Goal: Task Accomplishment & Management: Use online tool/utility

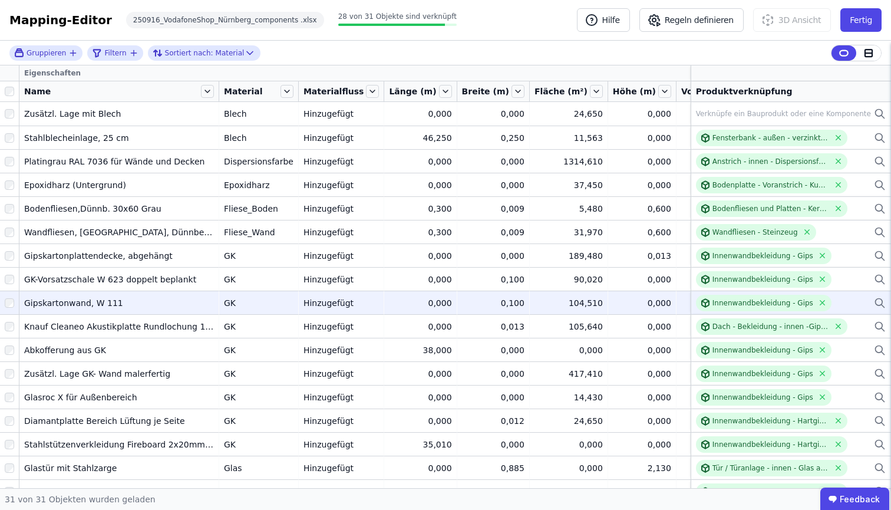
click at [876, 299] on icon at bounding box center [879, 301] width 7 height 7
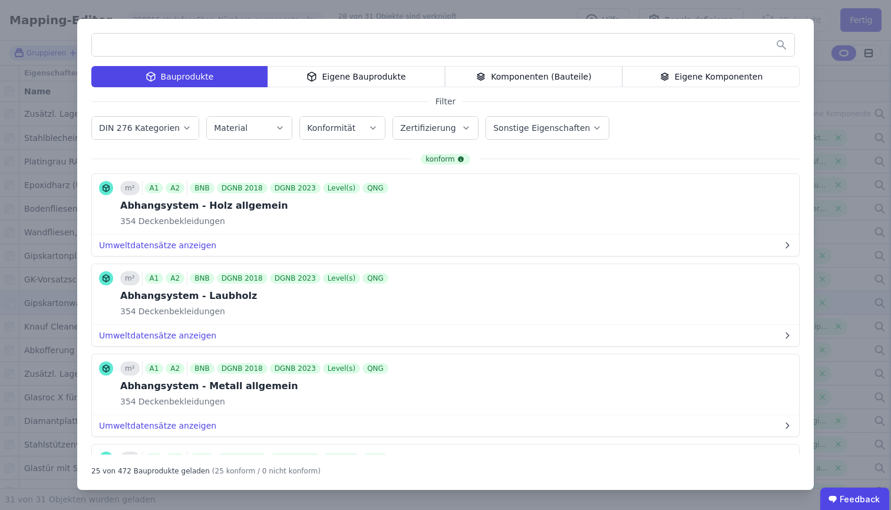
click at [511, 78] on div "Komponenten (Bauteile)" at bounding box center [533, 76] width 177 height 21
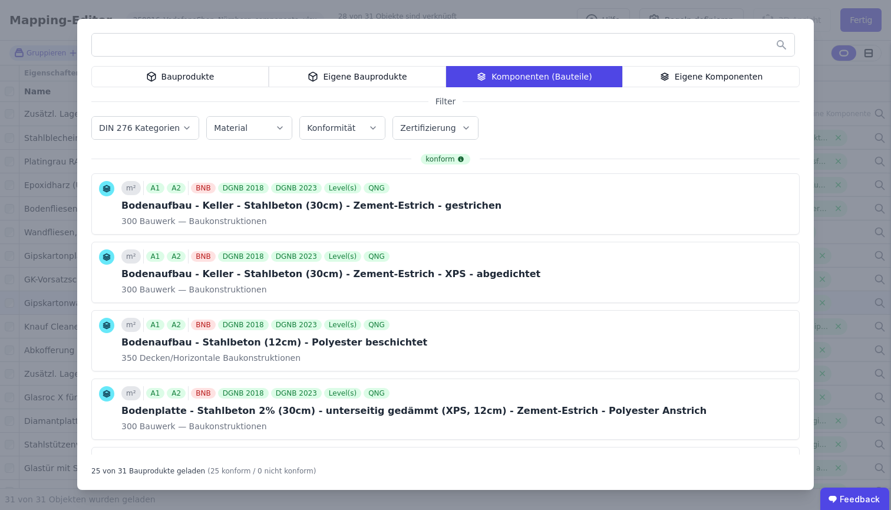
click at [497, 53] on input "text" at bounding box center [443, 44] width 702 height 21
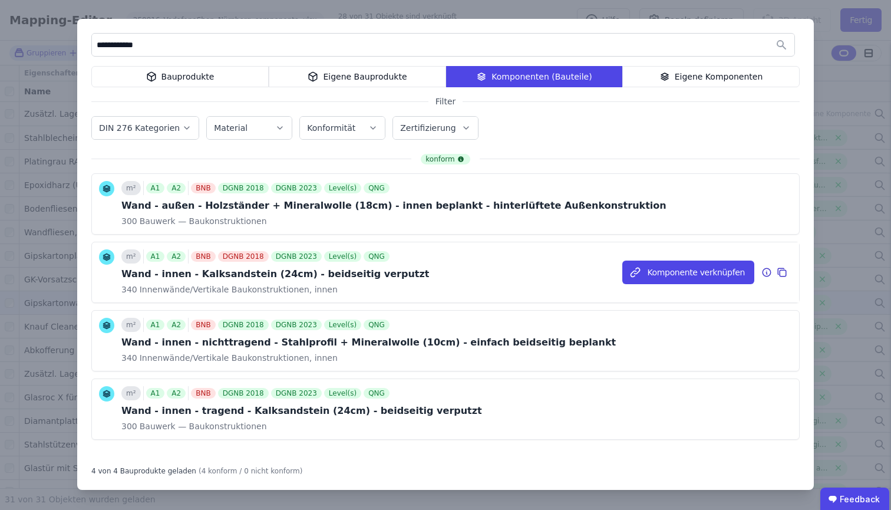
scroll to position [9, 0]
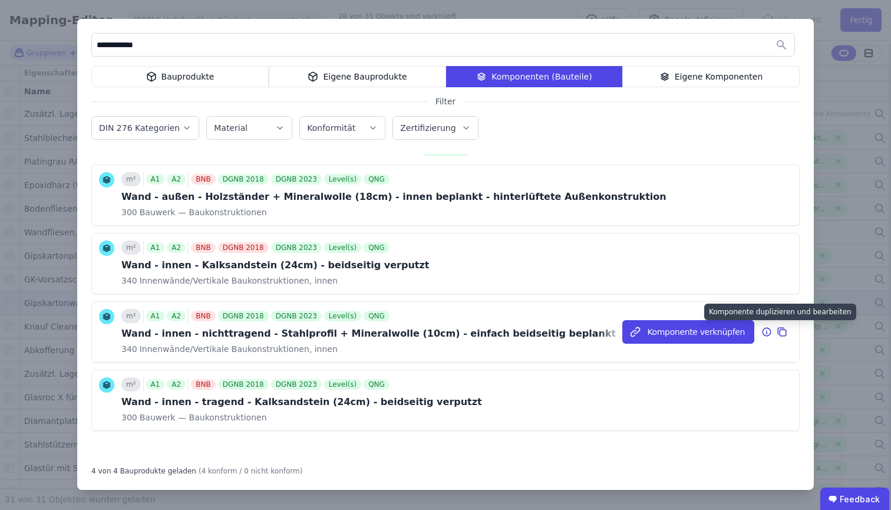
type input "**********"
click at [777, 331] on icon at bounding box center [782, 332] width 11 height 14
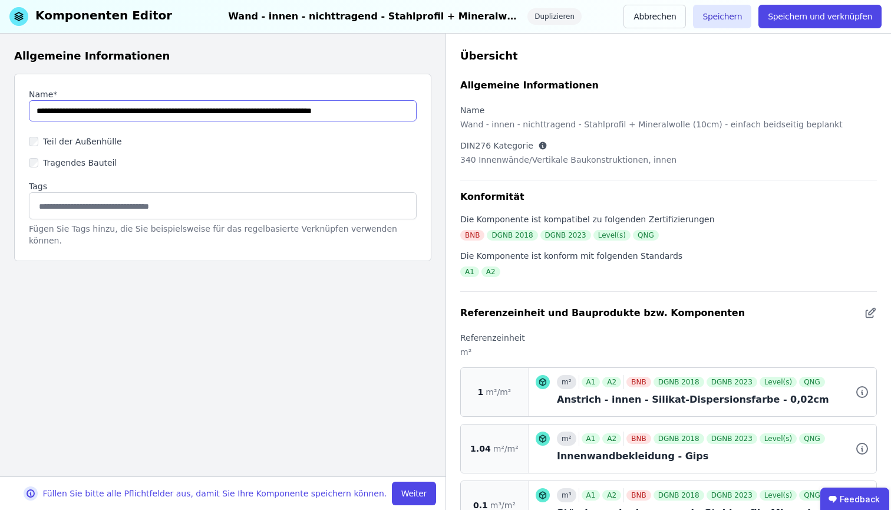
drag, startPoint x: 286, startPoint y: 111, endPoint x: 30, endPoint y: 108, distance: 255.7
click at [30, 108] on input "string" at bounding box center [223, 110] width 388 height 21
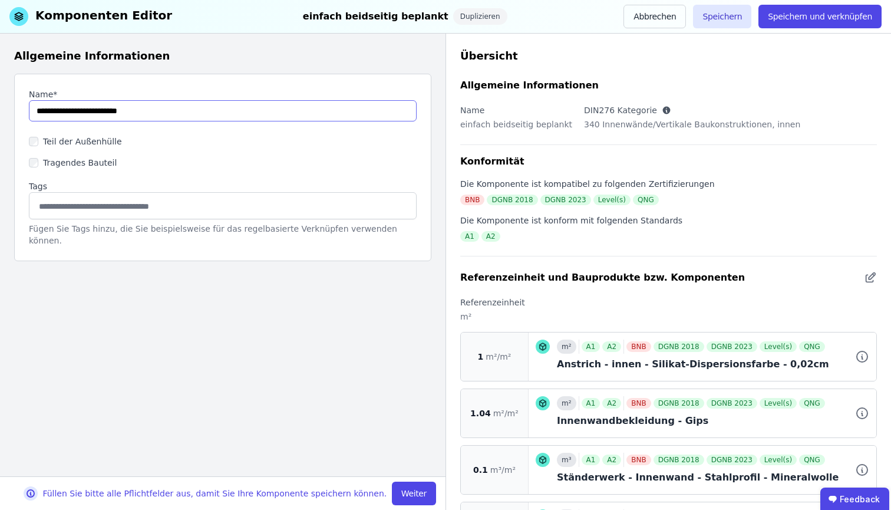
click at [91, 111] on input "string" at bounding box center [223, 110] width 388 height 21
click at [104, 110] on input "string" at bounding box center [223, 110] width 388 height 21
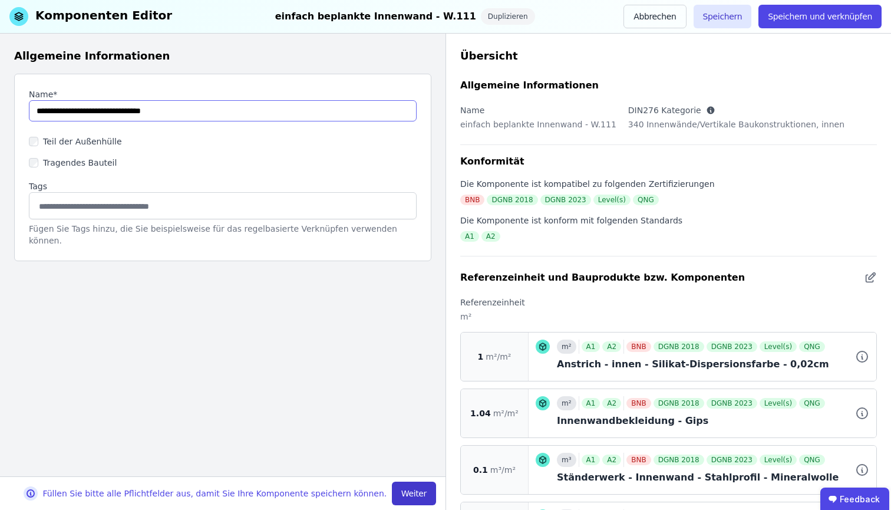
type input "**********"
click at [420, 493] on button "Weiter" at bounding box center [414, 493] width 44 height 24
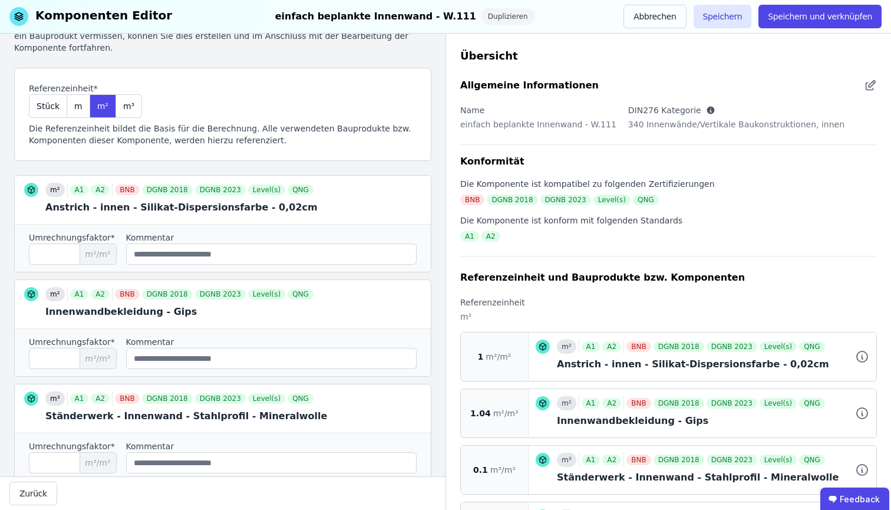
scroll to position [62, 0]
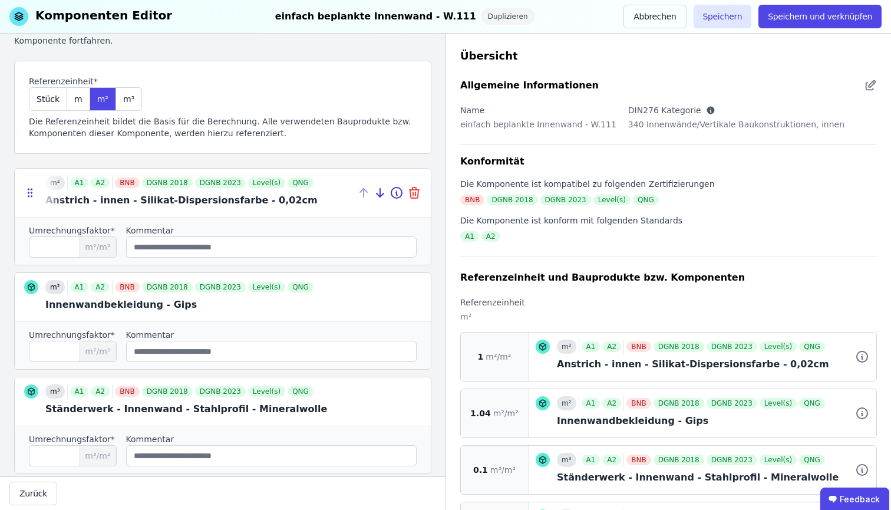
click at [415, 192] on icon at bounding box center [415, 194] width 0 height 4
type input "****"
type input "***"
type input "****"
type input "*"
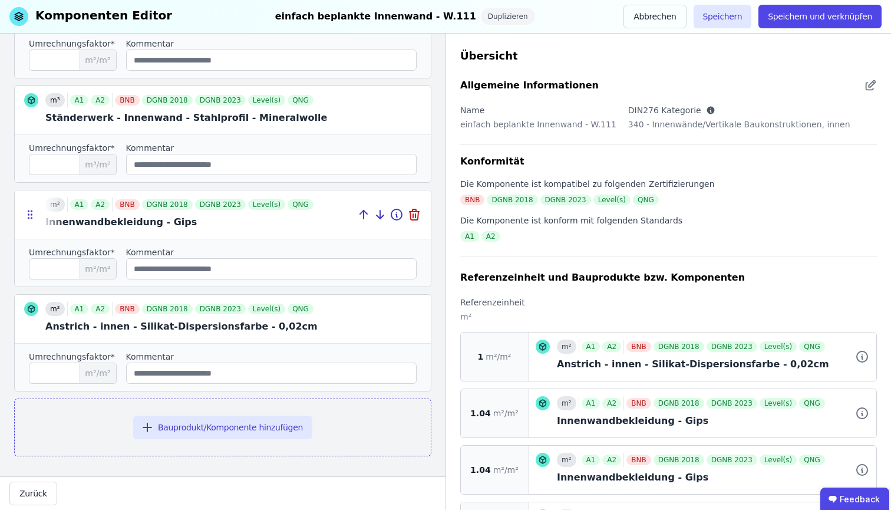
scroll to position [253, 0]
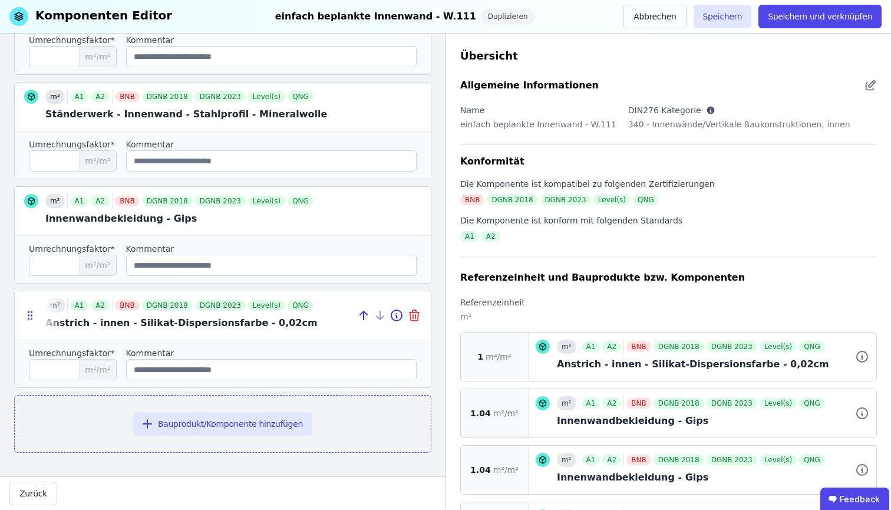
click at [413, 318] on icon at bounding box center [413, 317] width 0 height 4
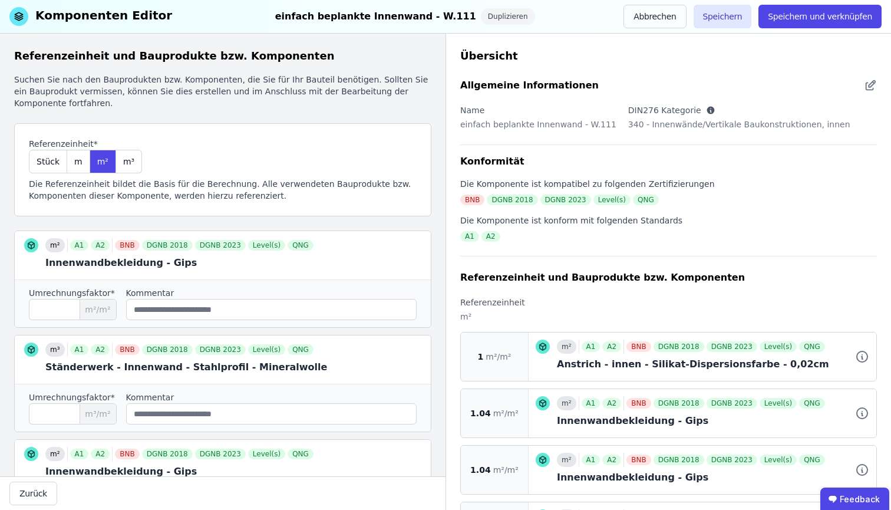
scroll to position [133, 0]
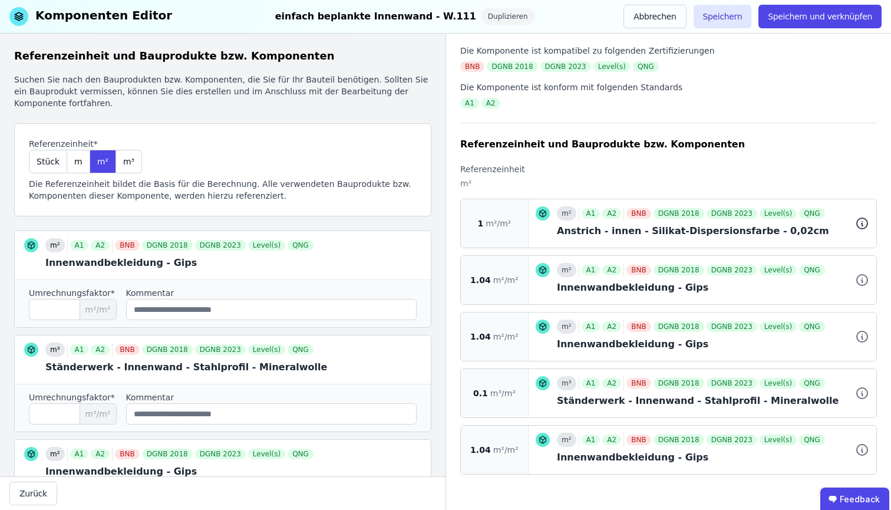
click at [857, 224] on icon at bounding box center [862, 223] width 11 height 11
click at [861, 223] on icon at bounding box center [861, 224] width 1 height 2
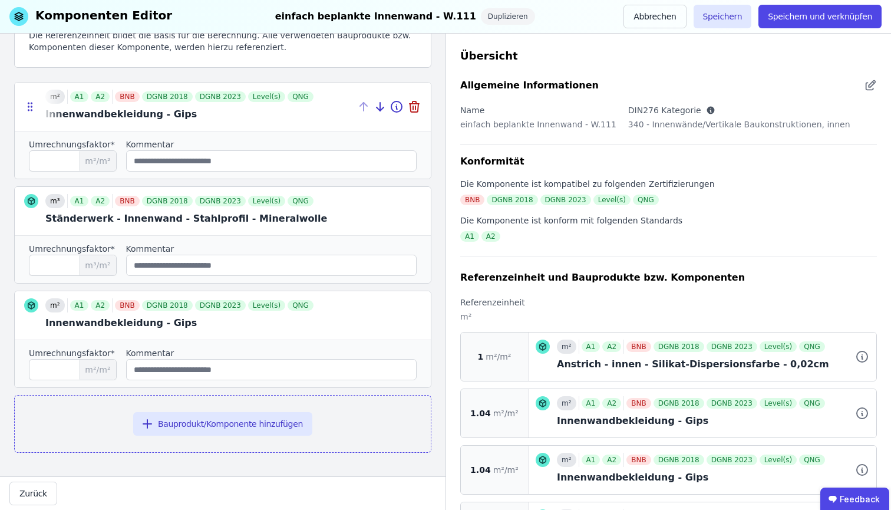
scroll to position [0, 0]
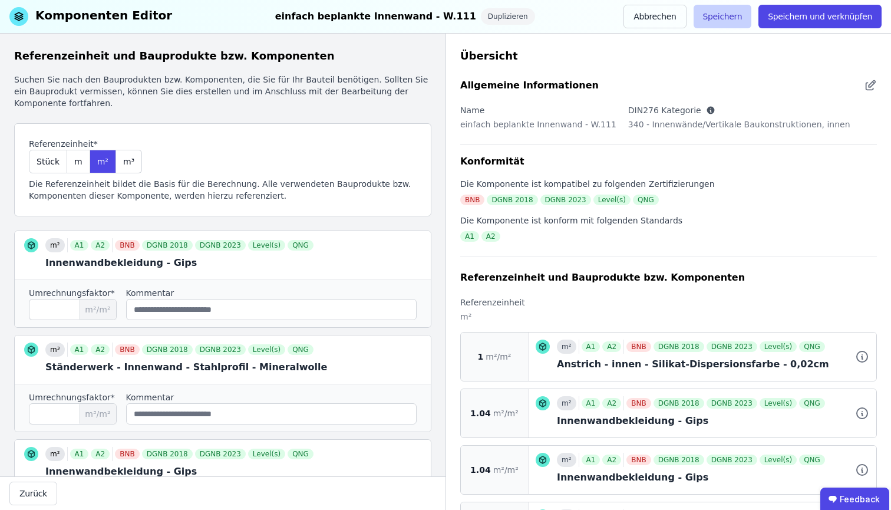
click at [722, 19] on button "Speichern" at bounding box center [722, 17] width 58 height 24
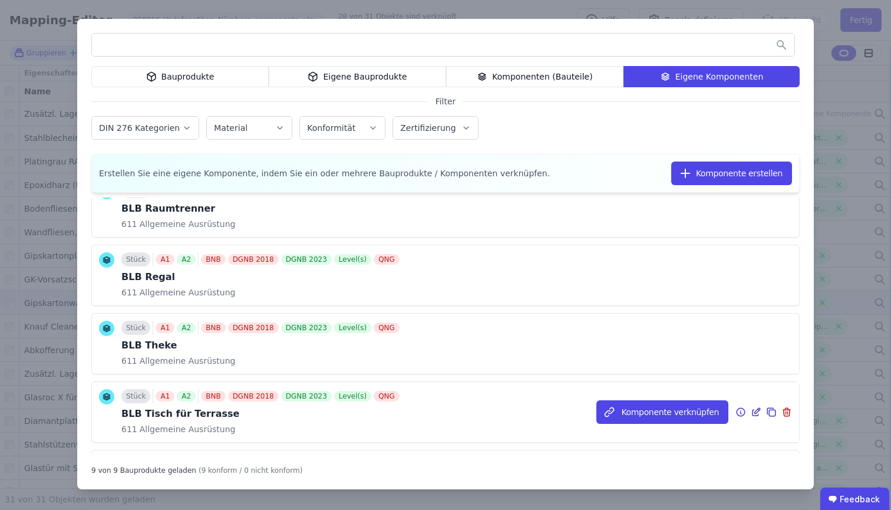
scroll to position [383, 0]
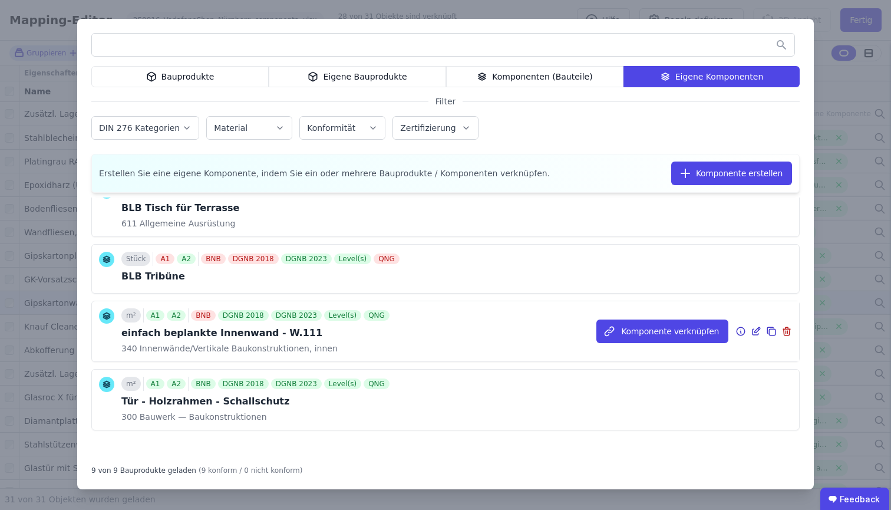
click at [418, 334] on div "m² A1 A2 BNB DGNB 2018 DGNB 2023 Level(s) QNG einfach beplankte Innenwand - W.1…" at bounding box center [445, 331] width 707 height 60
click at [737, 330] on icon at bounding box center [741, 331] width 8 height 8
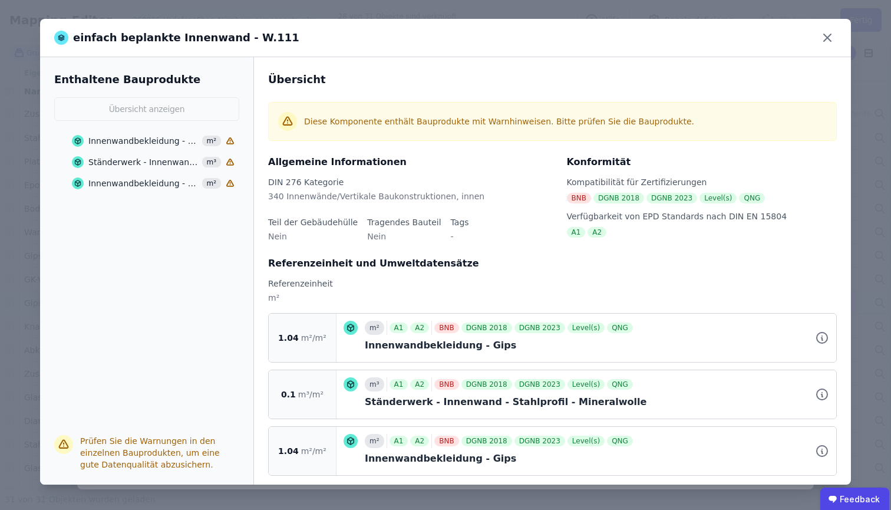
click at [227, 183] on icon at bounding box center [230, 183] width 6 height 6
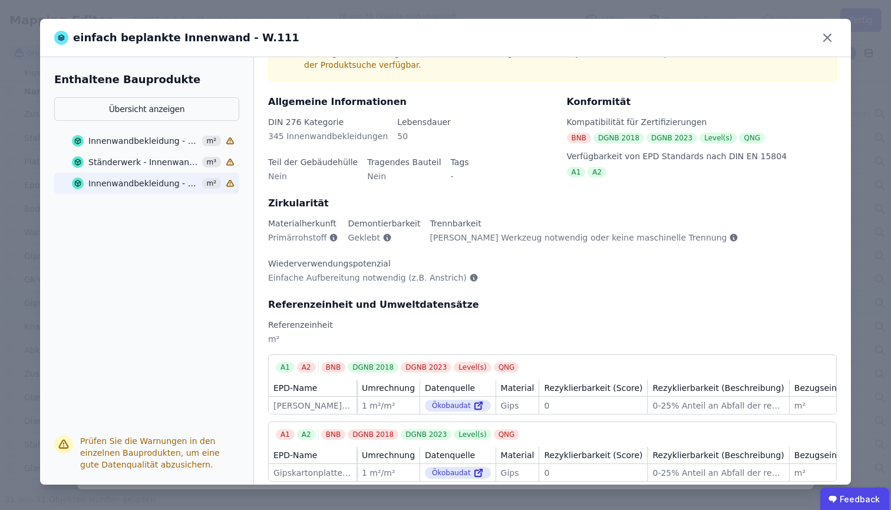
scroll to position [0, 0]
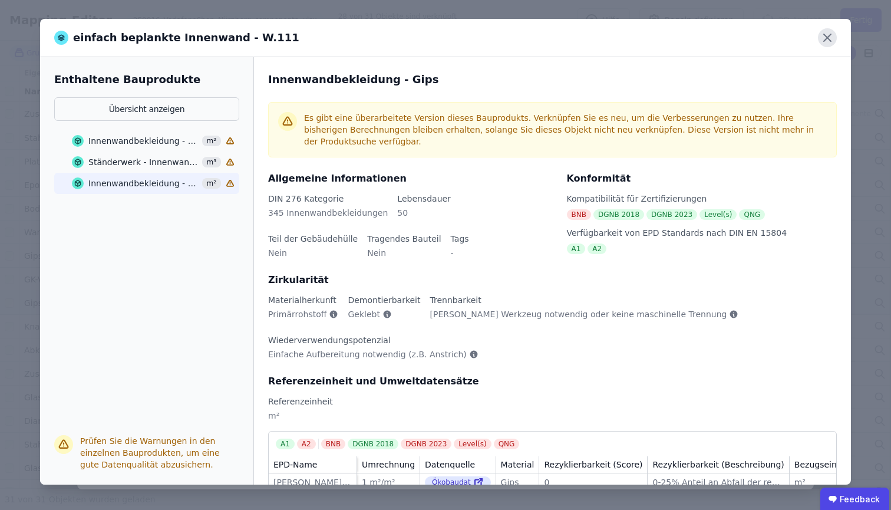
click at [827, 32] on icon at bounding box center [827, 37] width 19 height 19
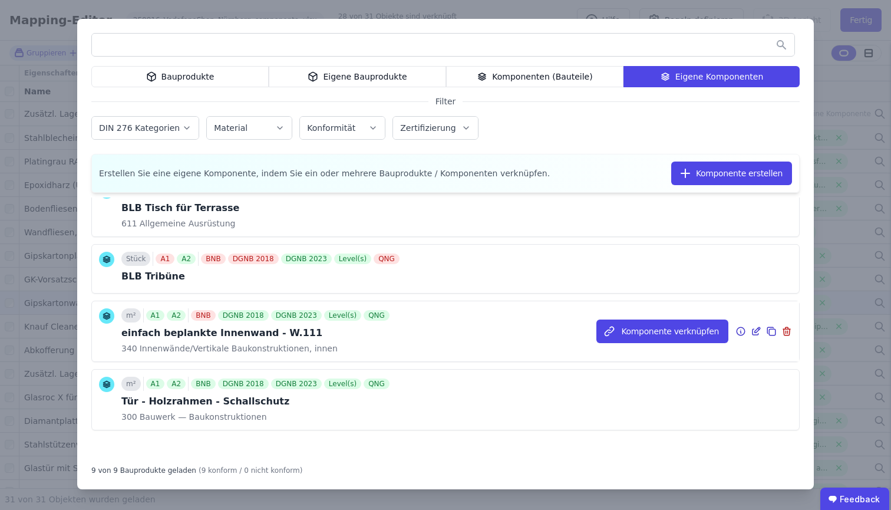
click at [751, 332] on icon at bounding box center [756, 331] width 11 height 14
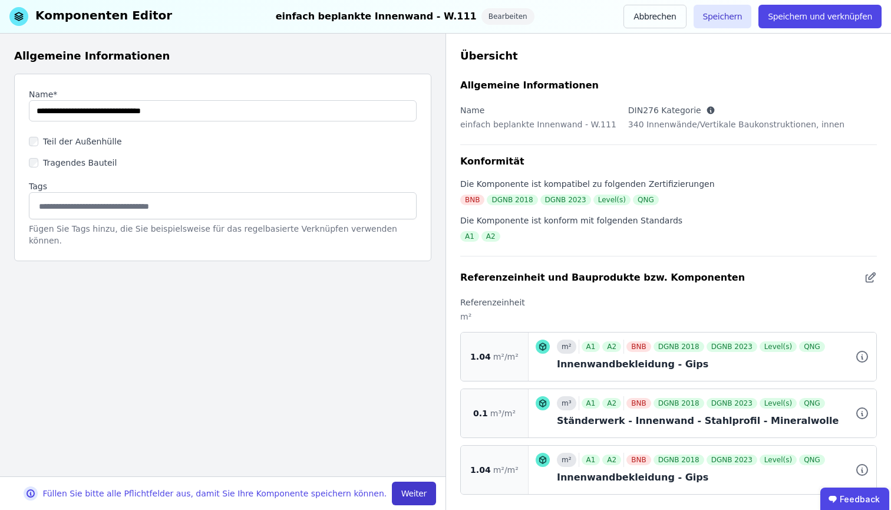
click at [418, 492] on button "Weiter" at bounding box center [414, 493] width 44 height 24
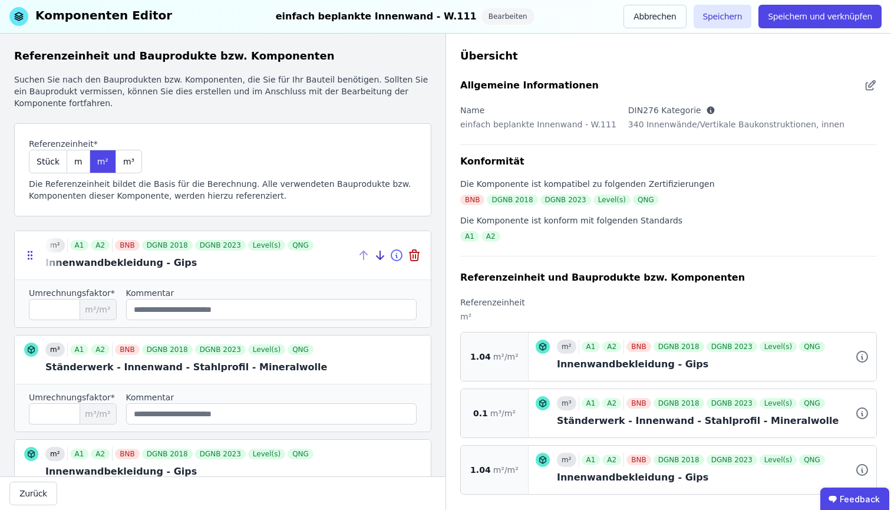
click at [391, 257] on icon at bounding box center [396, 255] width 14 height 14
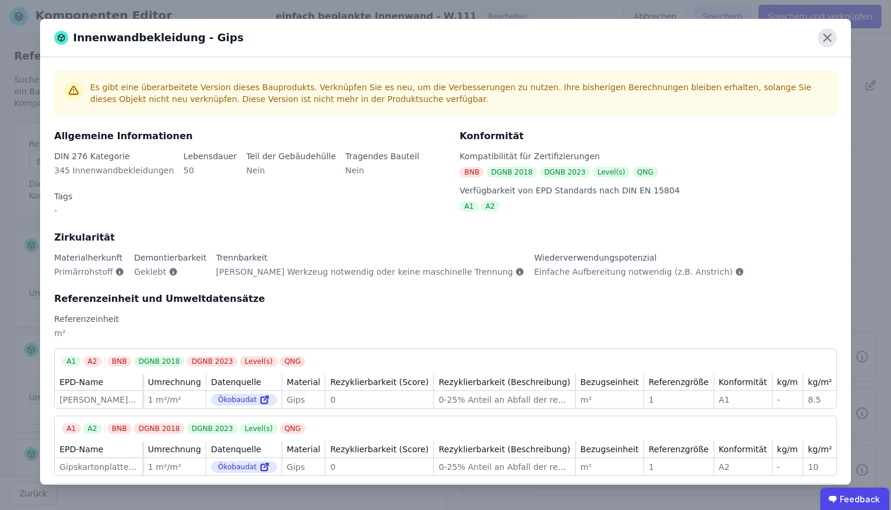
click at [824, 42] on icon at bounding box center [827, 37] width 19 height 19
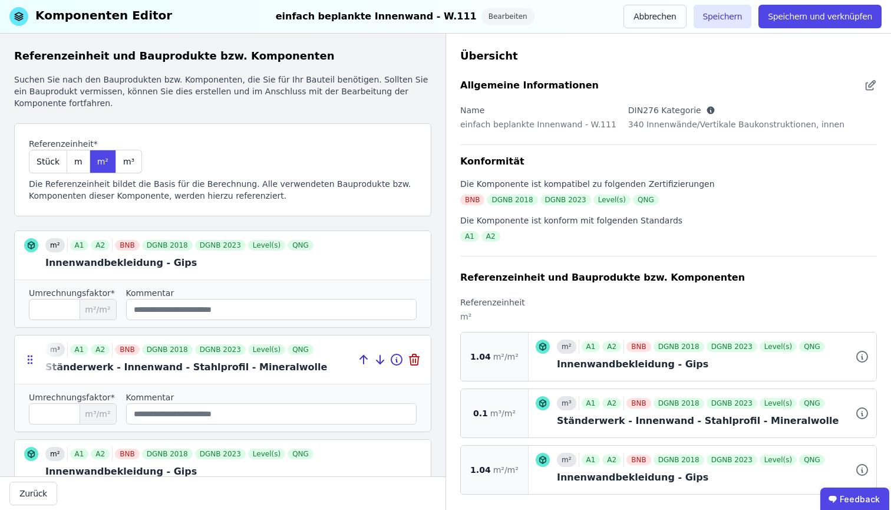
scroll to position [148, 0]
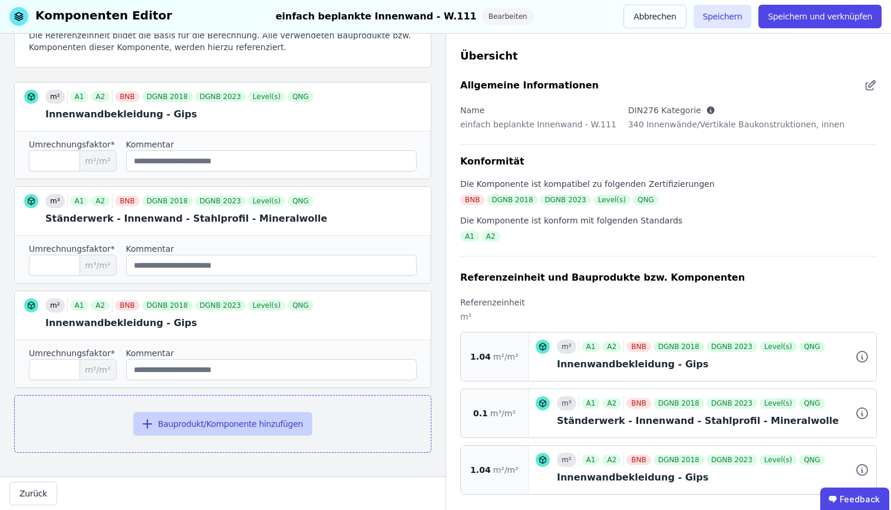
click at [190, 425] on button "Bauprodukt/Komponente hinzufügen" at bounding box center [222, 424] width 179 height 24
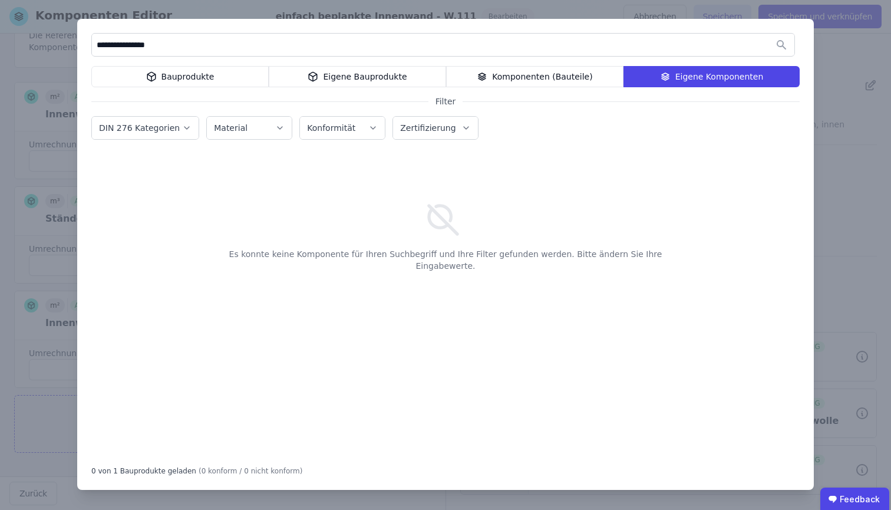
type input "**********"
click at [207, 74] on div "Bauprodukte" at bounding box center [179, 76] width 177 height 21
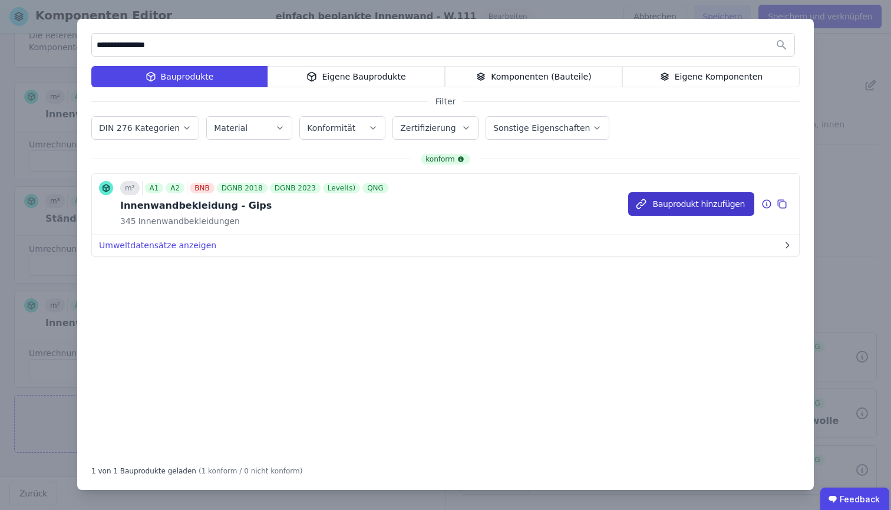
click at [711, 199] on button "Bauprodukt hinzufügen" at bounding box center [691, 204] width 126 height 24
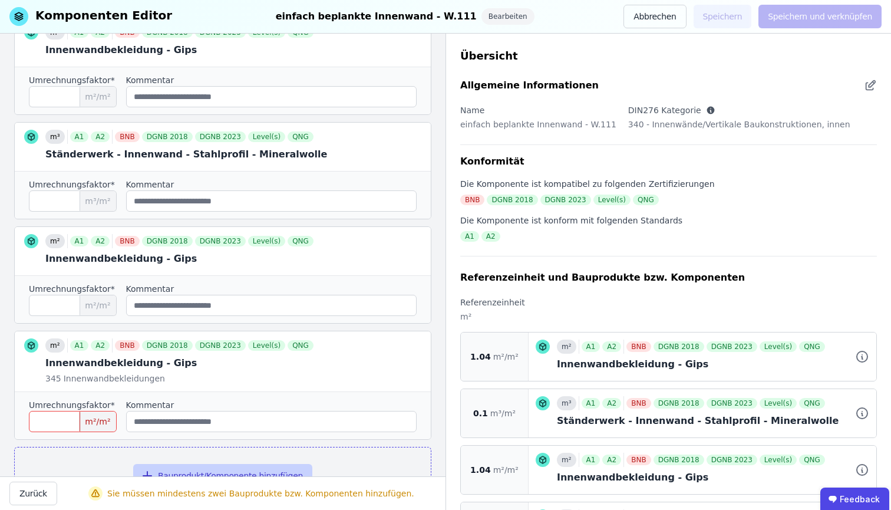
scroll to position [261, 0]
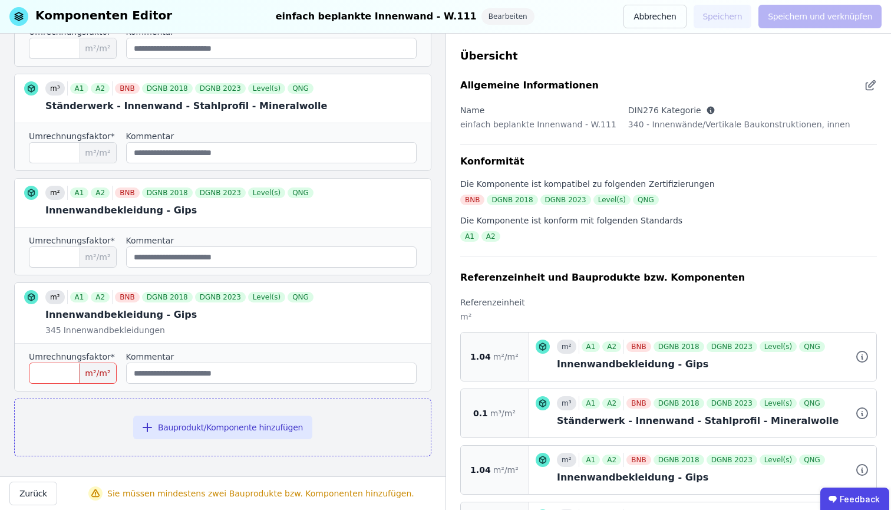
click at [45, 370] on input "number" at bounding box center [73, 372] width 88 height 21
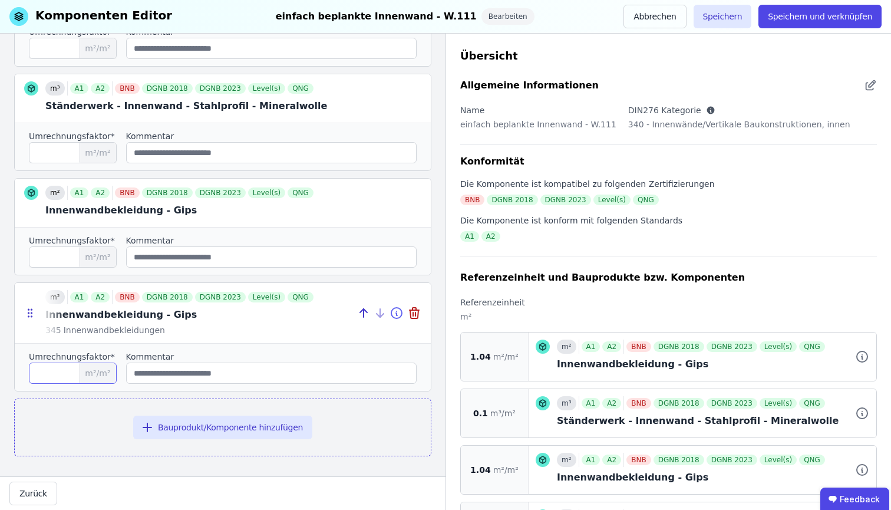
type input "****"
click at [391, 314] on icon at bounding box center [396, 313] width 14 height 14
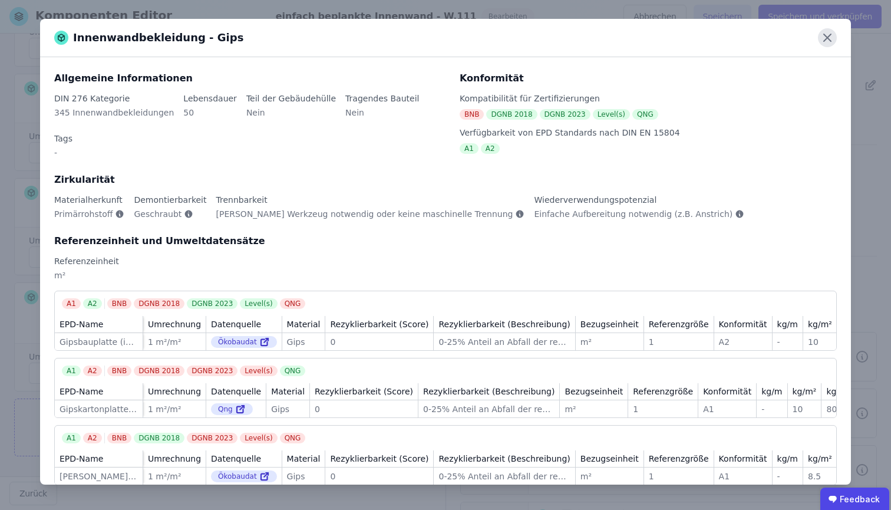
click at [831, 39] on icon at bounding box center [827, 37] width 19 height 19
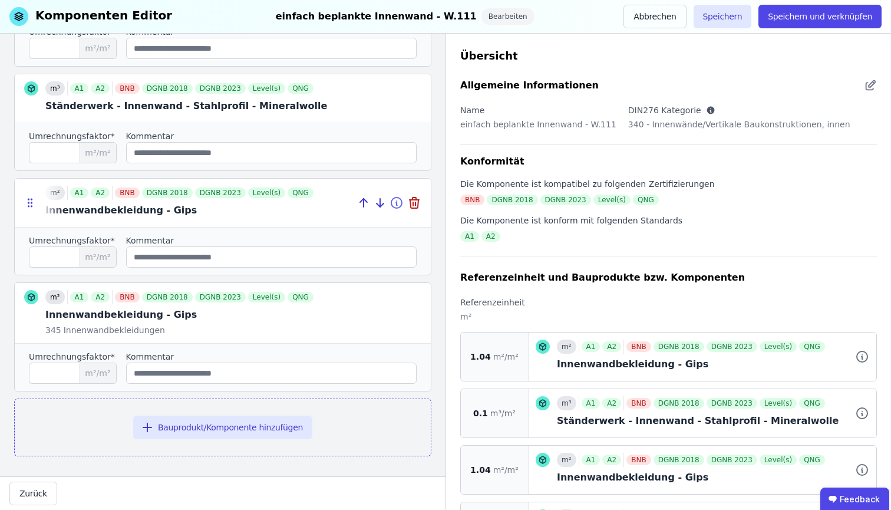
click at [389, 204] on icon at bounding box center [396, 203] width 14 height 14
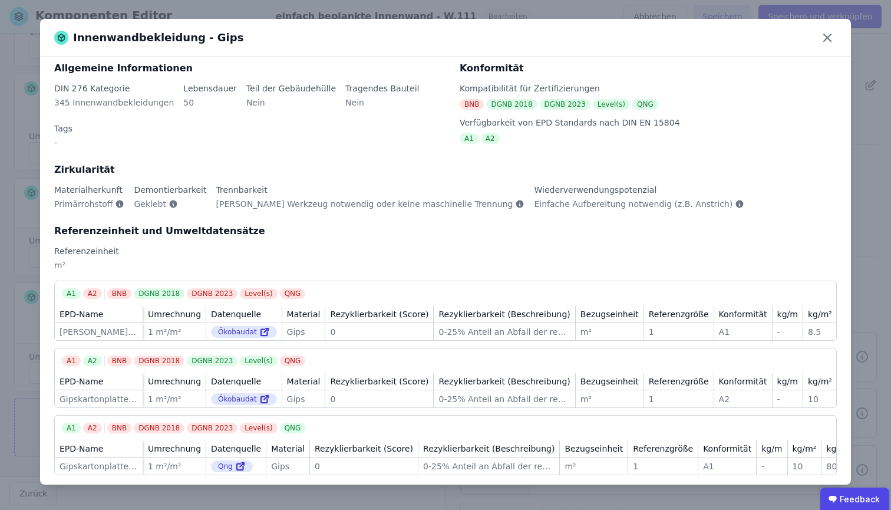
scroll to position [0, 0]
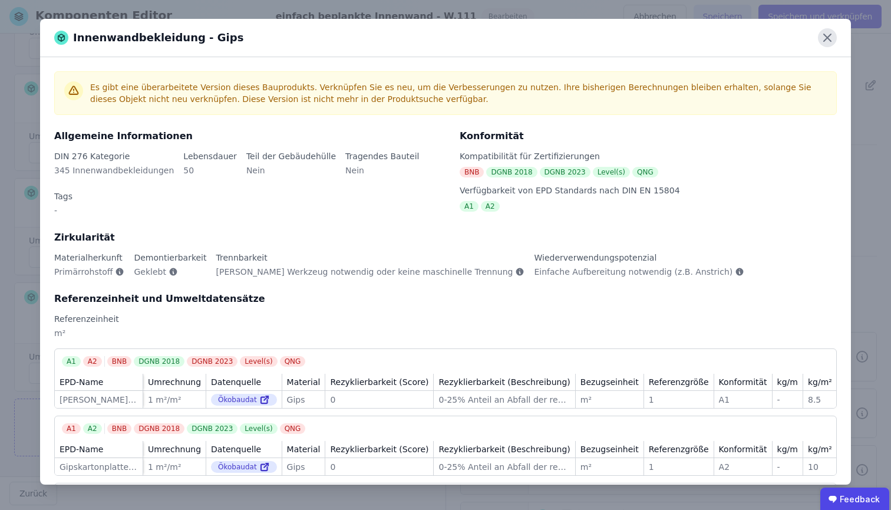
click at [832, 43] on icon at bounding box center [827, 37] width 19 height 19
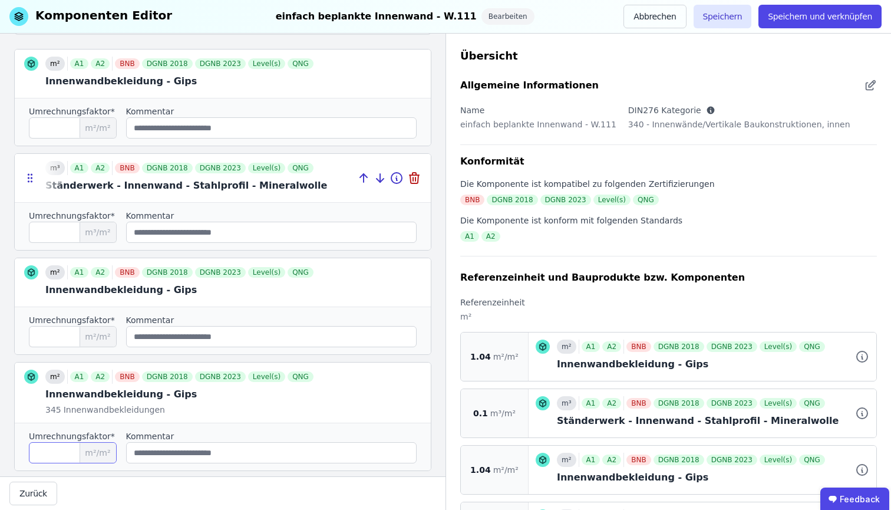
scroll to position [184, 0]
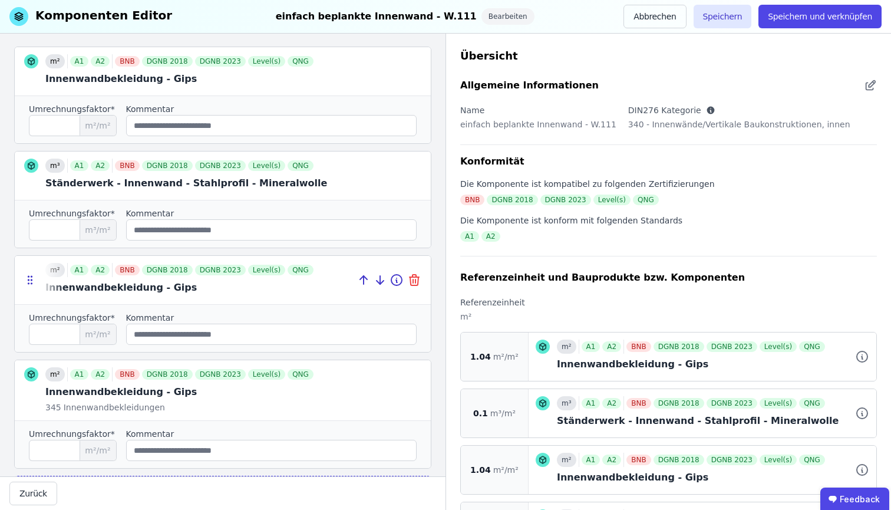
click at [408, 279] on icon at bounding box center [414, 280] width 14 height 14
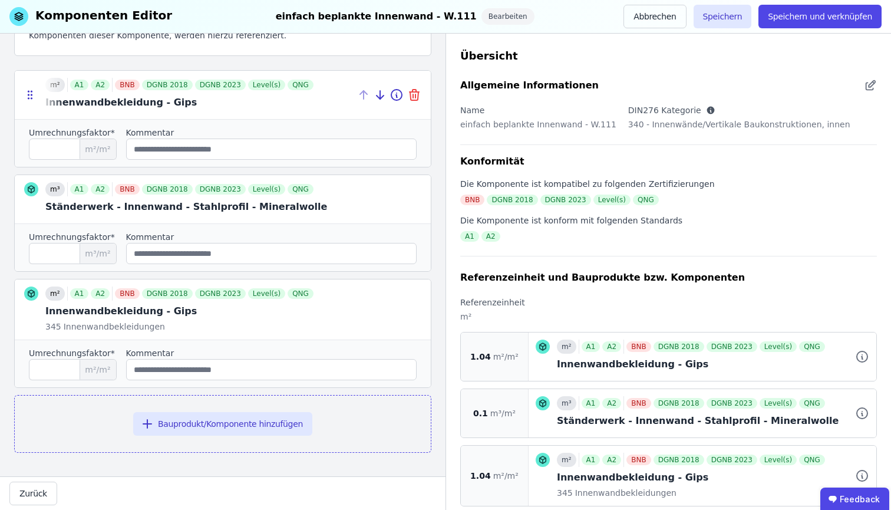
click at [409, 92] on icon at bounding box center [413, 92] width 9 height 0
type input "***"
type input "****"
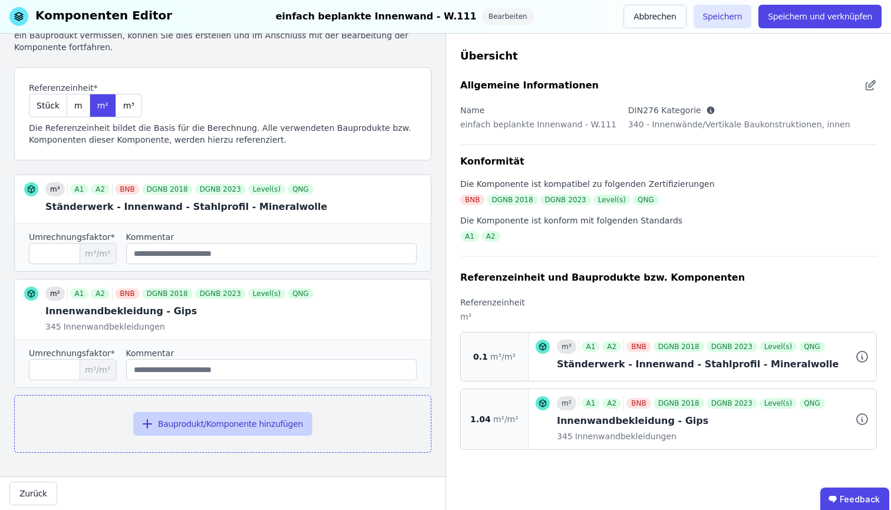
click at [212, 420] on button "Bauprodukt/Komponente hinzufügen" at bounding box center [222, 424] width 179 height 24
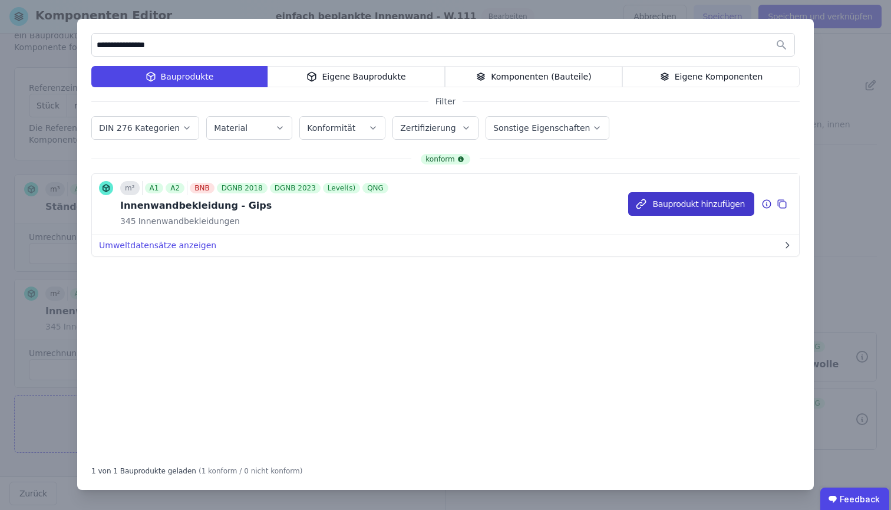
click at [683, 199] on button "Bauprodukt hinzufügen" at bounding box center [691, 204] width 126 height 24
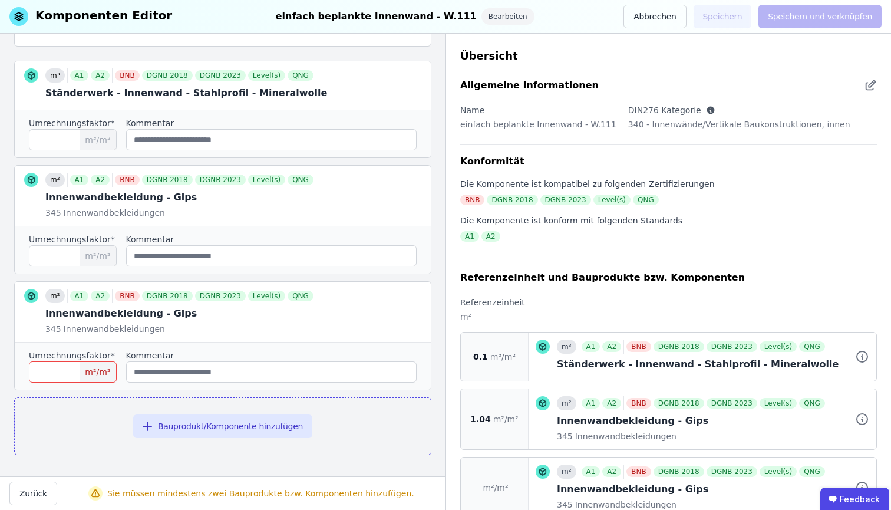
scroll to position [167, 0]
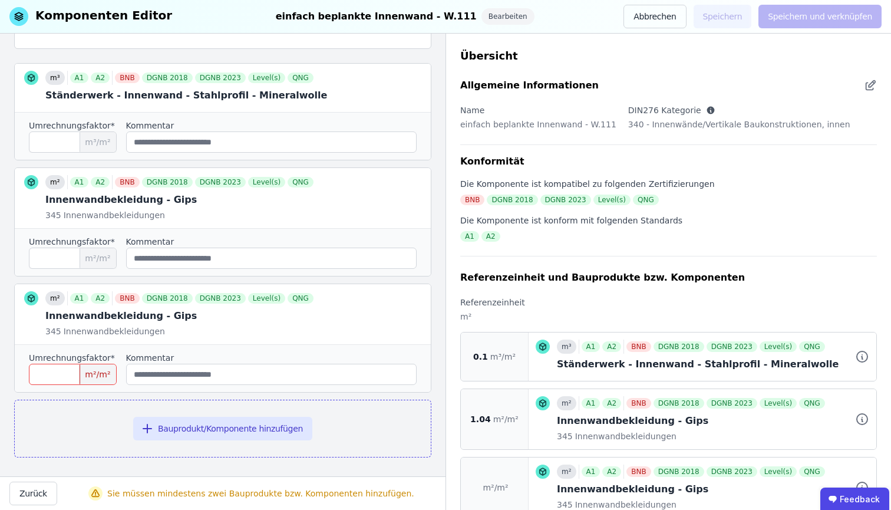
click at [70, 369] on input "number" at bounding box center [73, 374] width 88 height 21
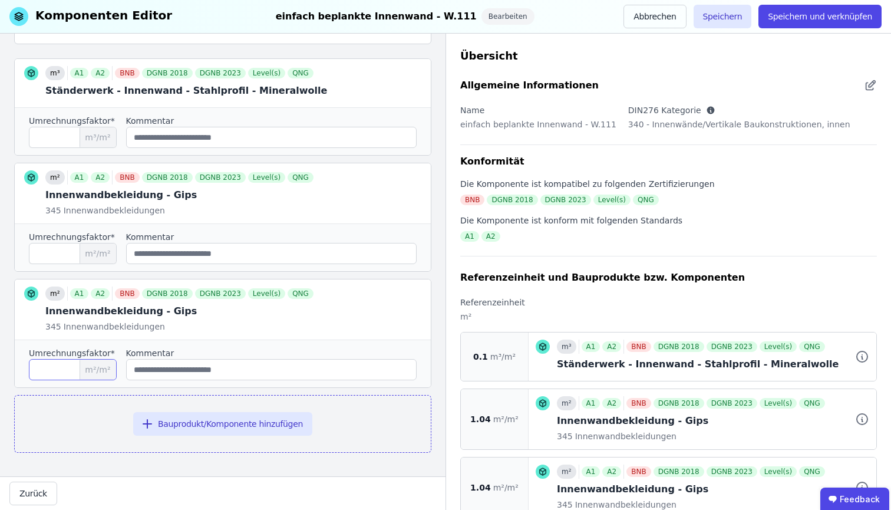
scroll to position [0, 0]
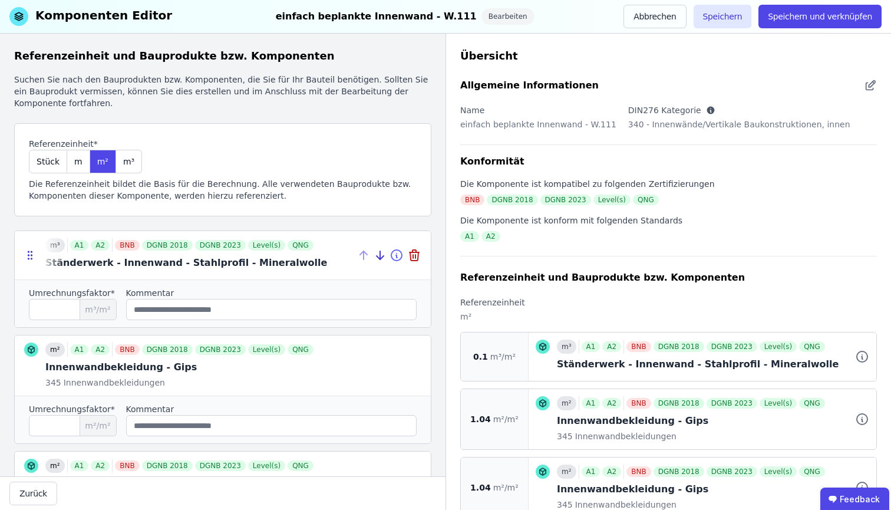
type input "****"
click at [389, 254] on icon at bounding box center [396, 255] width 14 height 14
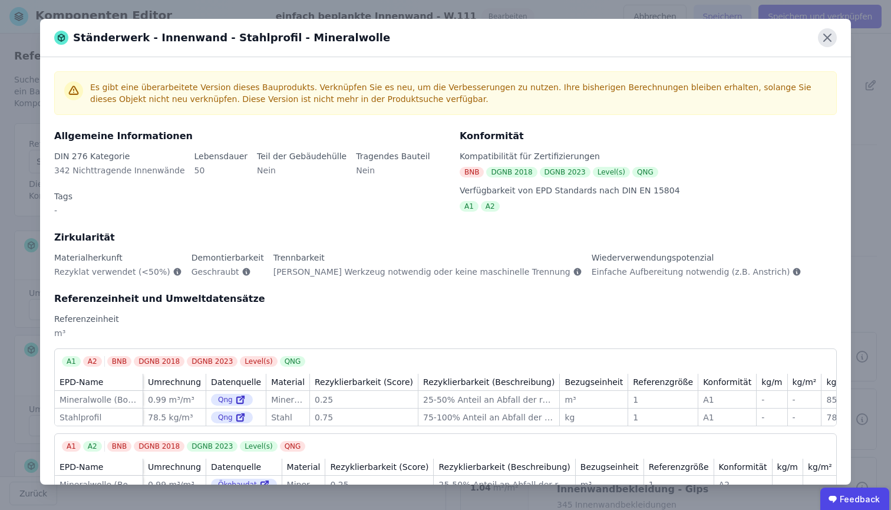
click at [825, 39] on icon at bounding box center [827, 37] width 7 height 7
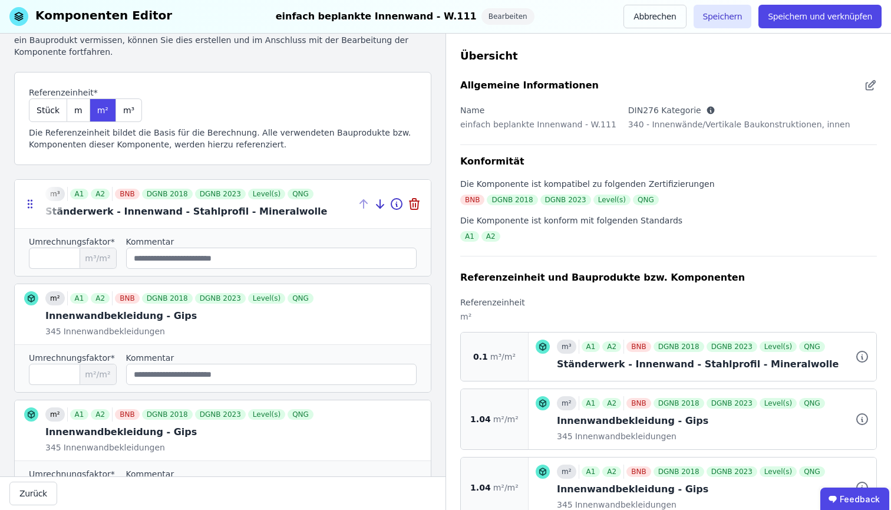
scroll to position [172, 0]
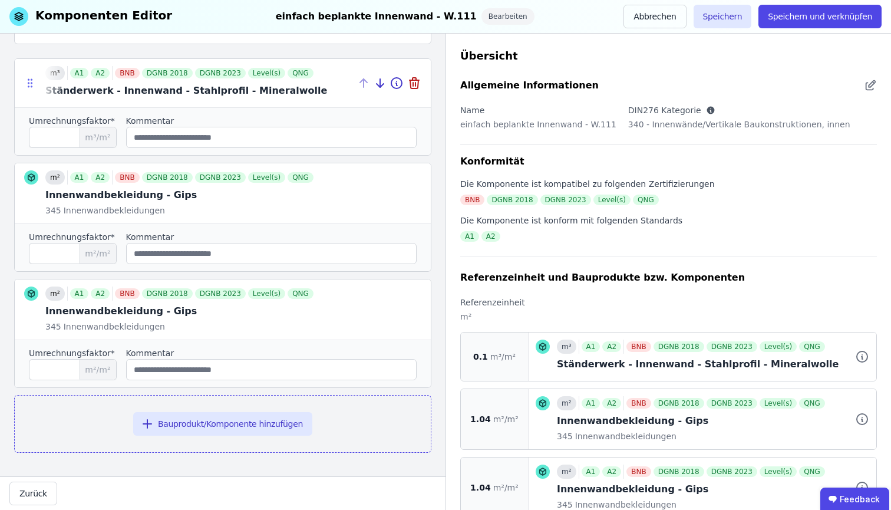
click at [32, 84] on icon at bounding box center [30, 83] width 12 height 12
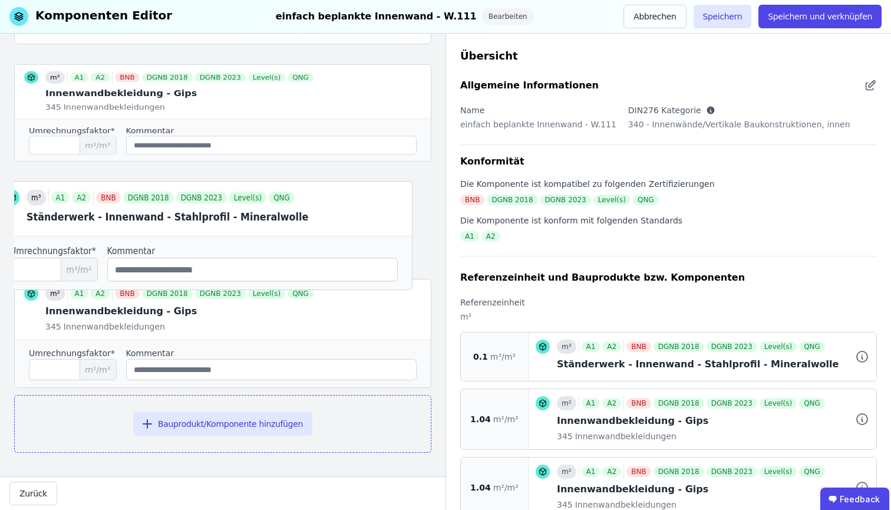
drag, startPoint x: 32, startPoint y: 84, endPoint x: 14, endPoint y: 213, distance: 129.8
click at [14, 213] on div "Referenzeinheit und Bauprodukte bzw. Komponenten Suchen Sie nach den Bauprodukt…" at bounding box center [222, 255] width 445 height 442
type input "****"
type input "***"
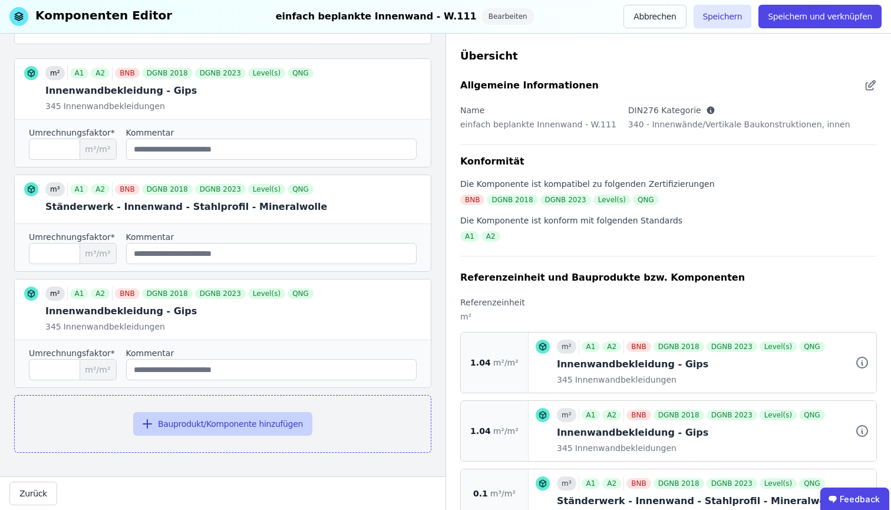
click at [232, 424] on button "Bauprodukt/Komponente hinzufügen" at bounding box center [222, 424] width 179 height 24
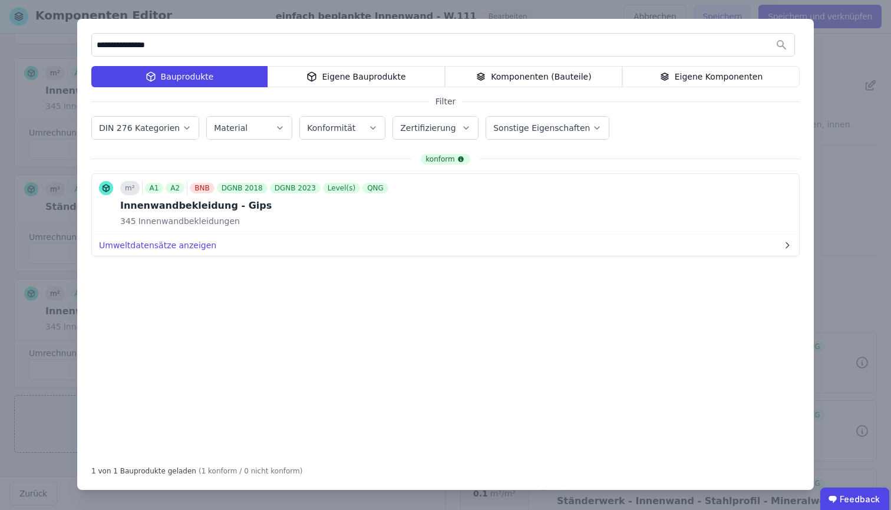
drag, startPoint x: 159, startPoint y: 47, endPoint x: 88, endPoint y: 49, distance: 70.7
click at [88, 49] on div "**********" at bounding box center [445, 254] width 737 height 471
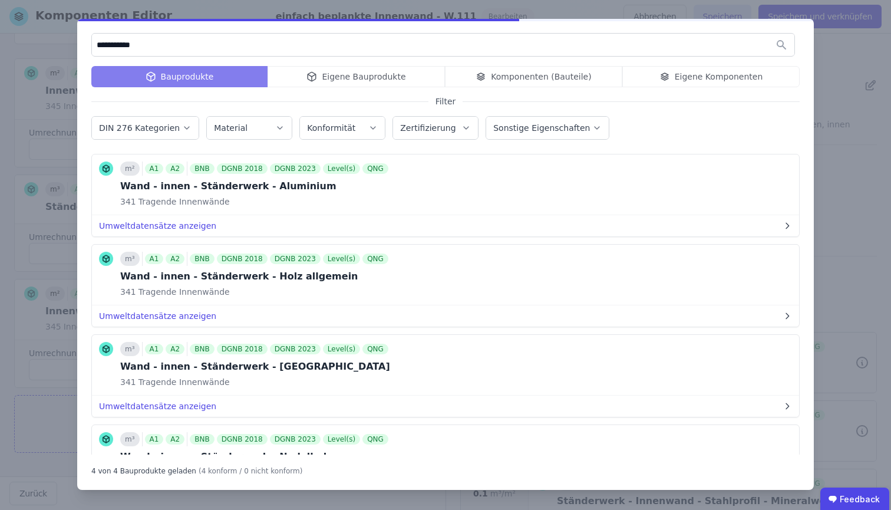
type input "**********"
drag, startPoint x: 189, startPoint y: 26, endPoint x: 345, endPoint y: 54, distance: 158.7
click at [345, 54] on div "**********" at bounding box center [445, 254] width 737 height 471
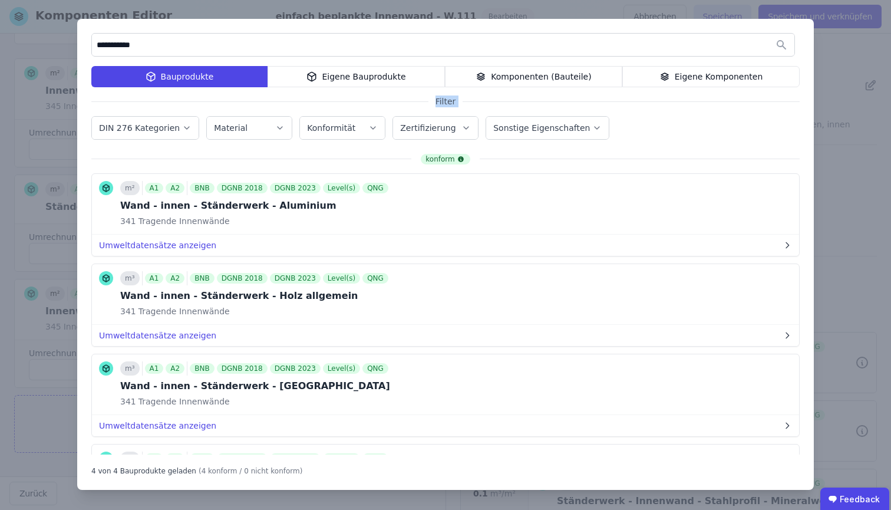
drag, startPoint x: 85, startPoint y: 101, endPoint x: 98, endPoint y: 127, distance: 29.3
click at [98, 127] on div "**********" at bounding box center [445, 254] width 737 height 471
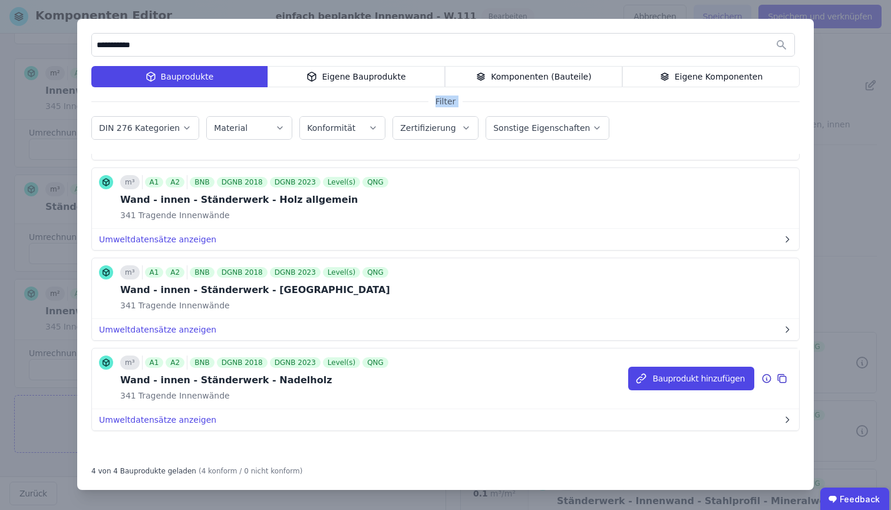
scroll to position [0, 0]
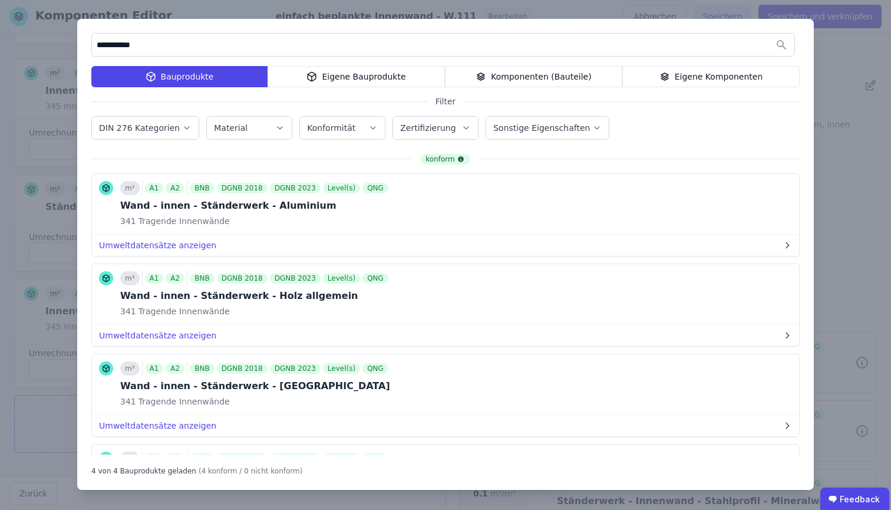
click at [514, 72] on div "Komponenten (Bauteile)" at bounding box center [533, 76] width 177 height 21
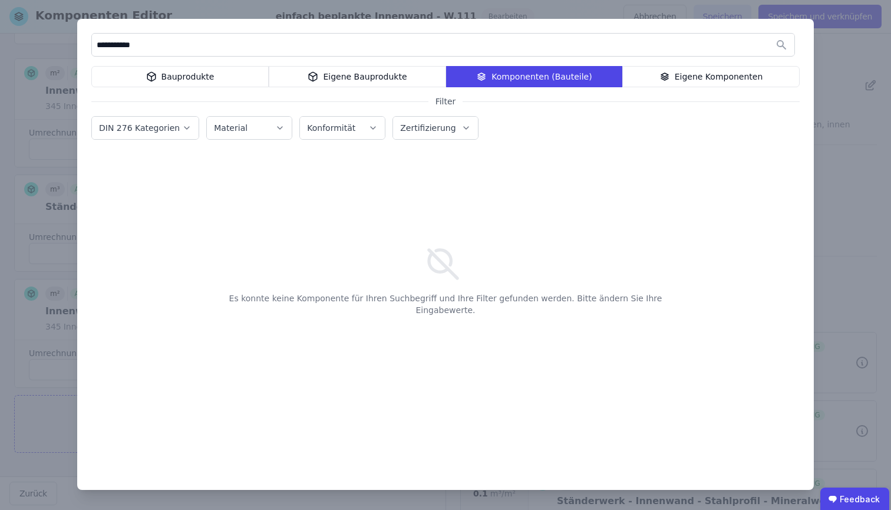
click at [236, 49] on input "**********" at bounding box center [443, 44] width 702 height 21
drag, startPoint x: 309, startPoint y: 40, endPoint x: 841, endPoint y: 206, distance: 557.2
click at [841, 206] on div "**********" at bounding box center [445, 255] width 891 height 510
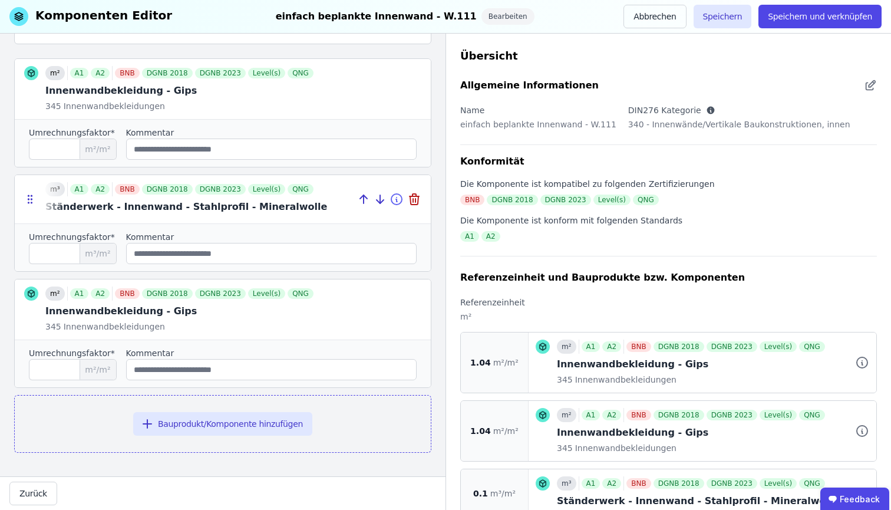
click at [389, 196] on icon at bounding box center [396, 199] width 14 height 14
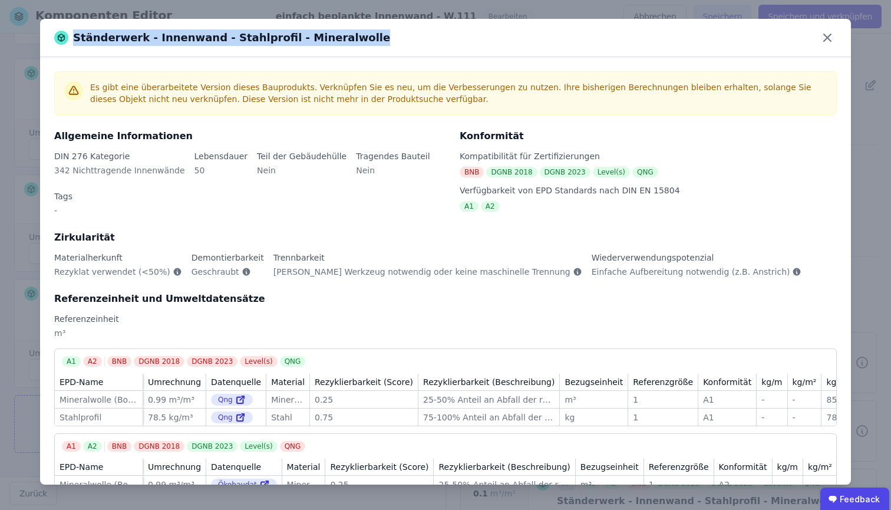
drag, startPoint x: 74, startPoint y: 38, endPoint x: 349, endPoint y: 36, distance: 275.8
click at [349, 36] on div "Ständerwerk - Innenwand - Stahlprofil - Mineralwolle" at bounding box center [445, 38] width 811 height 38
copy div "Ständerwerk - Innenwand - Stahlprofil - Mineralwolle"
click at [826, 39] on icon at bounding box center [827, 37] width 7 height 7
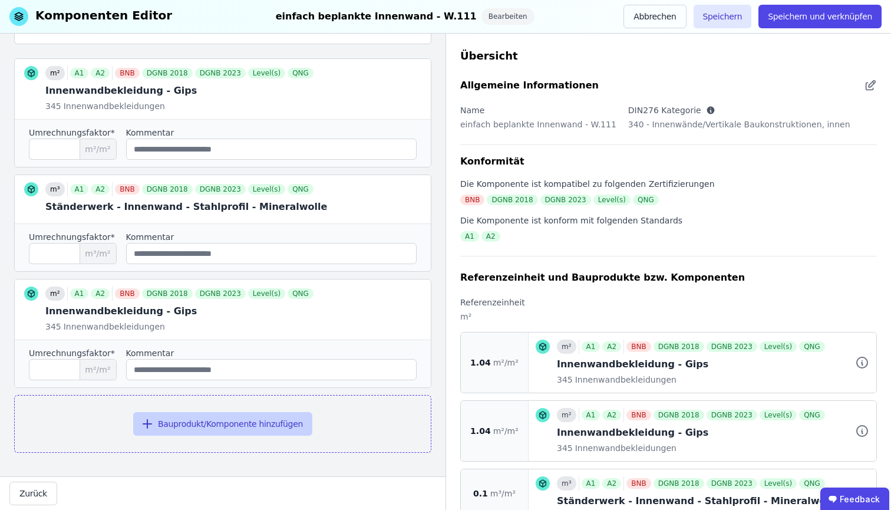
click at [194, 424] on button "Bauprodukt/Komponente hinzufügen" at bounding box center [222, 424] width 179 height 24
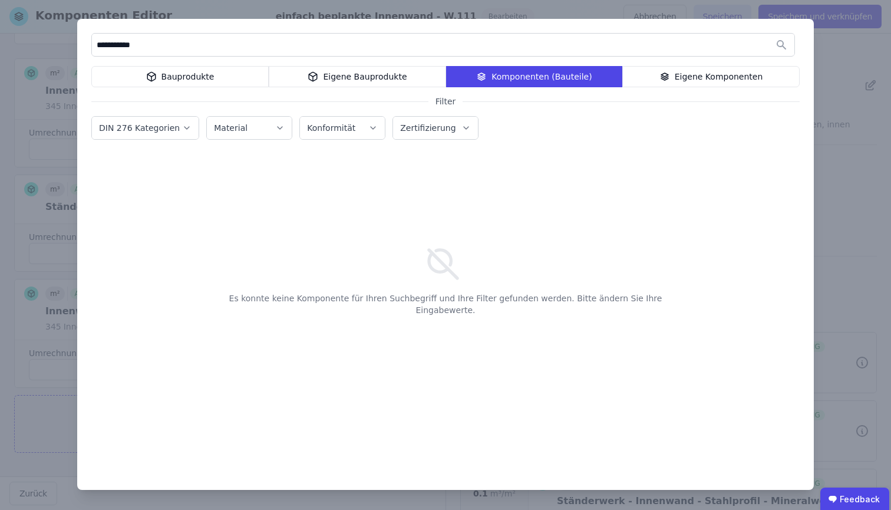
click at [218, 46] on input "**********" at bounding box center [443, 44] width 702 height 21
click at [184, 80] on div "Bauprodukte" at bounding box center [179, 76] width 177 height 21
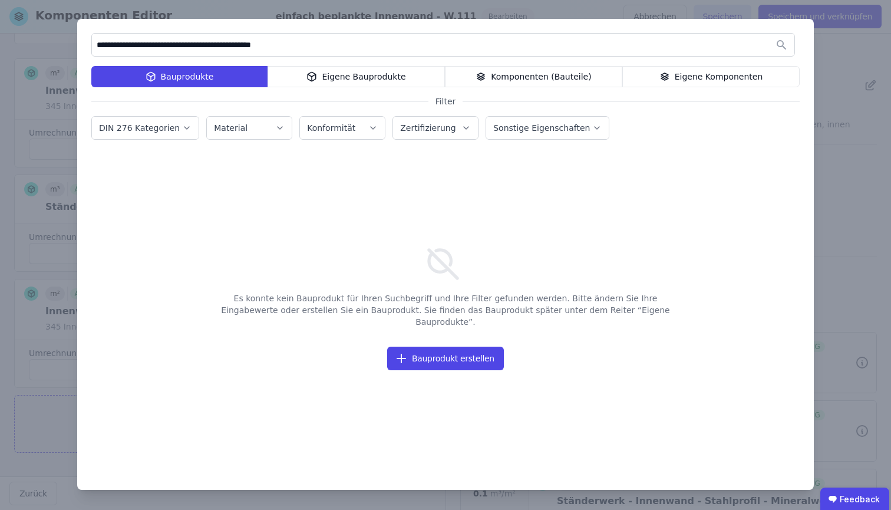
click at [344, 77] on div "Eigene Bauprodukte" at bounding box center [355, 76] width 177 height 21
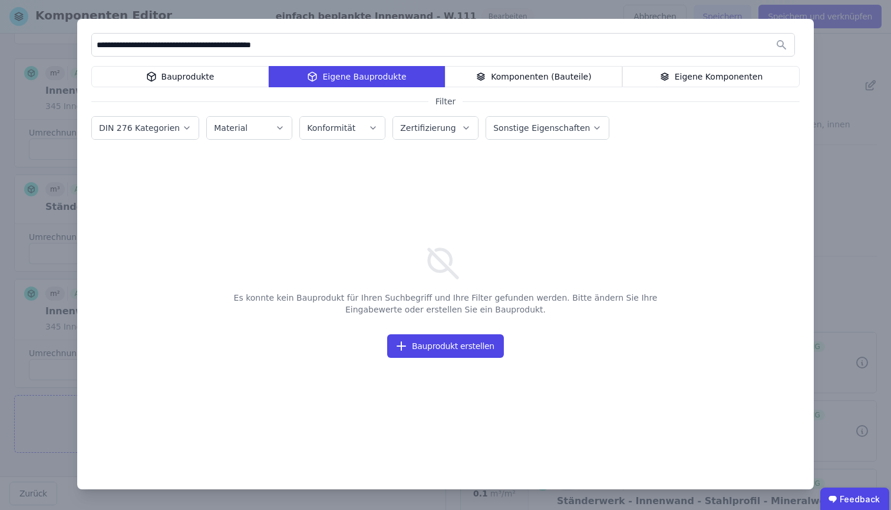
click at [687, 75] on div "Eigene Komponenten" at bounding box center [710, 76] width 177 height 21
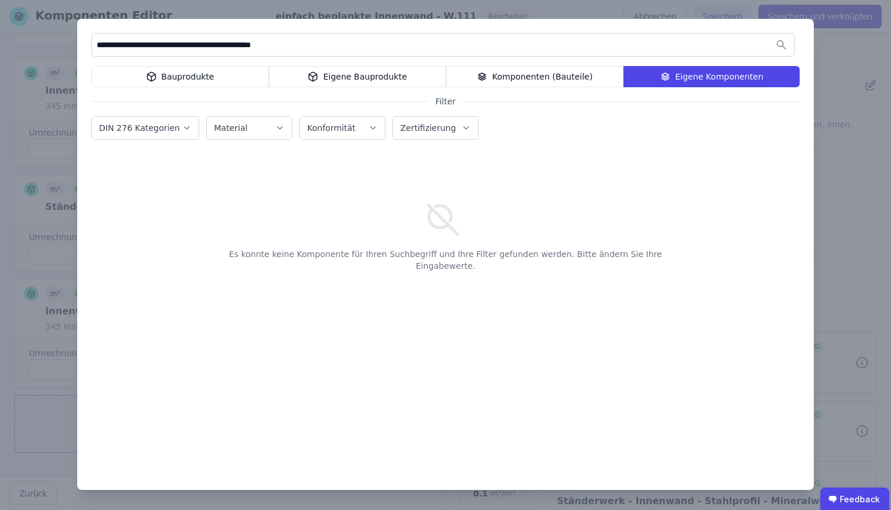
click at [523, 75] on div "Komponenten (Bauteile)" at bounding box center [534, 76] width 177 height 21
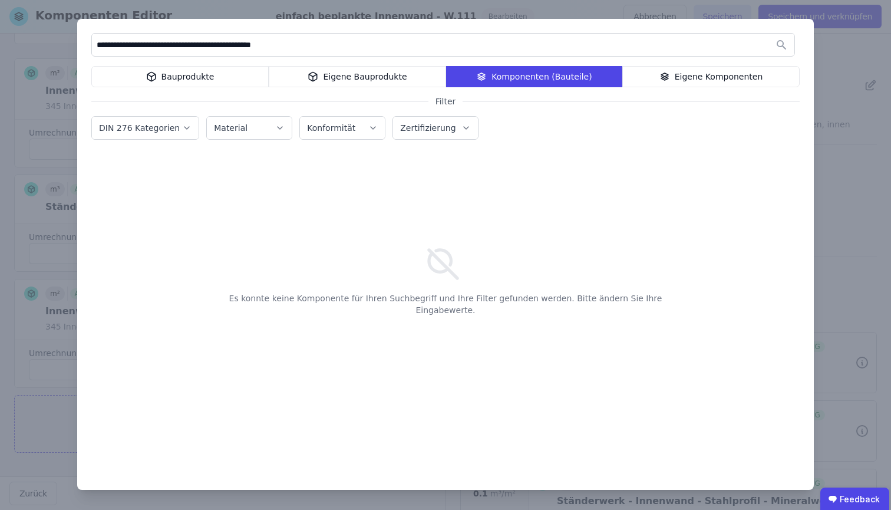
click at [196, 75] on div "Bauprodukte" at bounding box center [179, 76] width 177 height 21
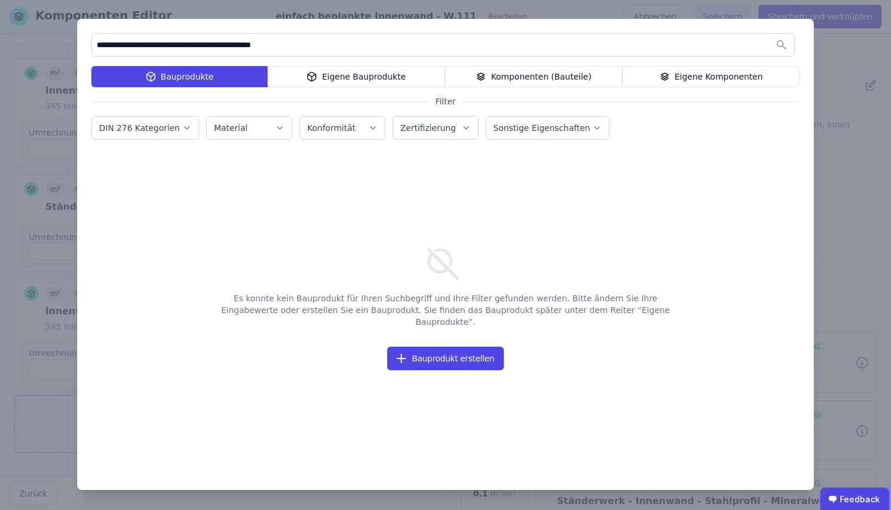
drag, startPoint x: 202, startPoint y: 45, endPoint x: 44, endPoint y: 48, distance: 158.5
click at [44, 48] on div "**********" at bounding box center [445, 255] width 891 height 510
type input "**********"
click at [843, 141] on div "**********" at bounding box center [445, 255] width 891 height 510
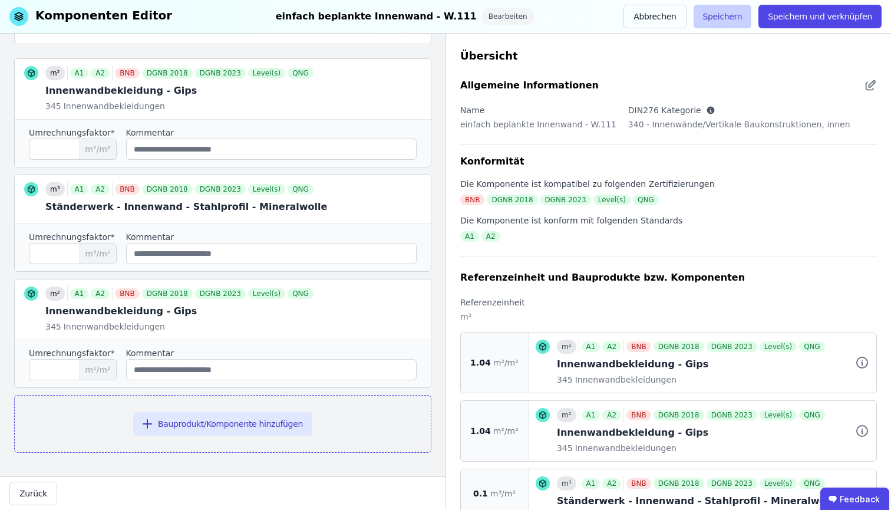
click at [723, 9] on button "Speichern" at bounding box center [722, 17] width 58 height 24
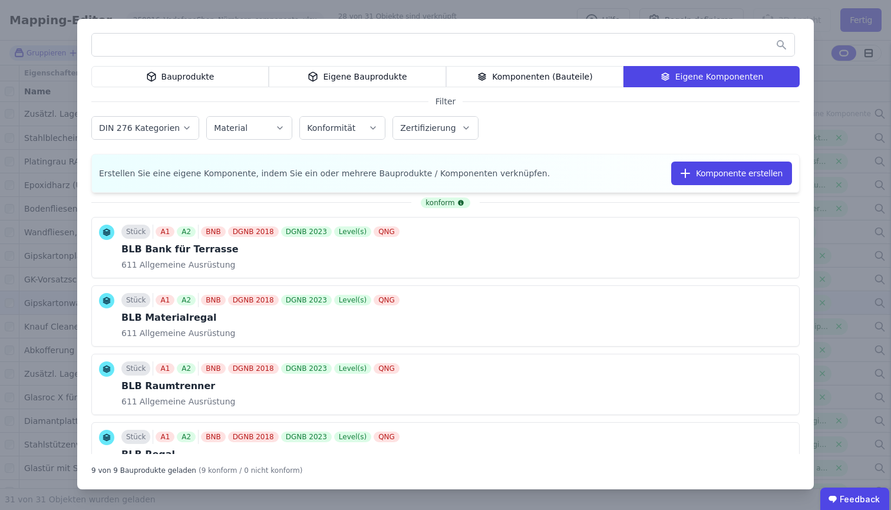
click at [848, 163] on div "Bauprodukte Eigene Bauprodukte Komponenten (Bauteile) Eigene Komponenten Filter…" at bounding box center [445, 255] width 891 height 510
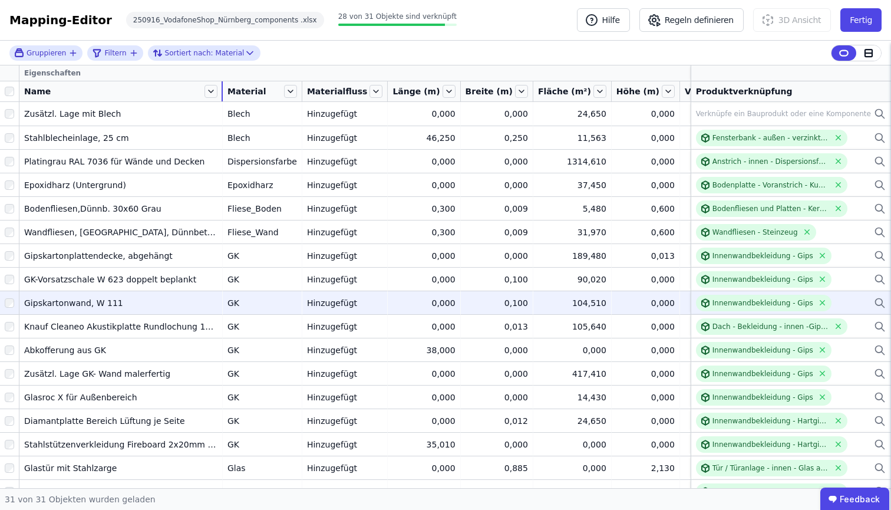
drag, startPoint x: 107, startPoint y: 92, endPoint x: 222, endPoint y: 93, distance: 114.9
click at [222, 93] on div at bounding box center [222, 91] width 1 height 20
click at [874, 305] on icon at bounding box center [880, 303] width 12 height 14
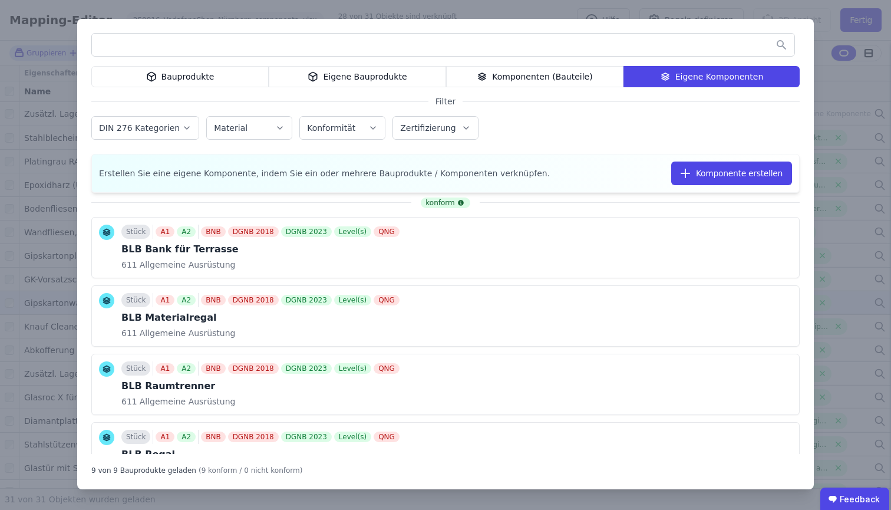
click at [404, 71] on div "Eigene Bauprodukte" at bounding box center [357, 76] width 177 height 21
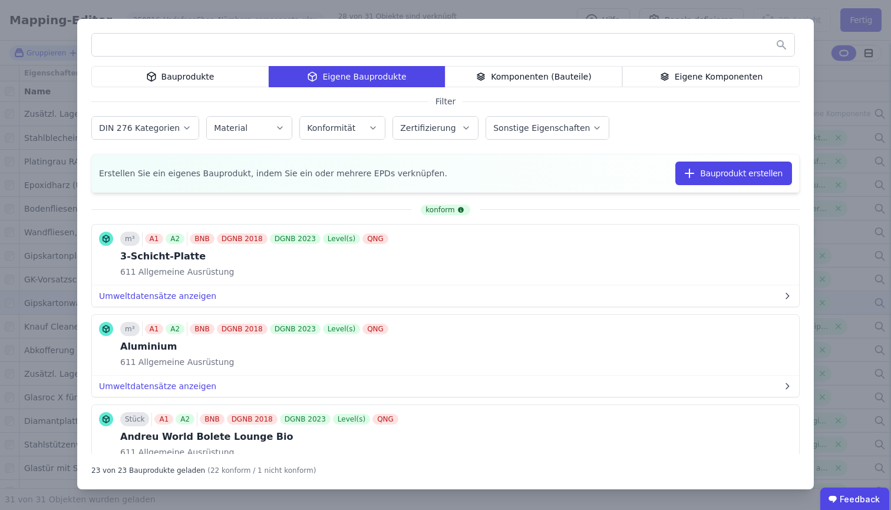
click at [690, 73] on div "Bauprodukte Eigene Bauprodukte Komponenten (Bauteile) Eigene Komponenten" at bounding box center [445, 76] width 708 height 21
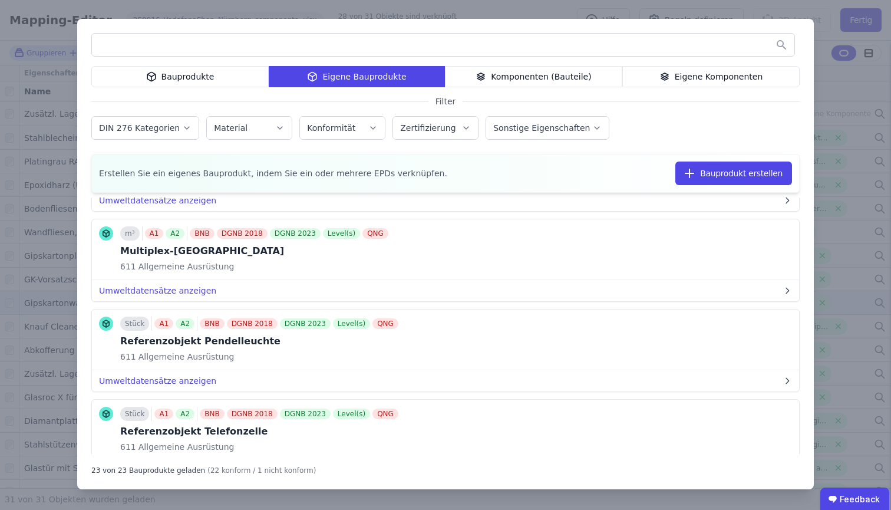
scroll to position [1015, 0]
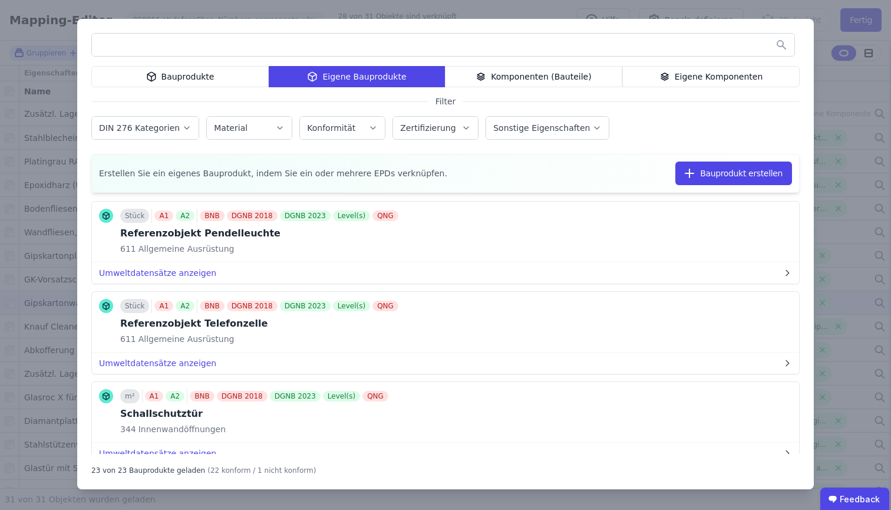
click at [666, 82] on icon at bounding box center [664, 77] width 11 height 14
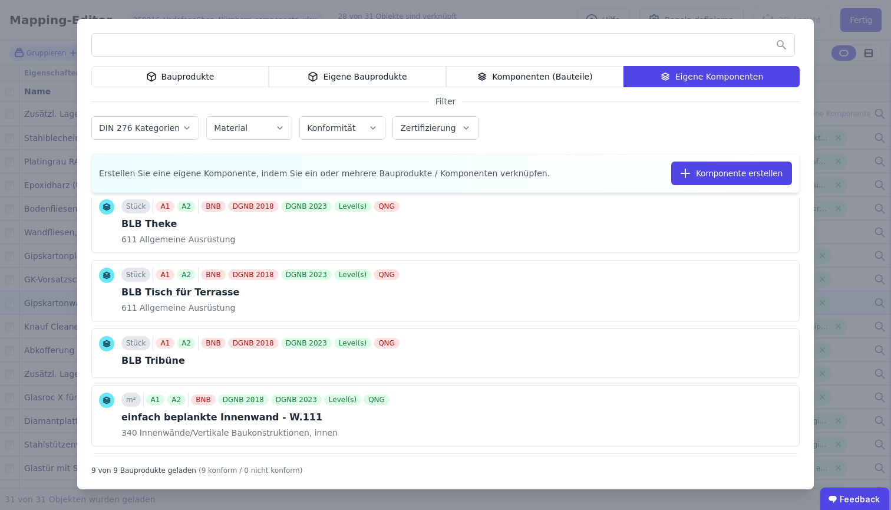
scroll to position [313, 0]
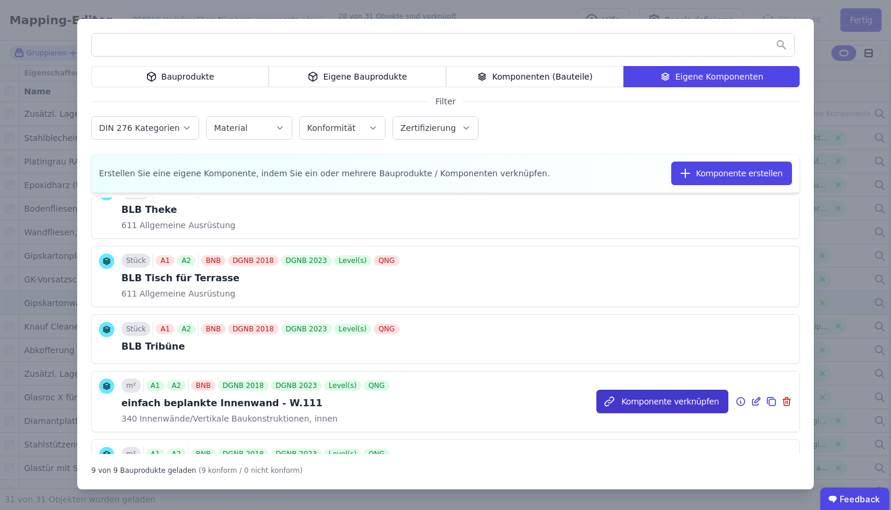
click at [663, 404] on button "Komponente verknüpfen" at bounding box center [662, 401] width 132 height 24
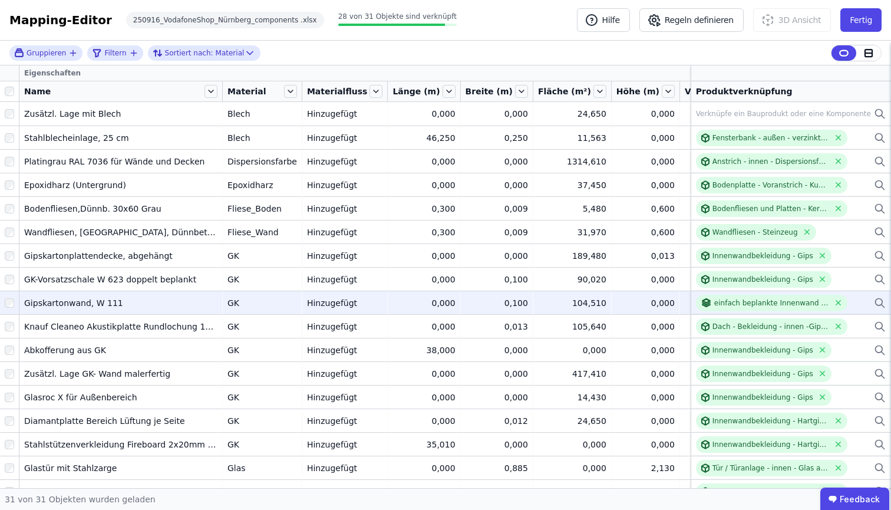
scroll to position [0, 0]
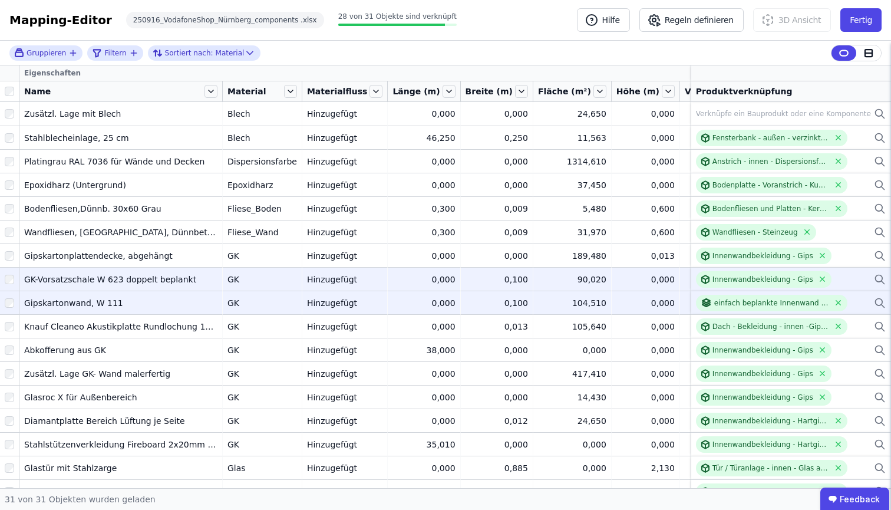
click at [876, 275] on icon at bounding box center [879, 278] width 7 height 7
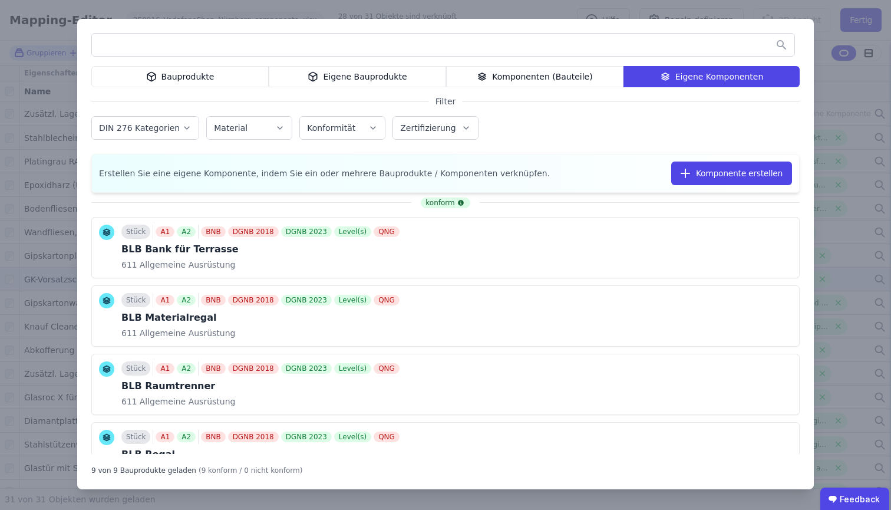
click at [530, 82] on div "Komponenten (Bauteile)" at bounding box center [534, 76] width 177 height 21
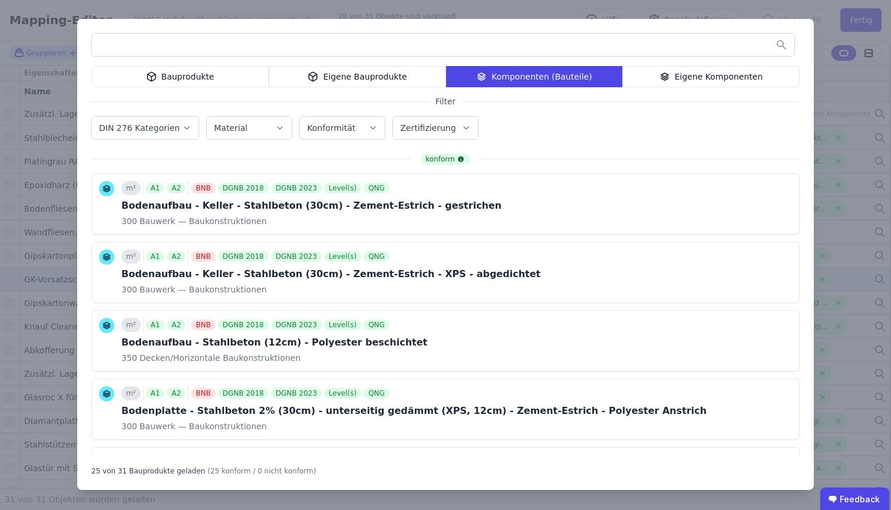
click at [481, 45] on input "text" at bounding box center [443, 44] width 702 height 21
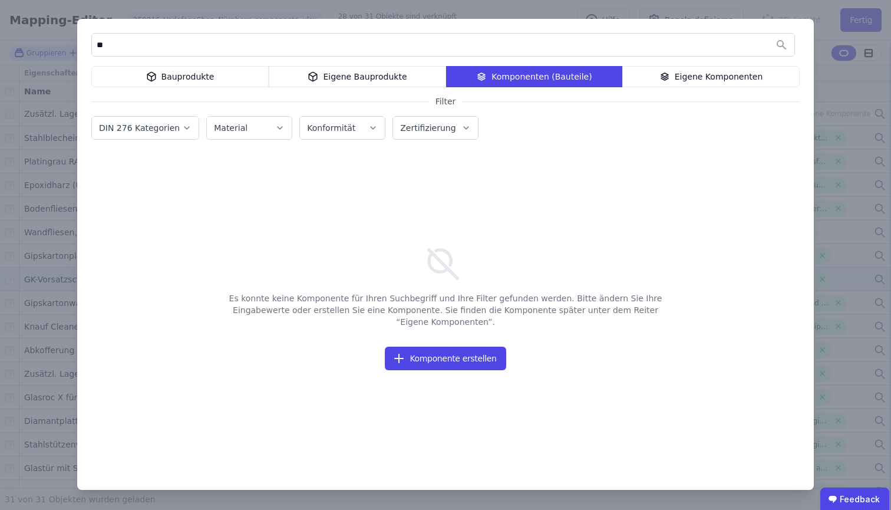
type input "*"
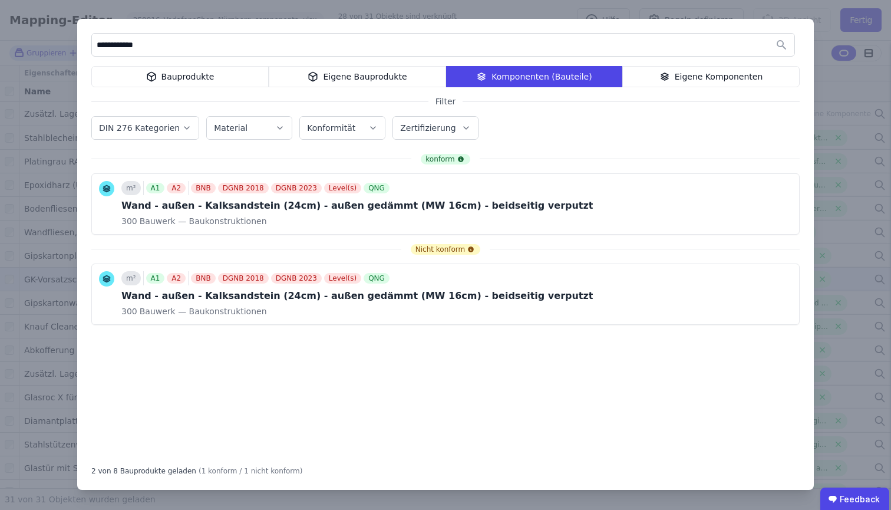
type input "**********"
click at [685, 81] on div "Eigene Komponenten" at bounding box center [710, 76] width 177 height 21
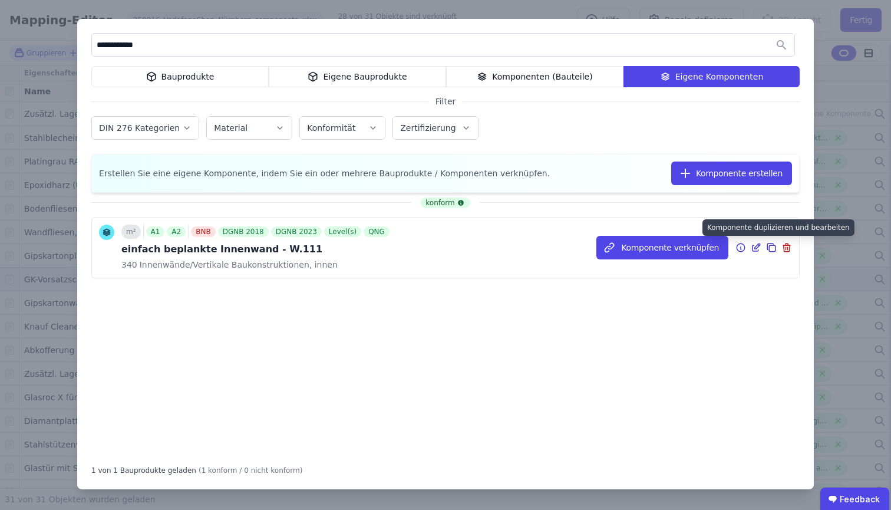
click at [768, 247] on icon at bounding box center [771, 247] width 11 height 14
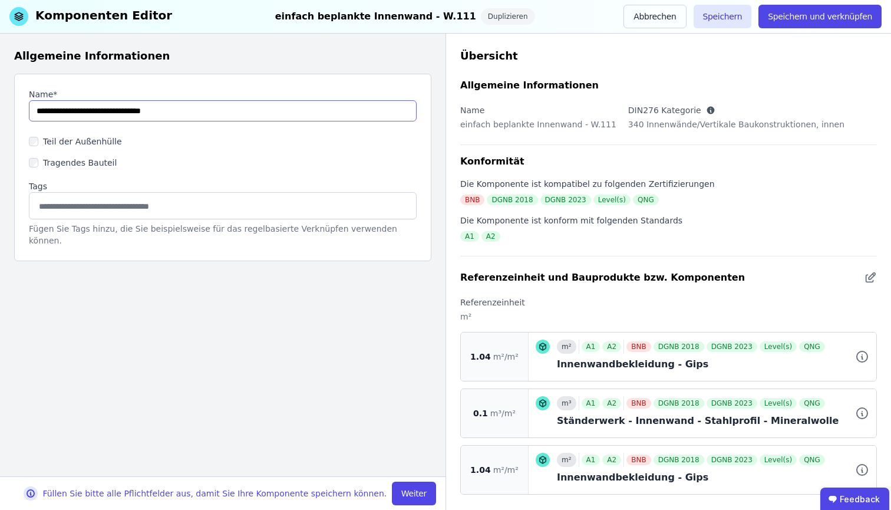
click at [52, 110] on input "string" at bounding box center [223, 110] width 388 height 21
drag, startPoint x: 109, startPoint y: 112, endPoint x: 0, endPoint y: 104, distance: 109.3
click at [0, 104] on div "Allgemeine Informationen Name* Teil der Außenhülle Tragendes Bauteil Tags Fügen…" at bounding box center [222, 255] width 445 height 442
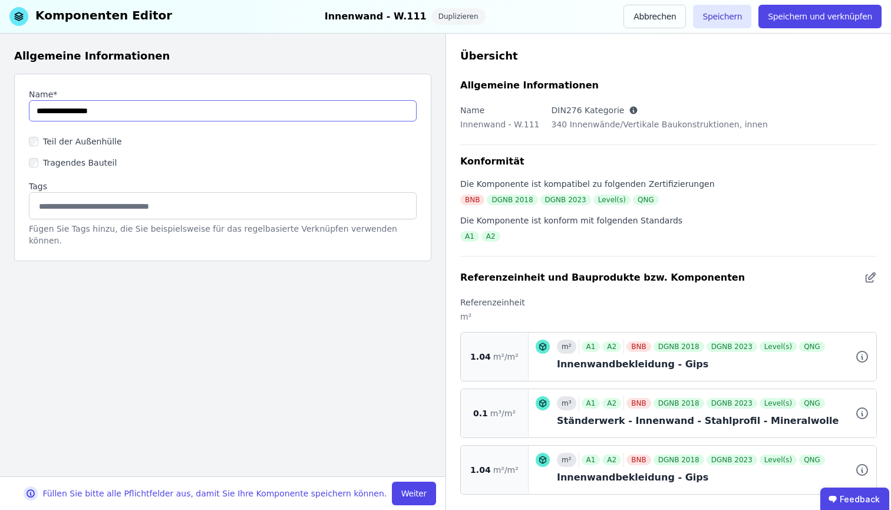
click at [123, 110] on input "string" at bounding box center [223, 110] width 388 height 21
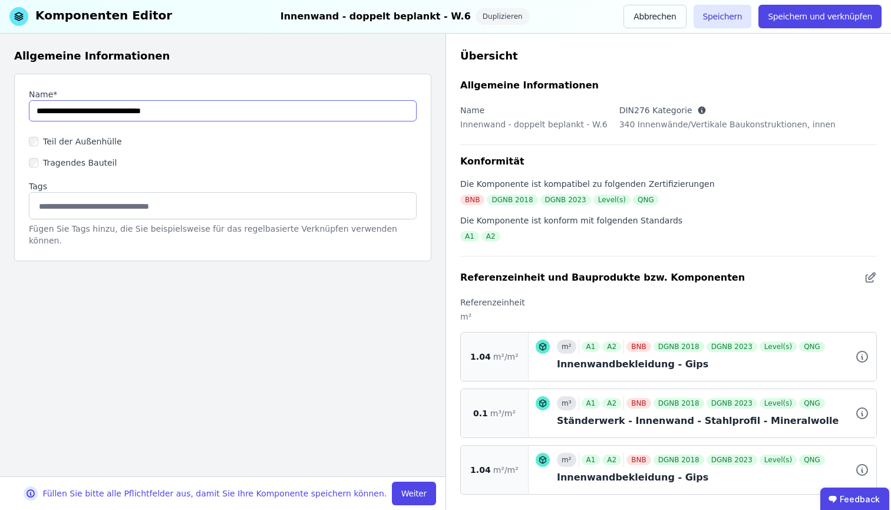
type input "**********"
click at [409, 488] on button "Weiter" at bounding box center [414, 493] width 44 height 24
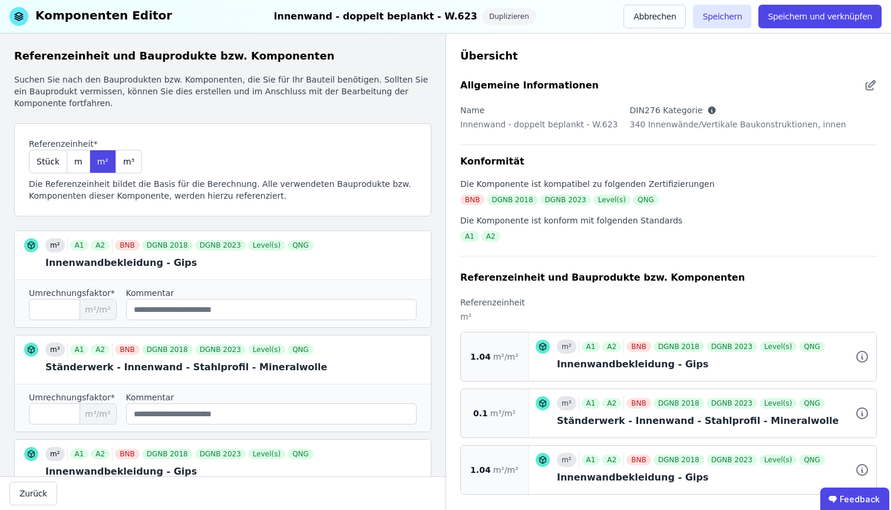
scroll to position [148, 0]
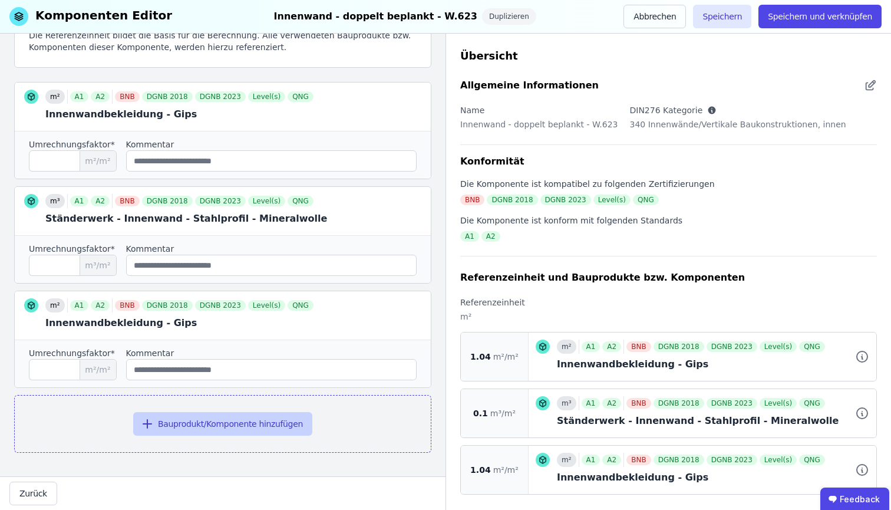
click at [245, 425] on button "Bauprodukt/Komponente hinzufügen" at bounding box center [222, 424] width 179 height 24
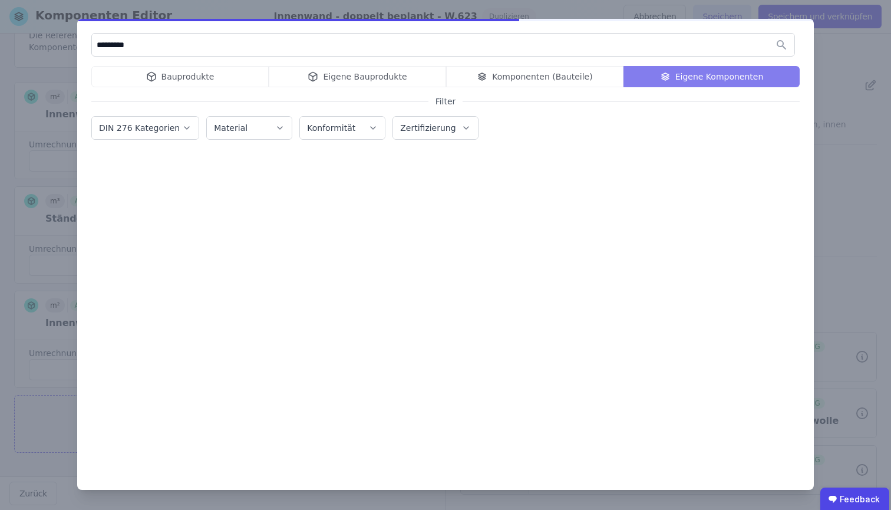
drag, startPoint x: 136, startPoint y: 75, endPoint x: 235, endPoint y: 73, distance: 99.0
click at [235, 73] on div "Bauprodukte Eigene Bauprodukte Komponenten (Bauteile) Eigene Komponenten" at bounding box center [445, 76] width 708 height 21
click at [225, 83] on div "Bauprodukte" at bounding box center [179, 76] width 177 height 21
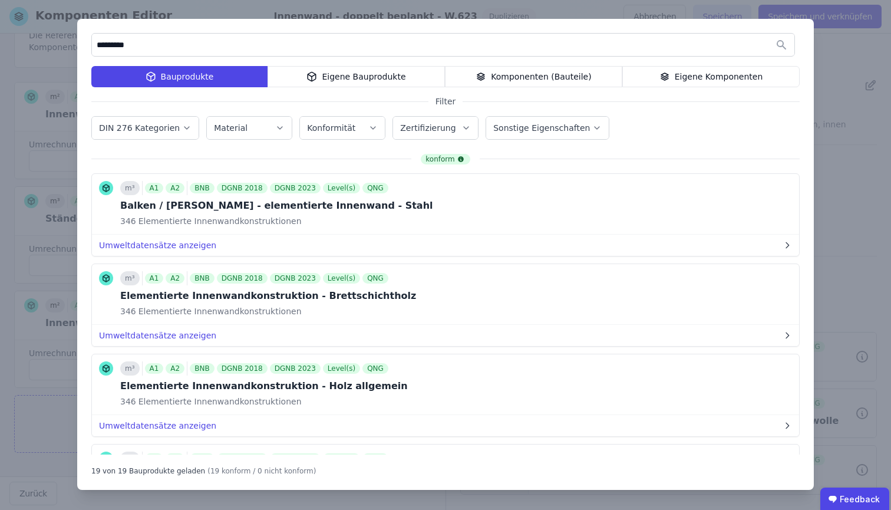
click at [239, 60] on div "*********" at bounding box center [445, 47] width 708 height 28
click at [242, 52] on input "*********" at bounding box center [443, 44] width 702 height 21
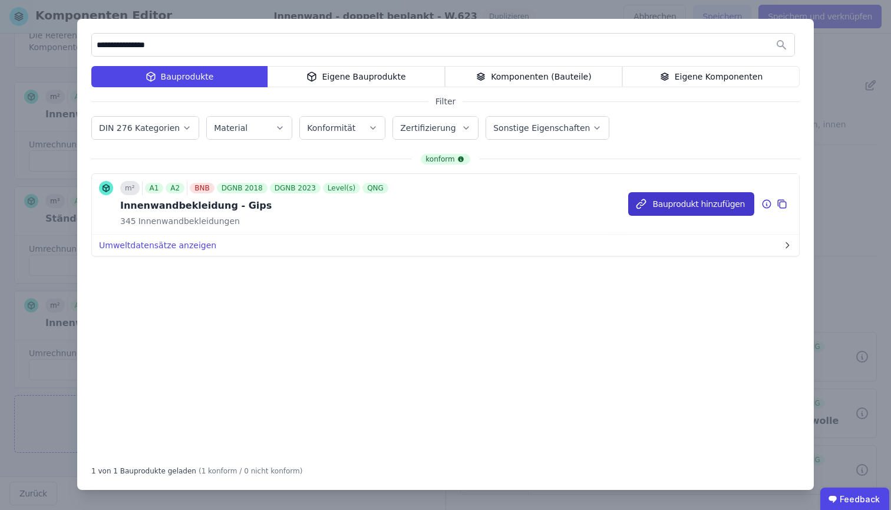
type input "**********"
click at [716, 200] on button "Bauprodukt hinzufügen" at bounding box center [691, 204] width 126 height 24
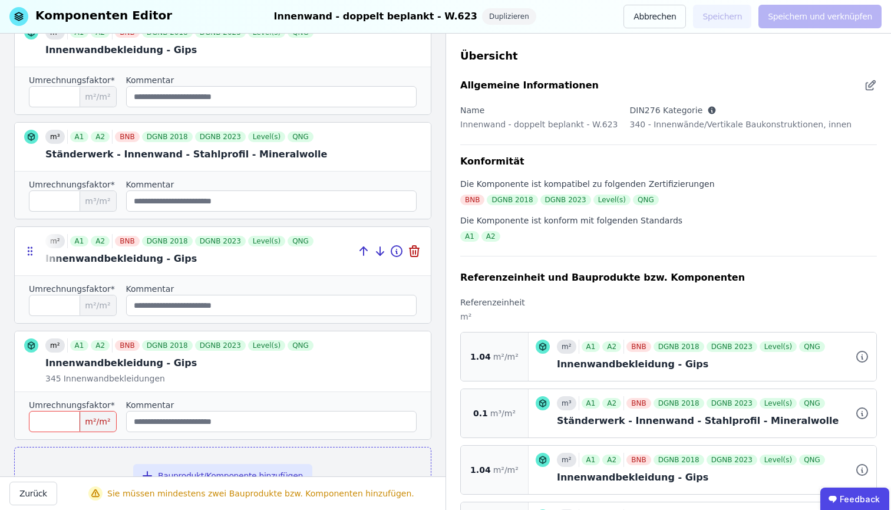
scroll to position [265, 0]
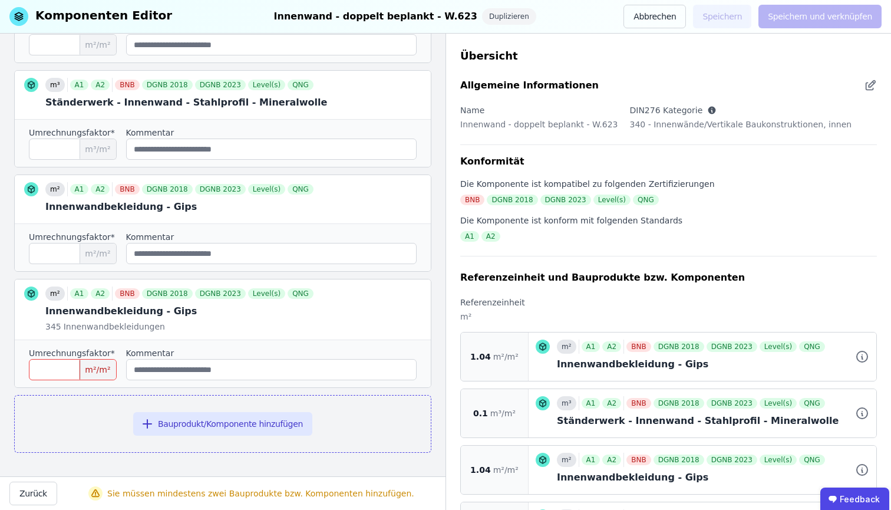
click at [59, 375] on input "number" at bounding box center [73, 369] width 88 height 21
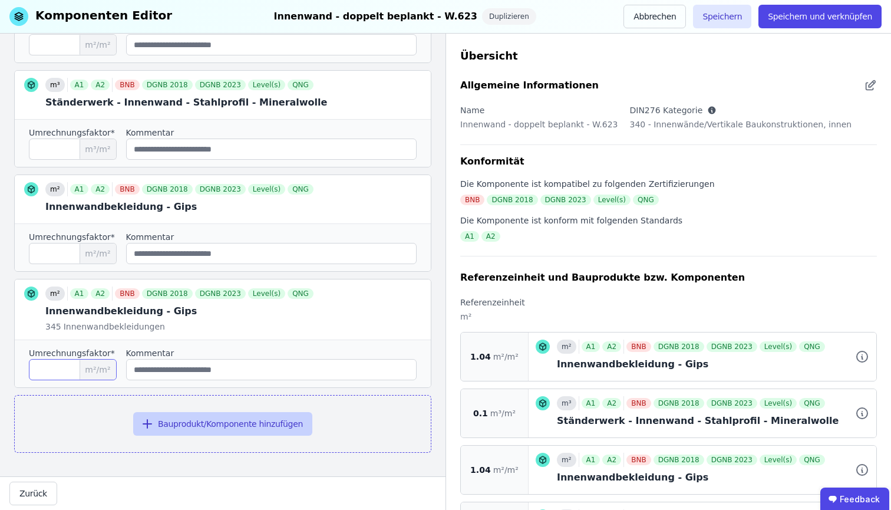
type input "****"
click at [213, 425] on button "Bauprodukt/Komponente hinzufügen" at bounding box center [222, 424] width 179 height 24
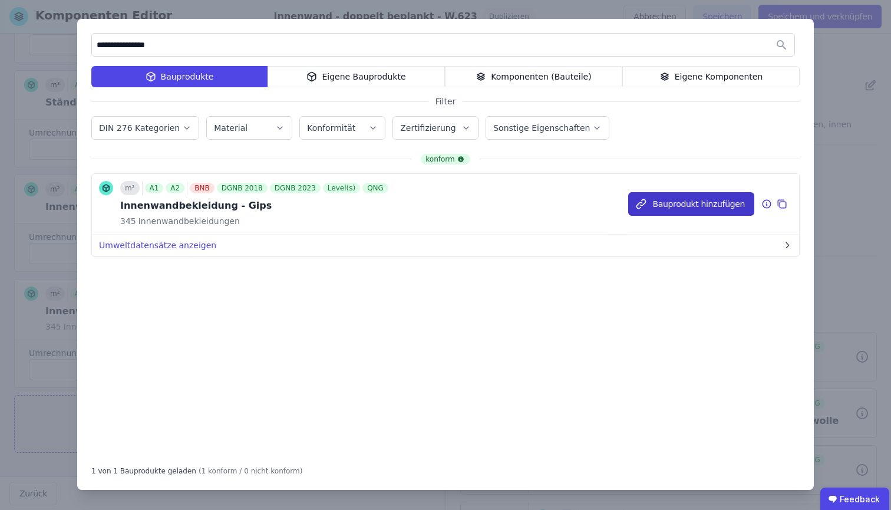
click at [739, 201] on button "Bauprodukt hinzufügen" at bounding box center [691, 204] width 126 height 24
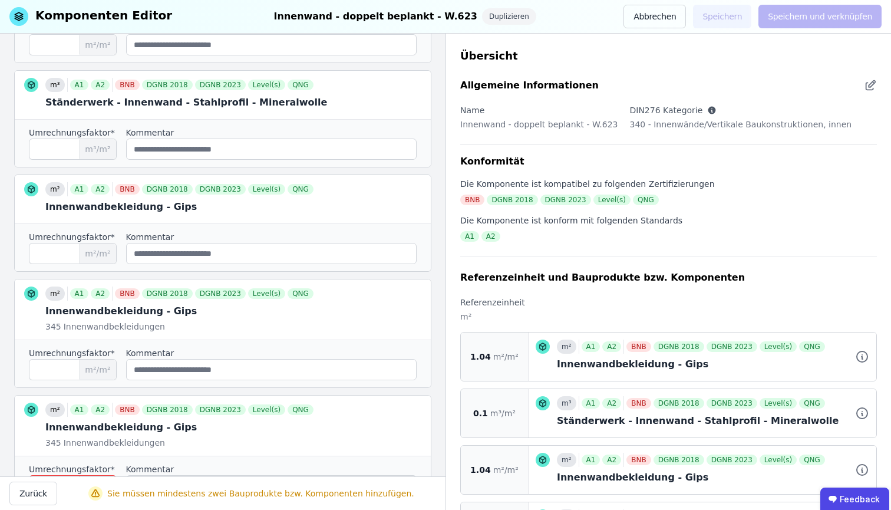
scroll to position [381, 0]
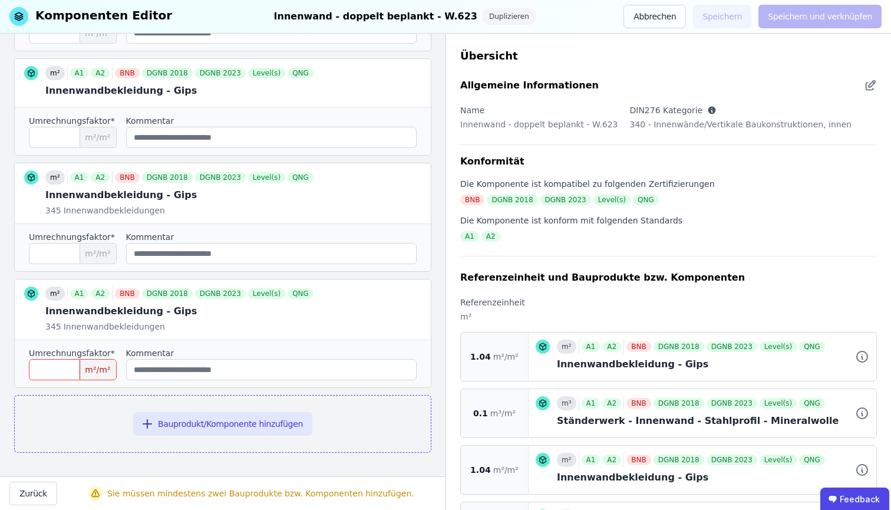
click at [30, 363] on input "number" at bounding box center [73, 369] width 88 height 21
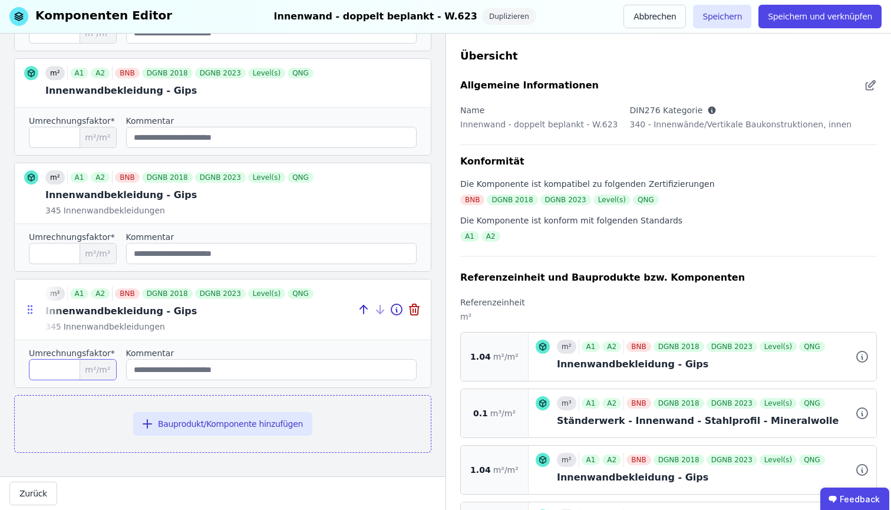
type input "****"
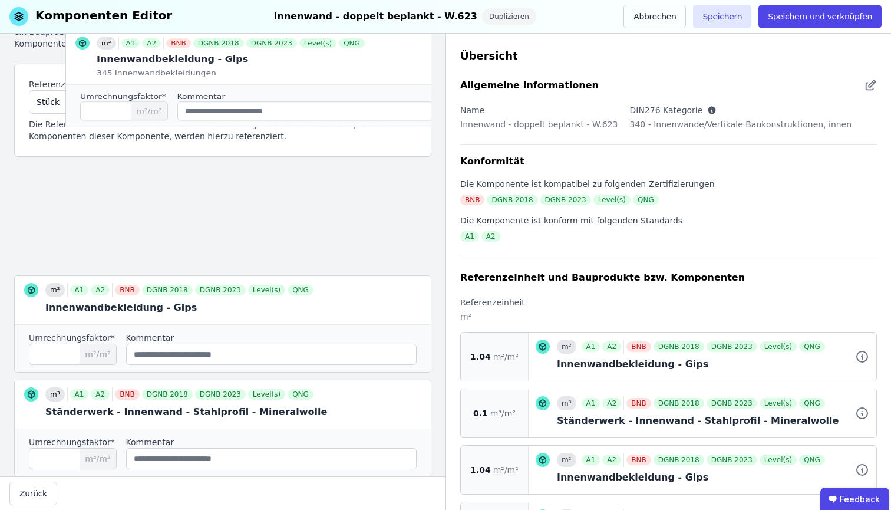
scroll to position [0, 0]
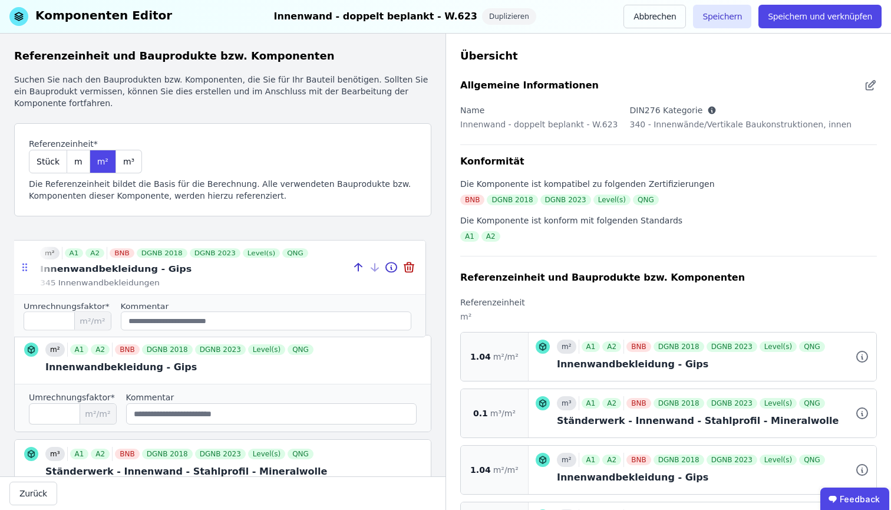
drag, startPoint x: 30, startPoint y: 311, endPoint x: 25, endPoint y: 266, distance: 45.1
click at [25, 266] on icon at bounding box center [25, 267] width 12 height 11
type input "****"
type input "***"
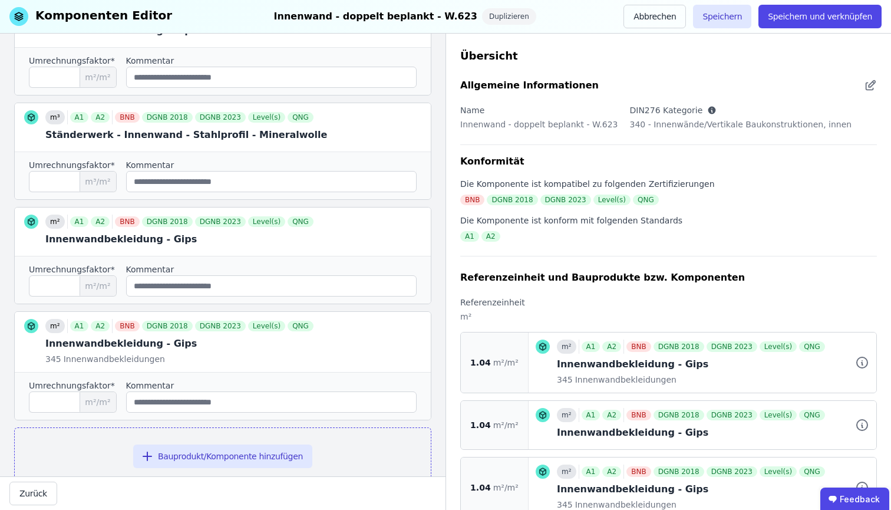
scroll to position [381, 0]
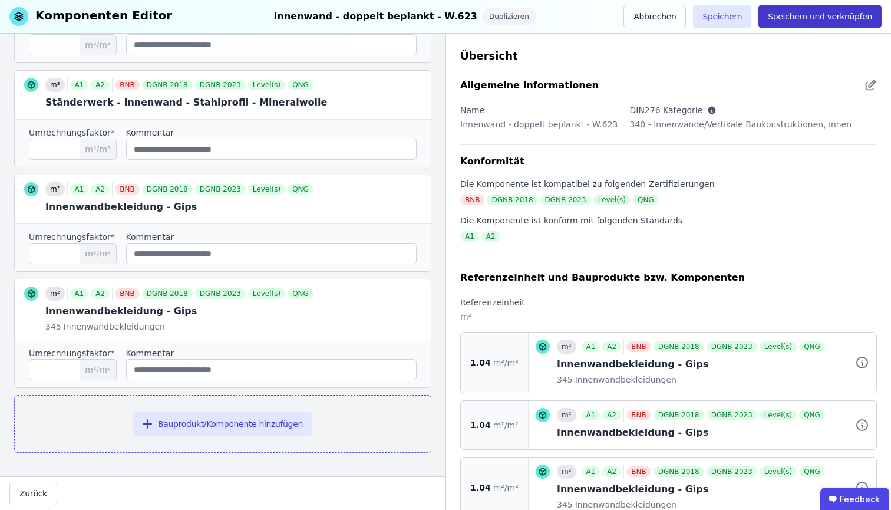
click at [801, 19] on button "Speichern und verknüpfen" at bounding box center [819, 17] width 123 height 24
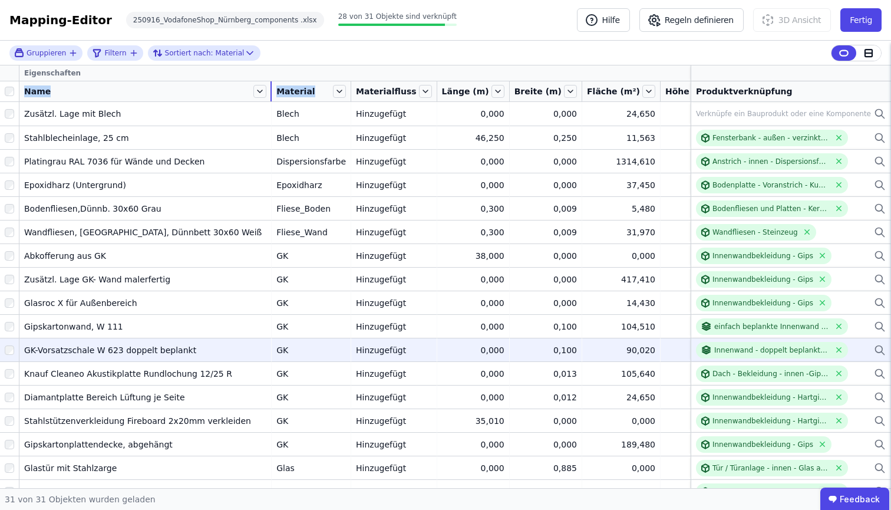
drag, startPoint x: 107, startPoint y: 90, endPoint x: 307, endPoint y: 87, distance: 200.3
click at [307, 87] on tr "Name Material Materialfluss Länge (m) Breite (m) Fläche (m²) Höhe (m) Volumen (…" at bounding box center [508, 91] width 1017 height 21
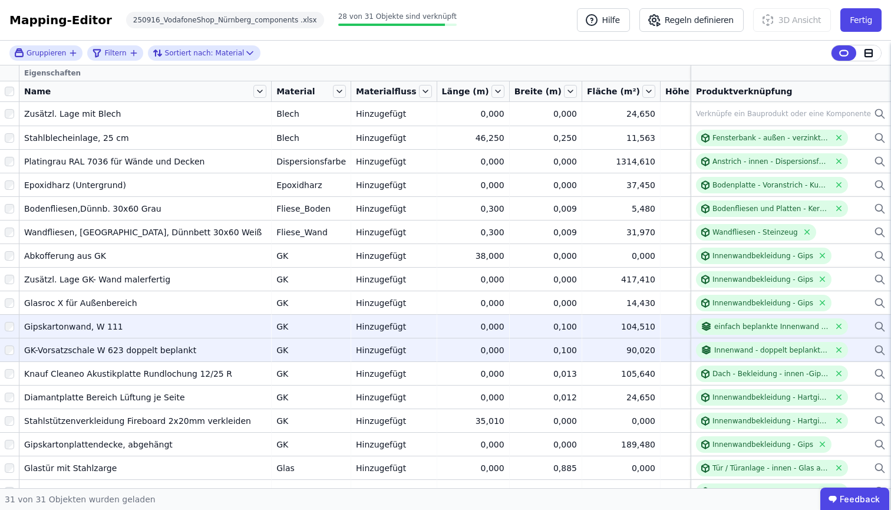
click at [876, 323] on icon at bounding box center [879, 325] width 7 height 7
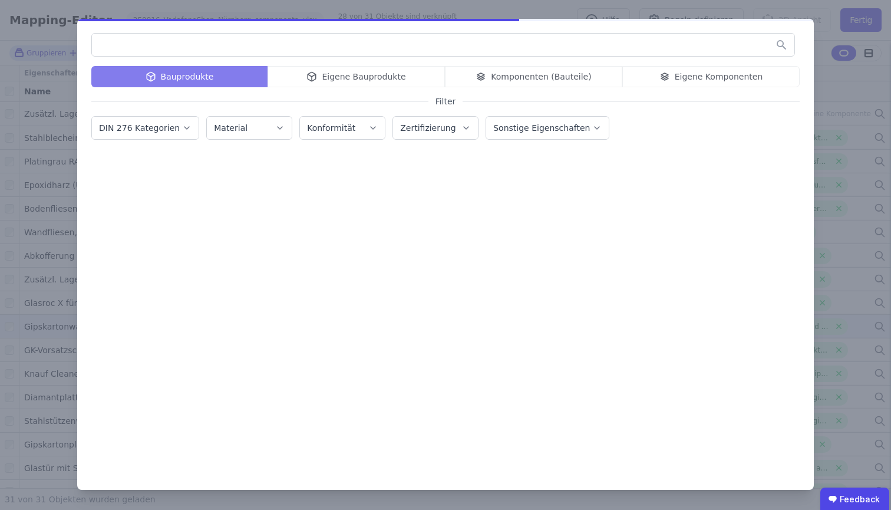
click at [553, 76] on div "Bauprodukte Eigene Bauprodukte Komponenten (Bauteile) Eigene Komponenten" at bounding box center [445, 76] width 708 height 21
click at [701, 77] on div "Bauprodukte Eigene Bauprodukte Komponenten (Bauteile) Eigene Komponenten" at bounding box center [445, 76] width 708 height 21
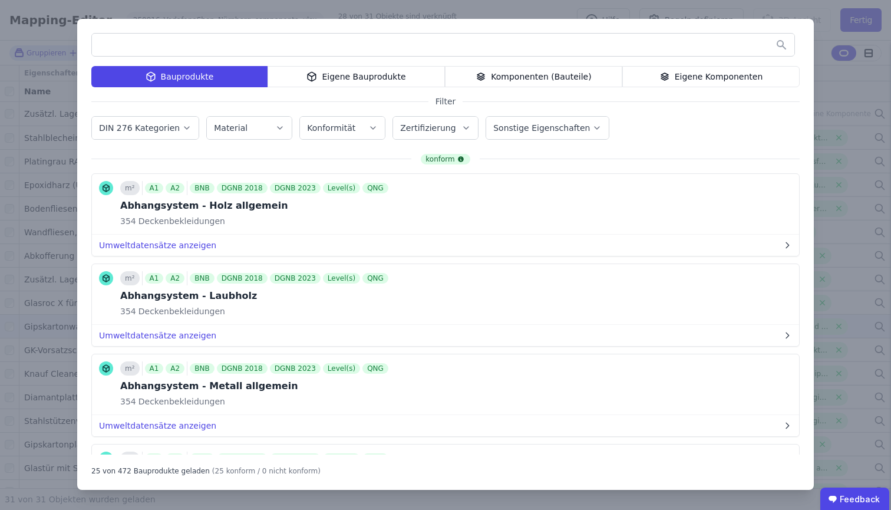
click at [698, 78] on div "Eigene Komponenten" at bounding box center [710, 76] width 177 height 21
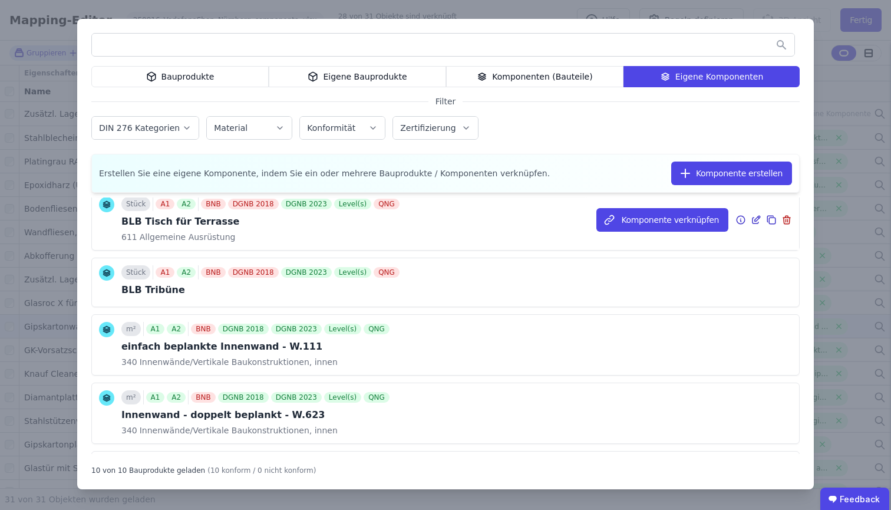
scroll to position [389, 0]
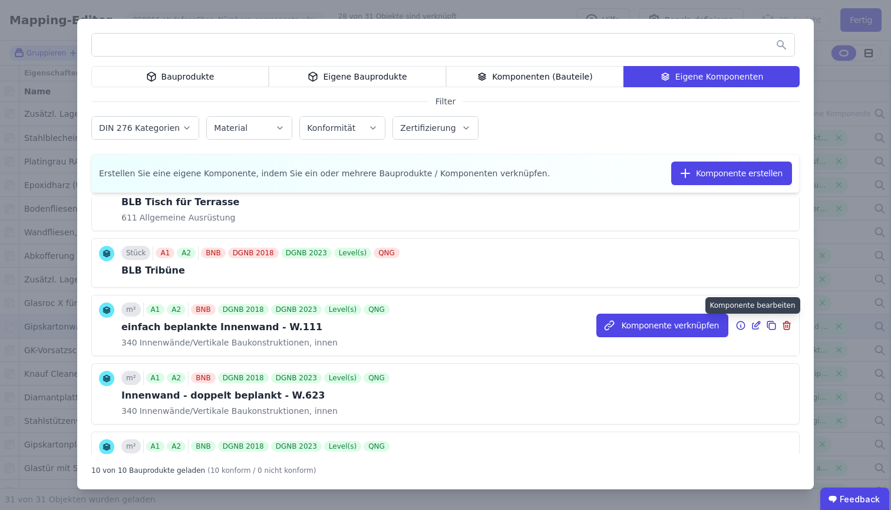
click at [751, 323] on icon at bounding box center [756, 325] width 11 height 14
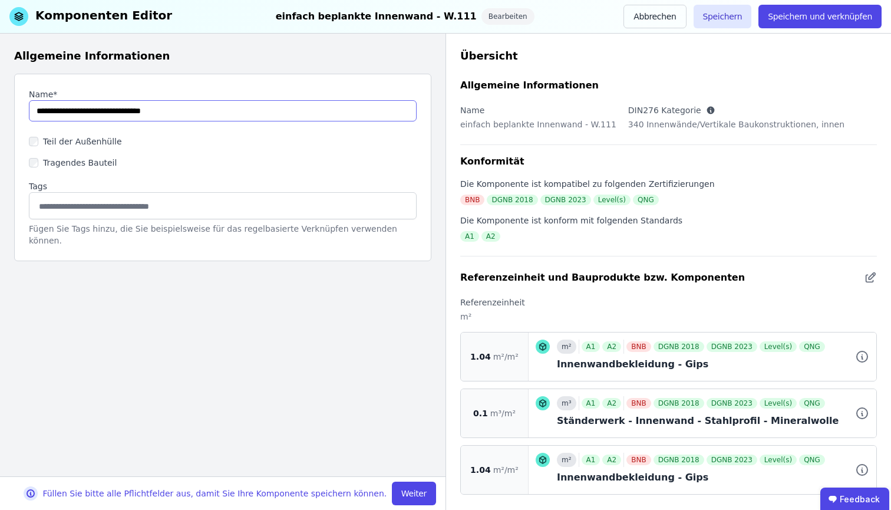
drag, startPoint x: 107, startPoint y: 112, endPoint x: 0, endPoint y: 115, distance: 107.3
click at [0, 115] on div "Allgemeine Informationen Name* Teil der Außenhülle Tragendes Bauteil Tags Fügen…" at bounding box center [222, 255] width 445 height 442
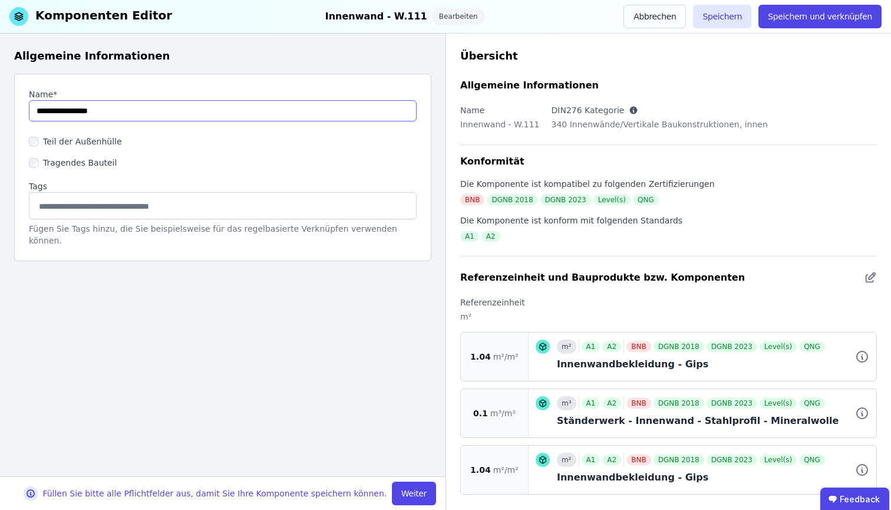
click at [79, 113] on input "string" at bounding box center [223, 110] width 388 height 21
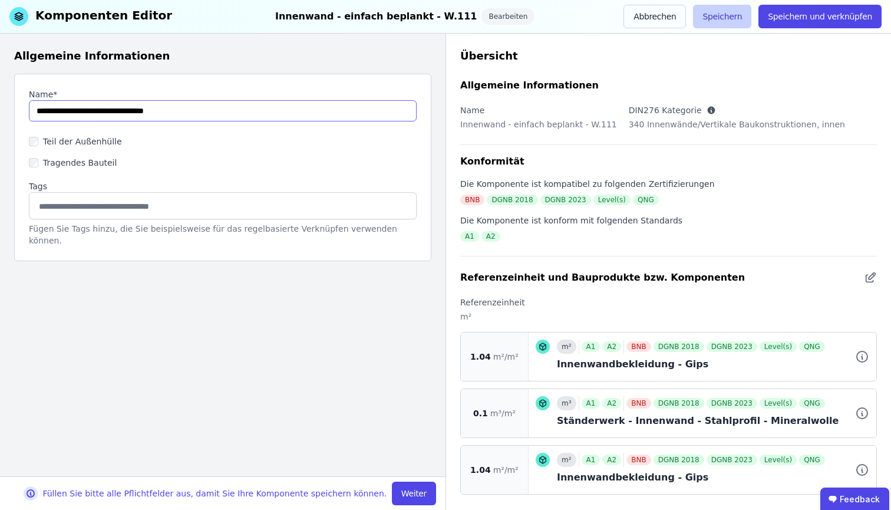
type input "**********"
click at [732, 18] on button "Speichern" at bounding box center [722, 17] width 58 height 24
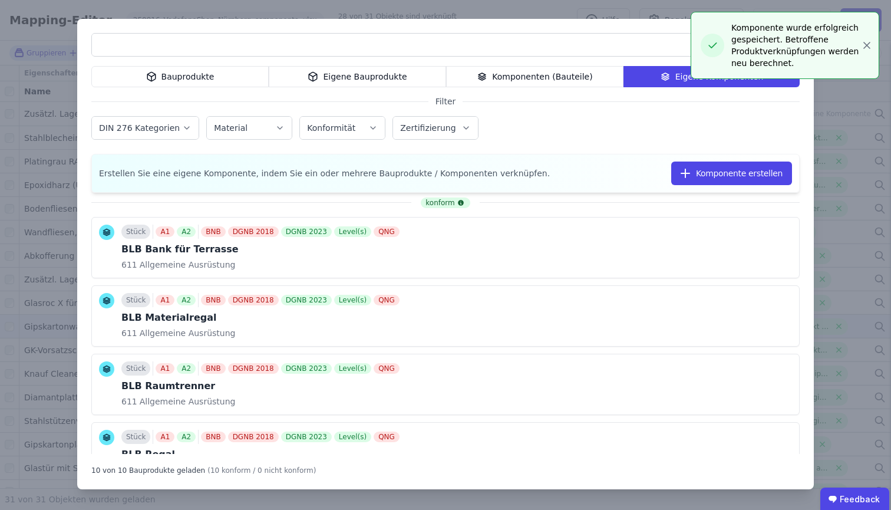
click at [838, 97] on div "Bauprodukte Eigene Bauprodukte Komponenten (Bauteile) Eigene Komponenten Filter…" at bounding box center [445, 255] width 891 height 510
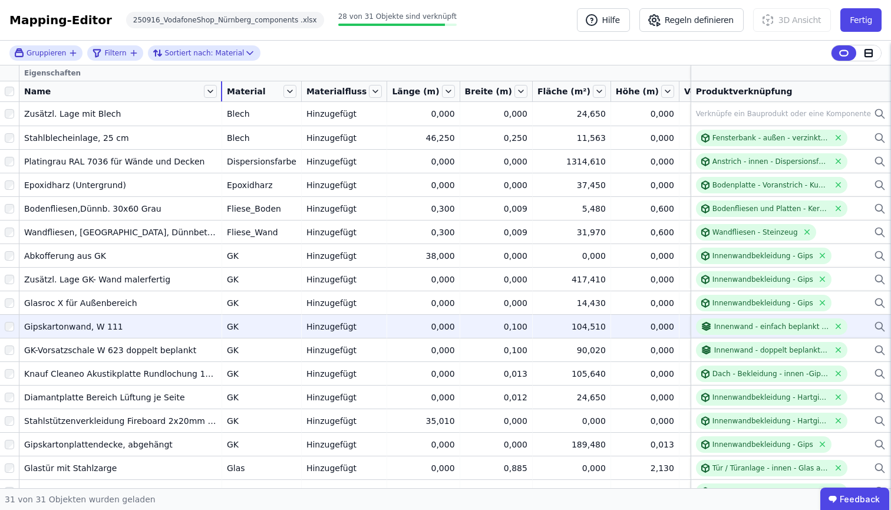
drag, startPoint x: 107, startPoint y: 90, endPoint x: 221, endPoint y: 94, distance: 114.4
click at [221, 94] on div at bounding box center [221, 91] width 1 height 20
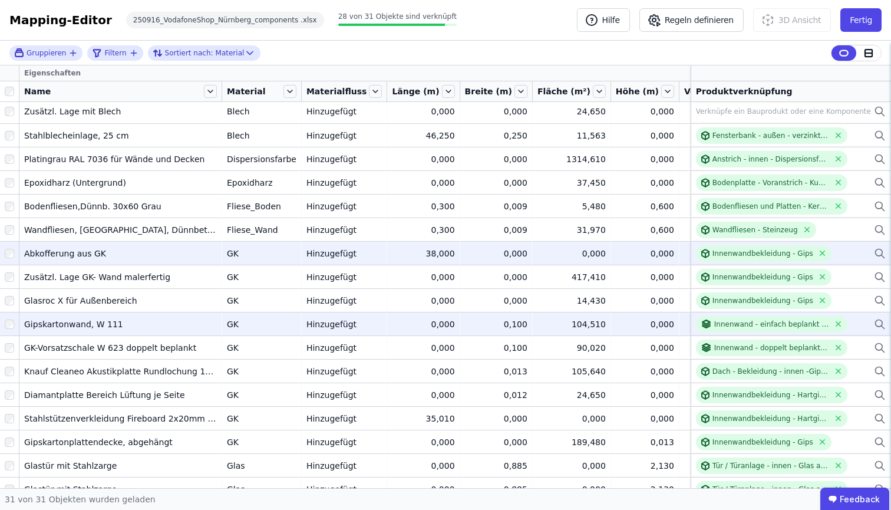
scroll to position [5, 0]
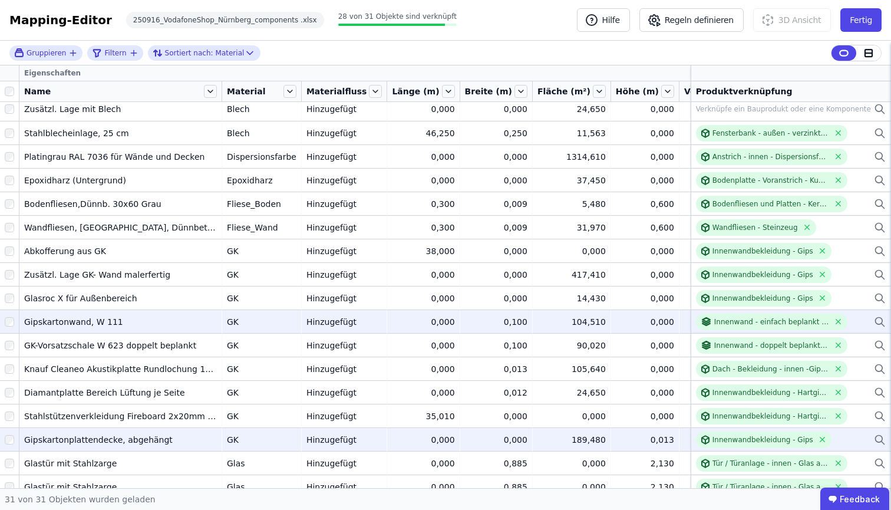
click at [875, 438] on icon at bounding box center [880, 439] width 12 height 14
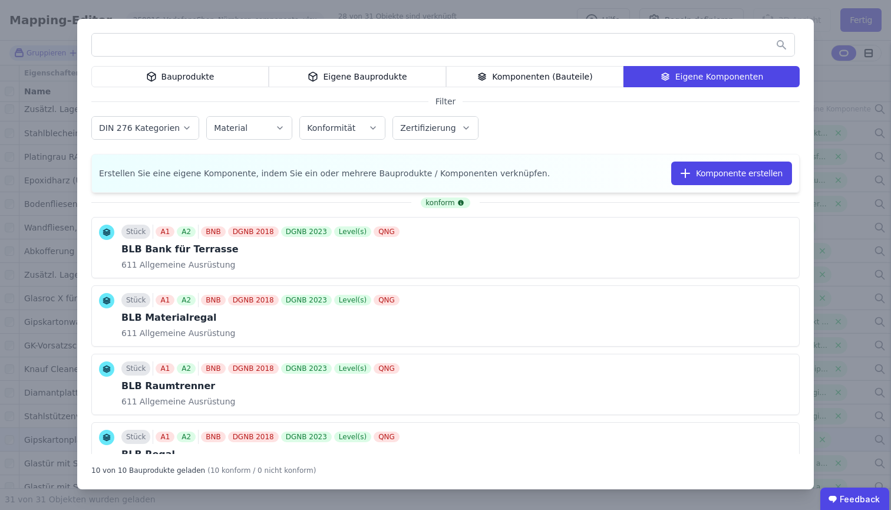
click at [563, 68] on div "Komponenten (Bauteile)" at bounding box center [534, 76] width 177 height 21
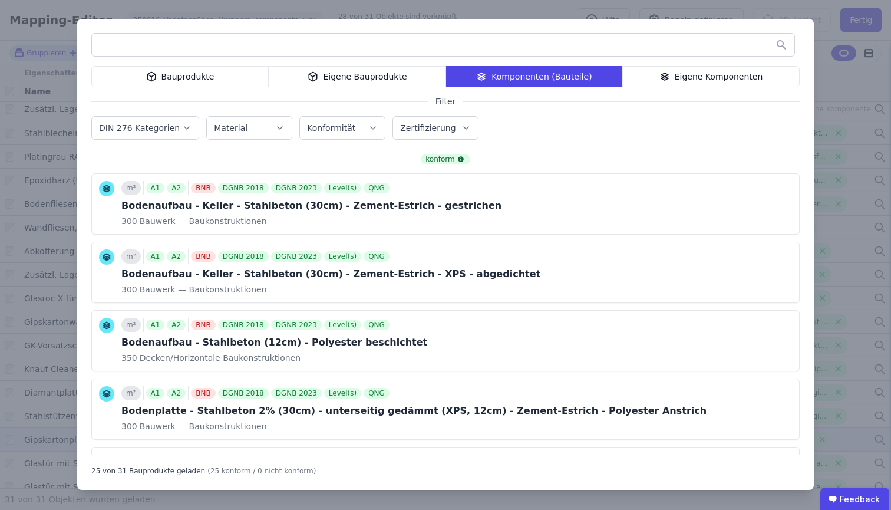
click at [562, 51] on input "text" at bounding box center [443, 44] width 702 height 21
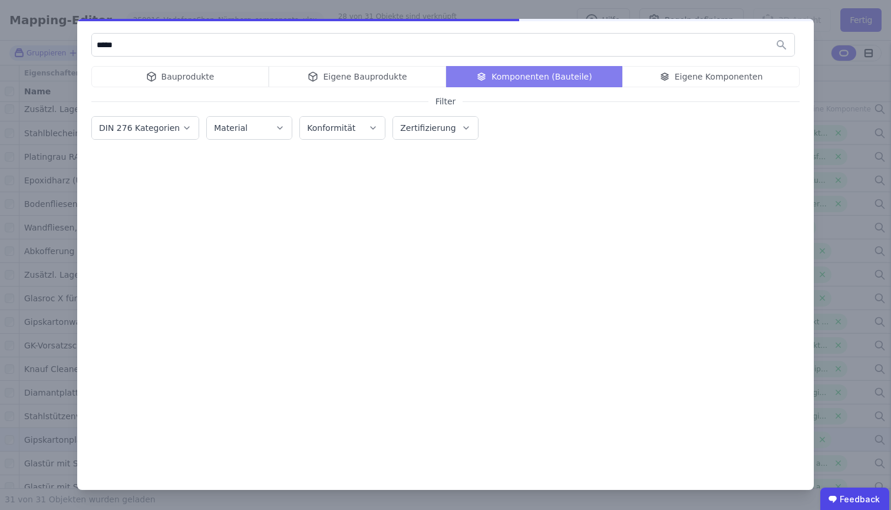
type input "*****"
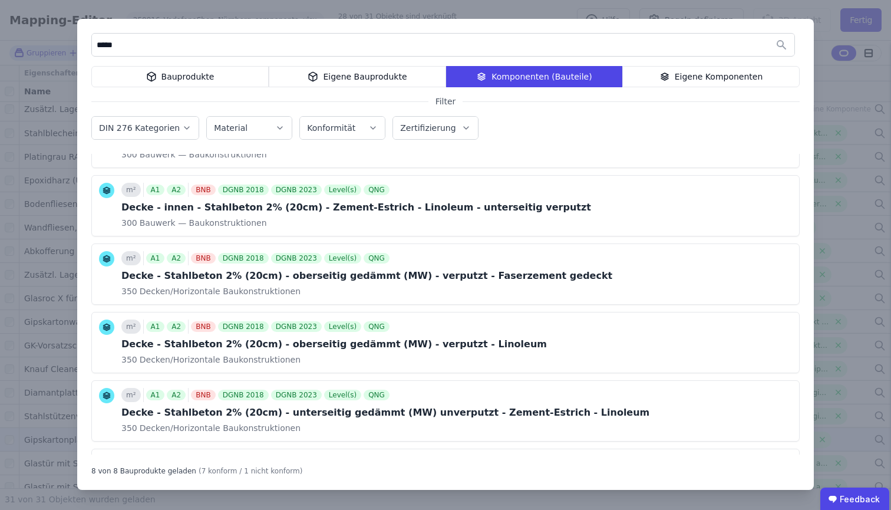
scroll to position [0, 0]
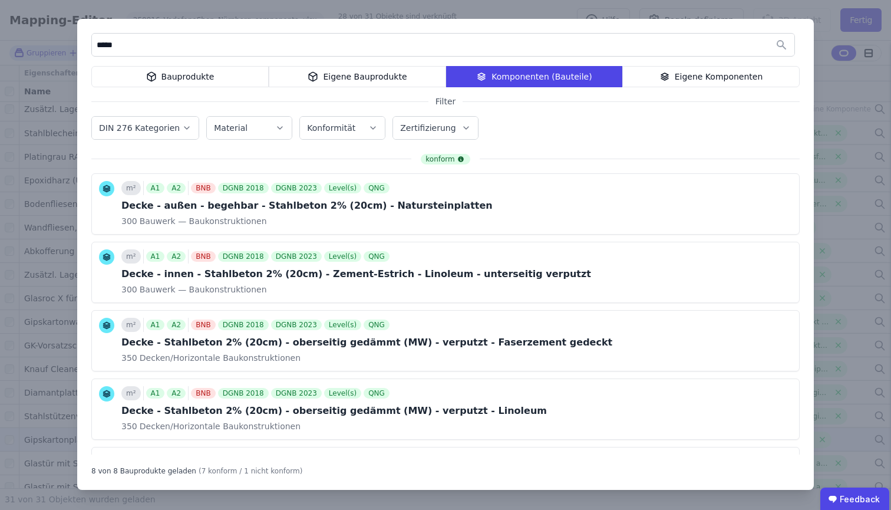
click at [693, 82] on div "Eigene Komponenten" at bounding box center [710, 76] width 177 height 21
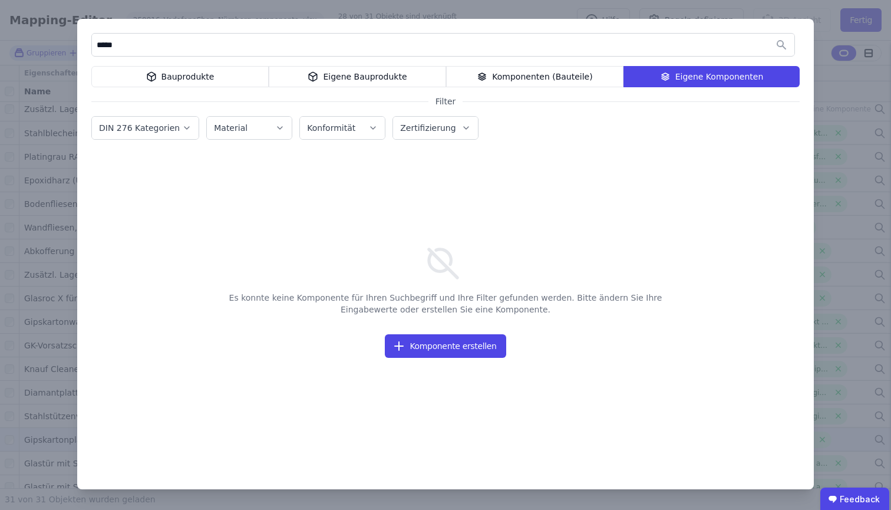
click at [376, 76] on div "Eigene Bauprodukte" at bounding box center [357, 76] width 177 height 21
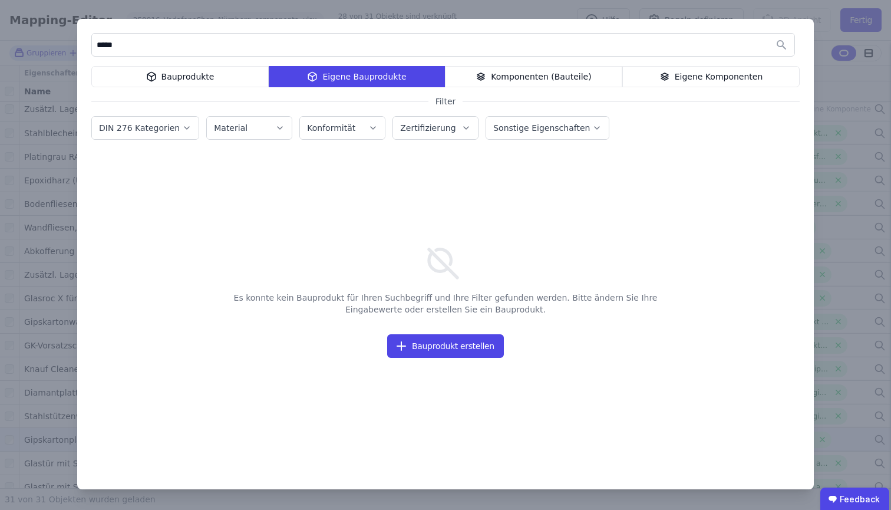
click at [209, 71] on div "Bauprodukte" at bounding box center [179, 76] width 177 height 21
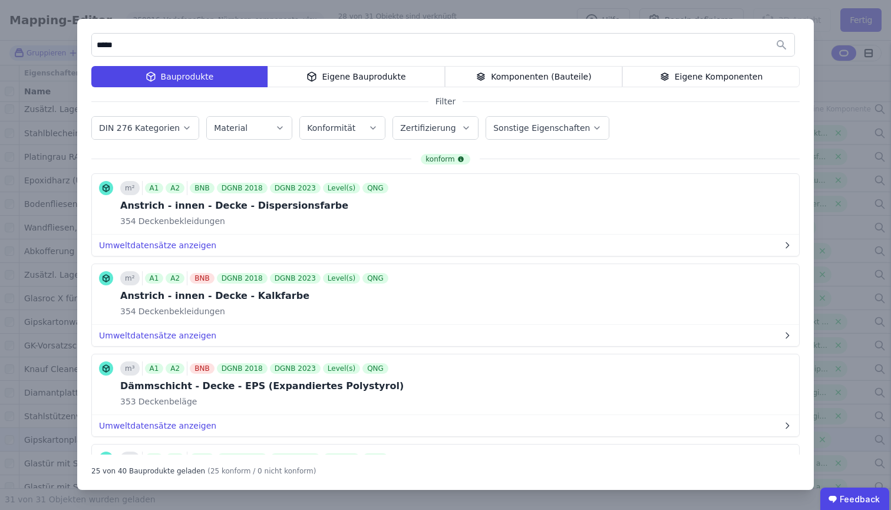
click at [504, 1] on div "***** Bauprodukte Eigene Bauprodukte Komponenten (Bauteile) Eigene Komponenten …" at bounding box center [445, 255] width 891 height 510
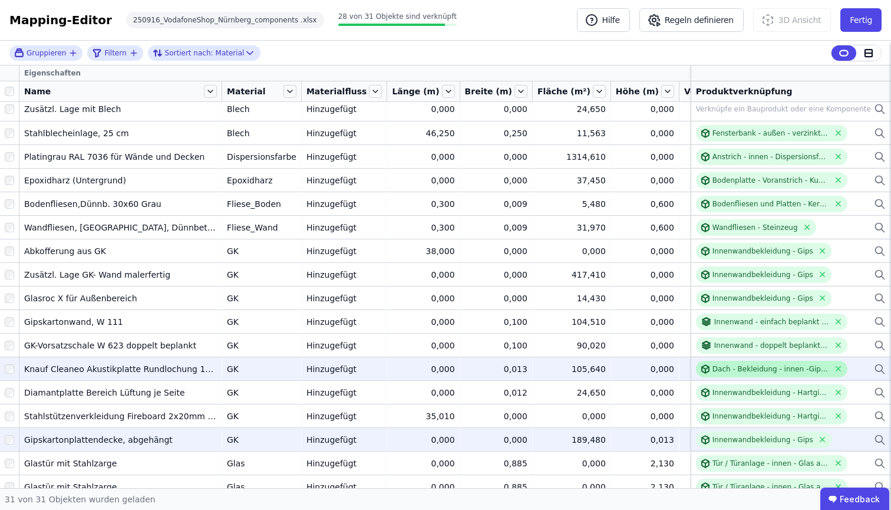
click at [775, 375] on div "Dach - Bekleidung - innen -Gipskarton Lochplatte" at bounding box center [772, 369] width 152 height 16
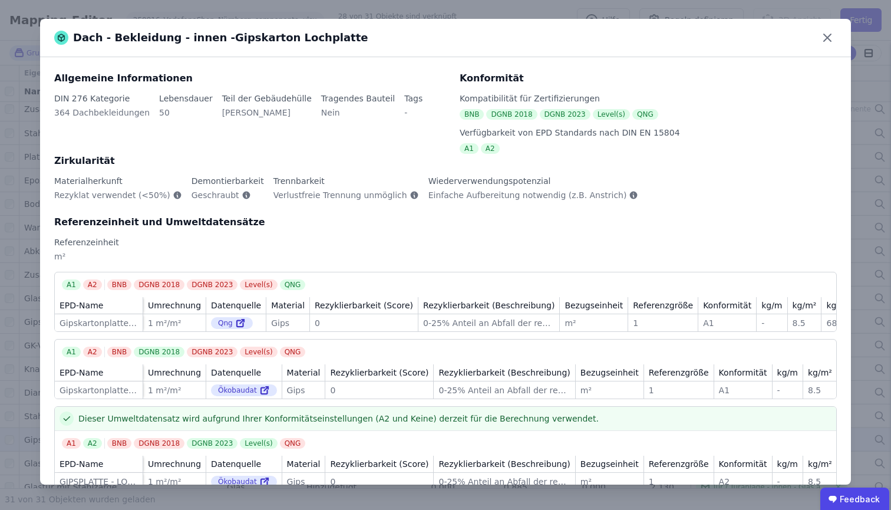
click at [299, 5] on div "Dach - Bekleidung - innen -Gipskarton Lochplatte Allgemeine Informationen DIN 2…" at bounding box center [445, 255] width 891 height 510
click at [286, 9] on div "Dach - Bekleidung - innen -Gipskarton Lochplatte Allgemeine Informationen DIN 2…" at bounding box center [445, 255] width 891 height 510
click at [825, 35] on icon at bounding box center [827, 37] width 19 height 19
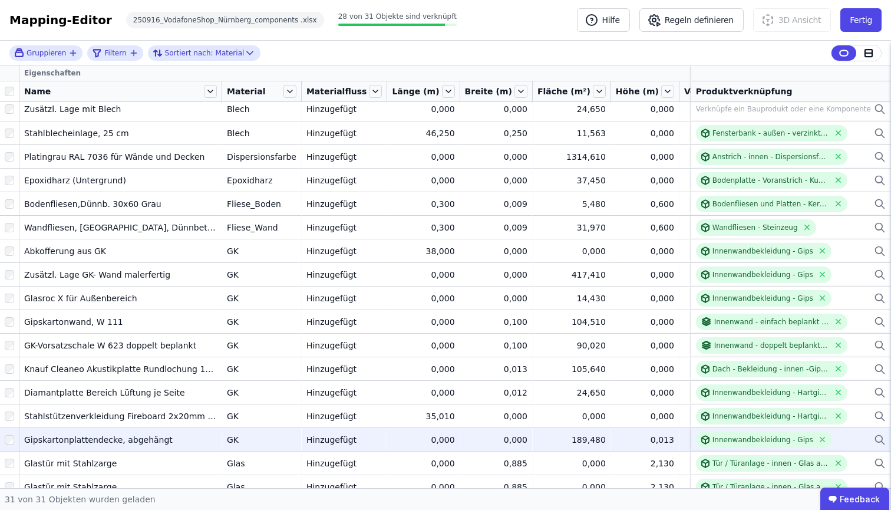
click at [874, 440] on icon at bounding box center [880, 439] width 12 height 14
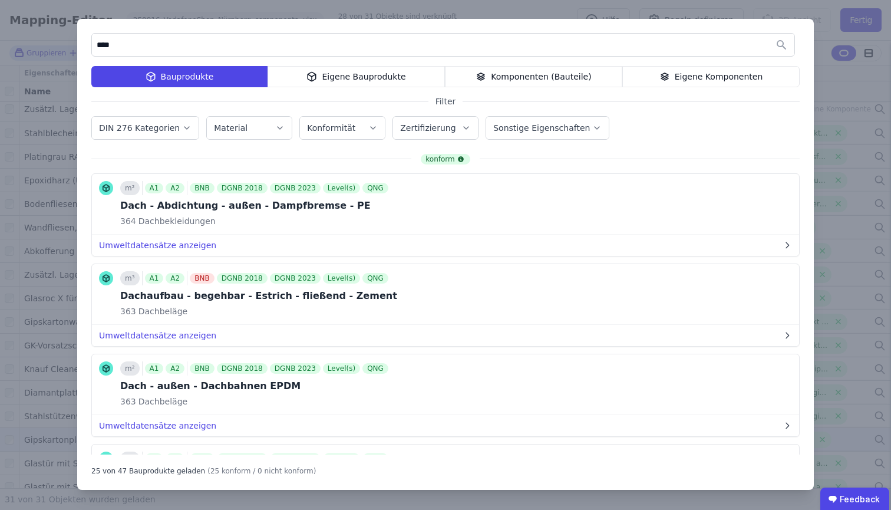
click at [468, 76] on div "Komponenten (Bauteile)" at bounding box center [533, 76] width 177 height 21
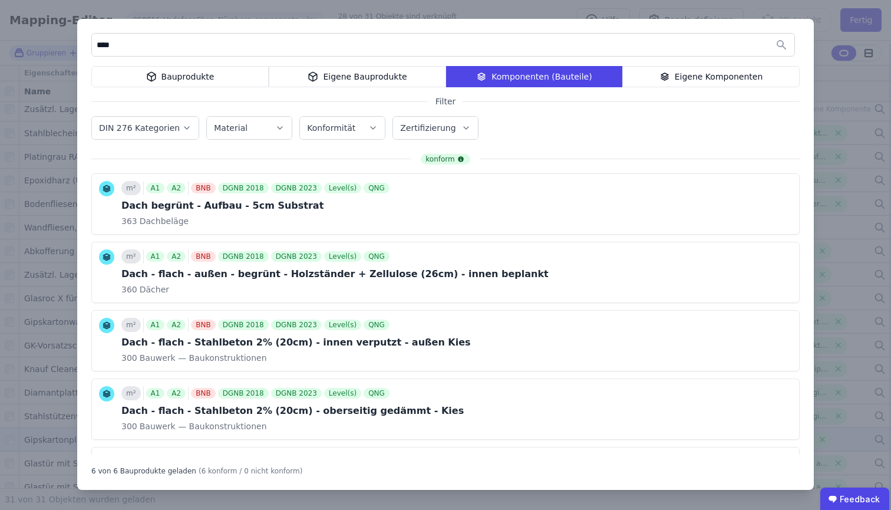
click at [556, 51] on input "****" at bounding box center [443, 44] width 702 height 21
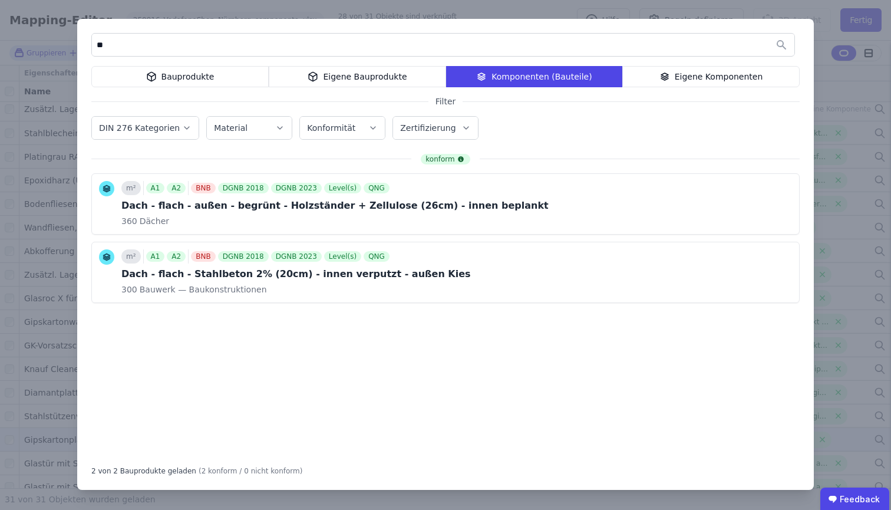
type input "*"
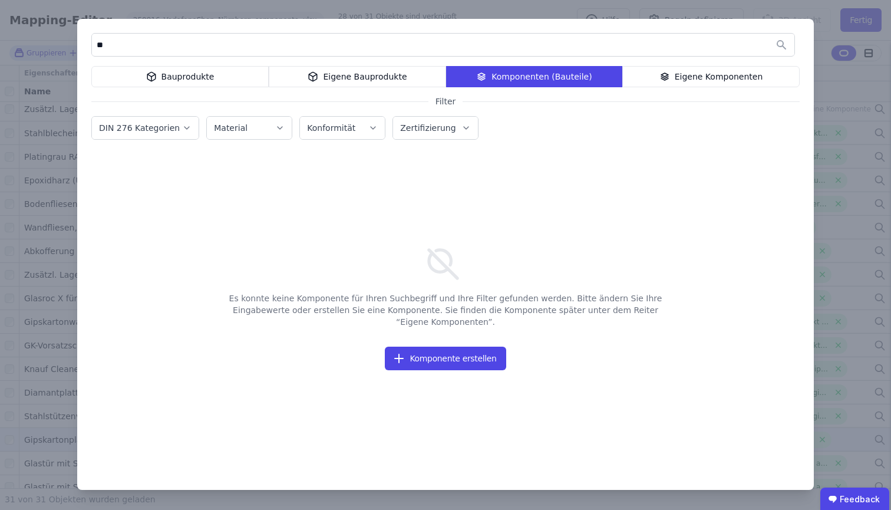
type input "*"
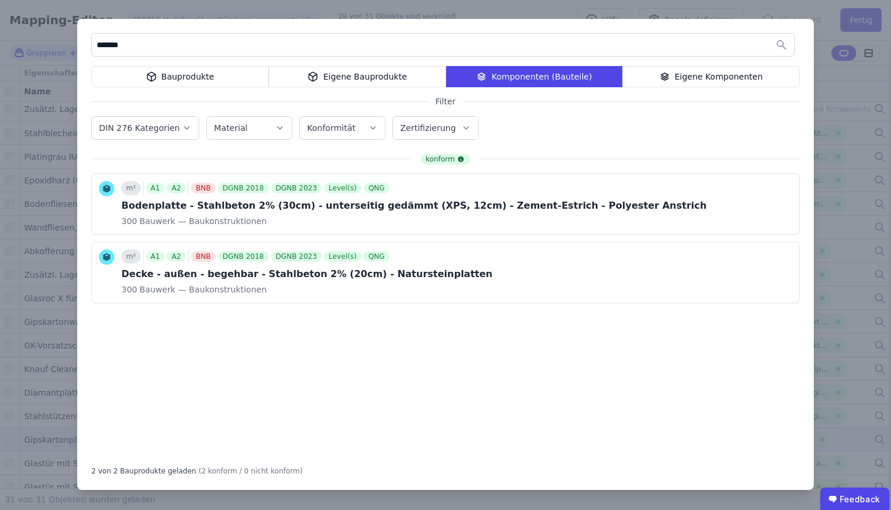
type input "*******"
click at [21, 37] on div "******* Bauprodukte Eigene Bauprodukte Komponenten (Bauteile) Eigene Komponente…" at bounding box center [445, 255] width 891 height 510
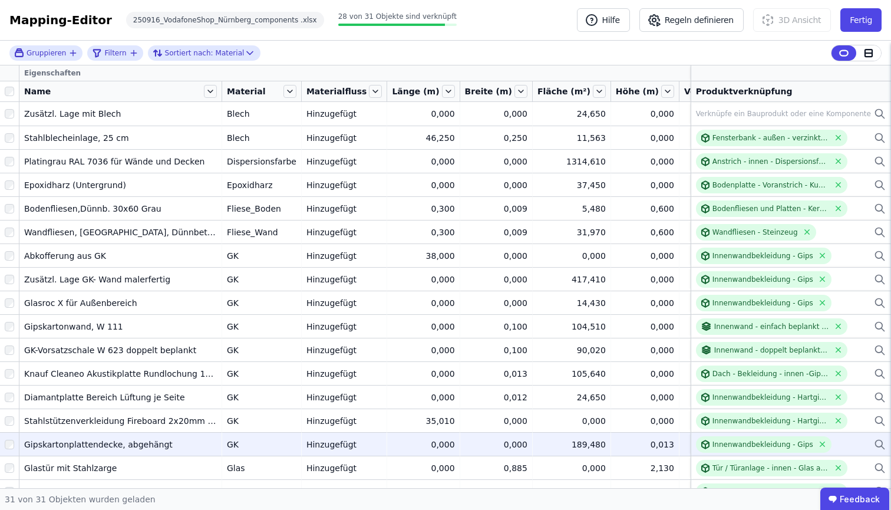
click at [874, 445] on icon at bounding box center [880, 444] width 12 height 14
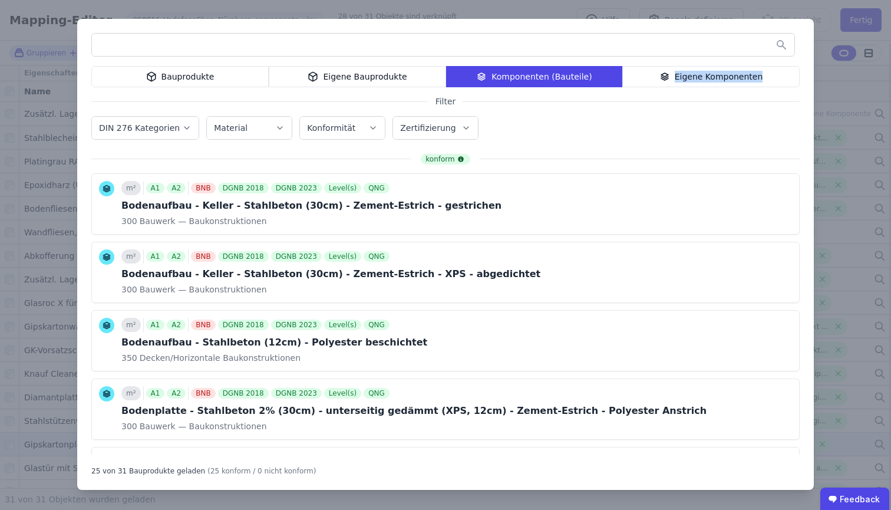
click at [762, 72] on div "Eigene Komponenten" at bounding box center [710, 76] width 177 height 21
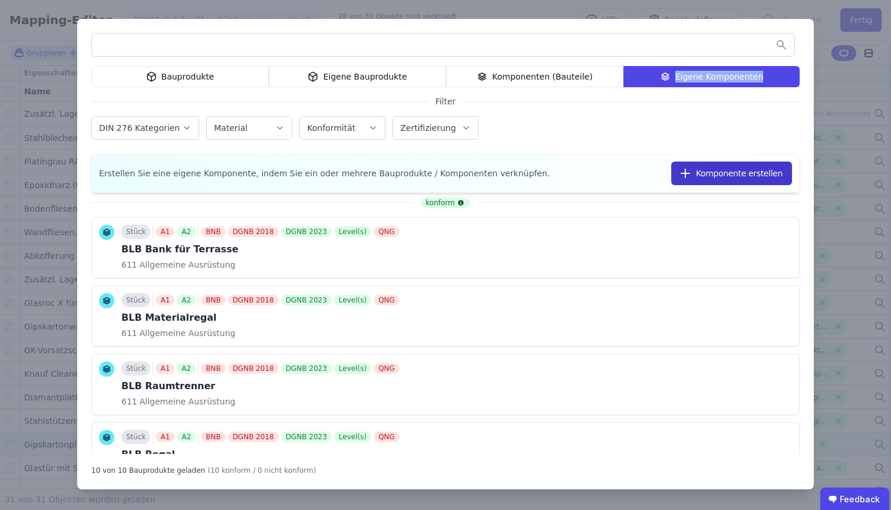
click at [715, 170] on button "Komponente erstellen" at bounding box center [731, 173] width 121 height 24
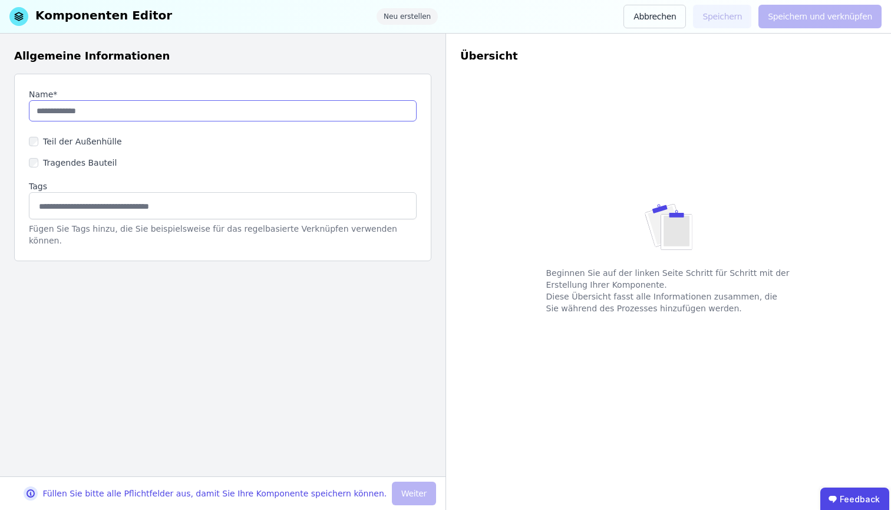
click at [239, 114] on input "string" at bounding box center [223, 110] width 388 height 21
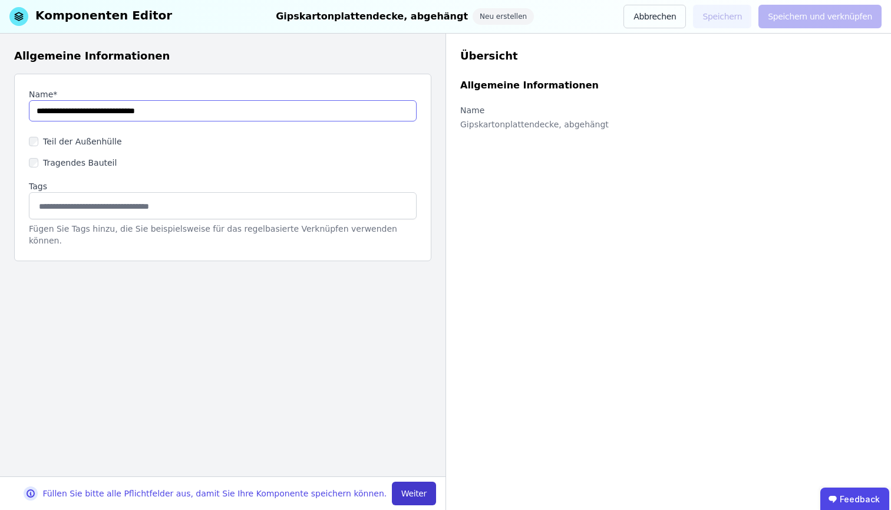
type input "**********"
click at [401, 498] on button "Weiter" at bounding box center [414, 493] width 44 height 24
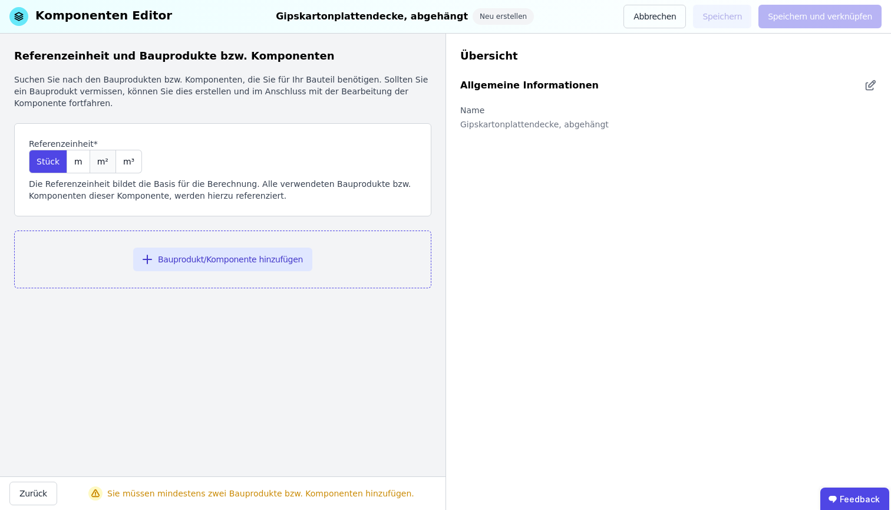
click at [108, 169] on div "m²" at bounding box center [103, 162] width 26 height 24
click at [233, 255] on button "Bauprodukt/Komponente hinzufügen" at bounding box center [222, 259] width 179 height 24
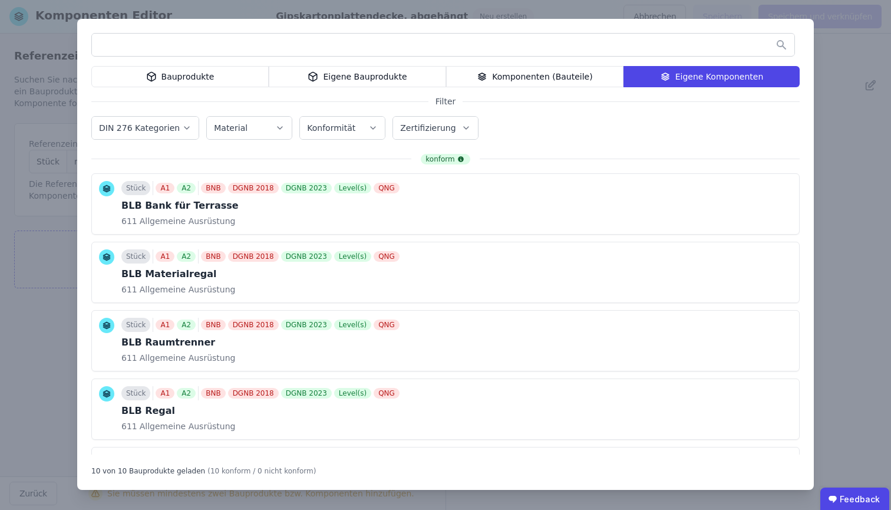
click at [172, 80] on div "Bauprodukte" at bounding box center [179, 76] width 177 height 21
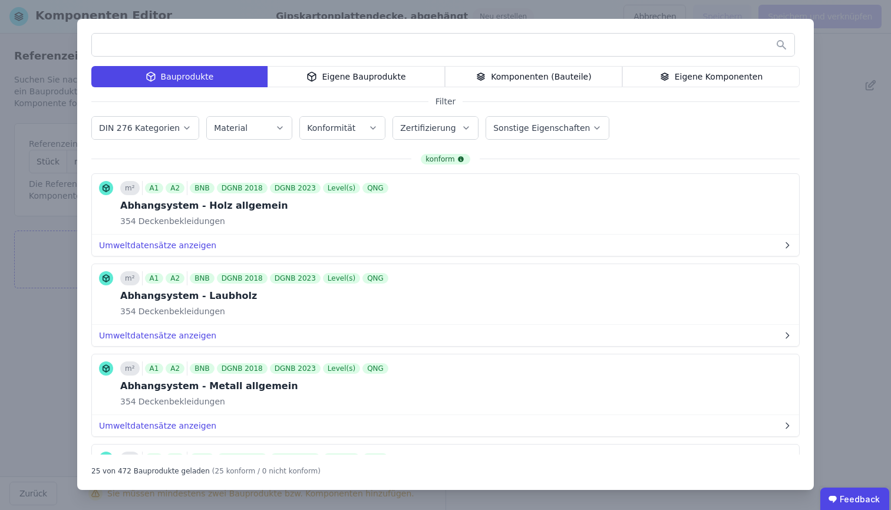
click at [179, 44] on input "text" at bounding box center [443, 44] width 702 height 21
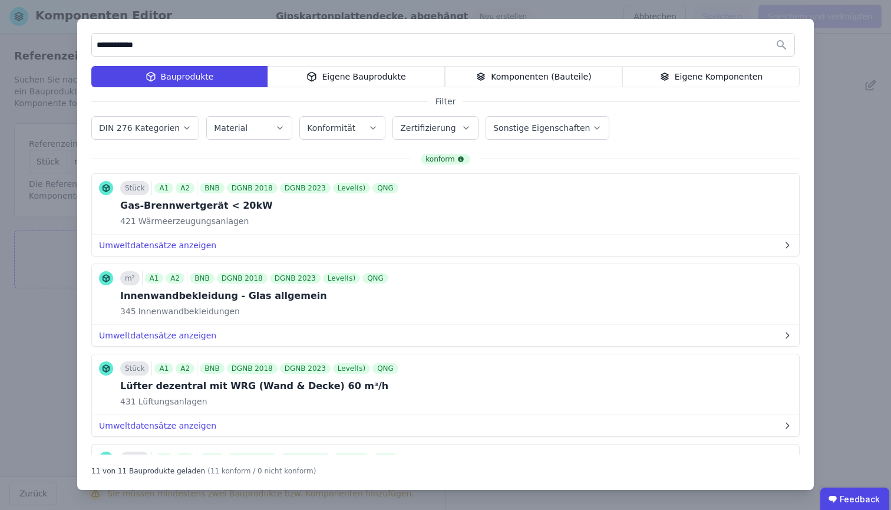
type input "**********"
click at [845, 127] on div "**********" at bounding box center [445, 255] width 891 height 510
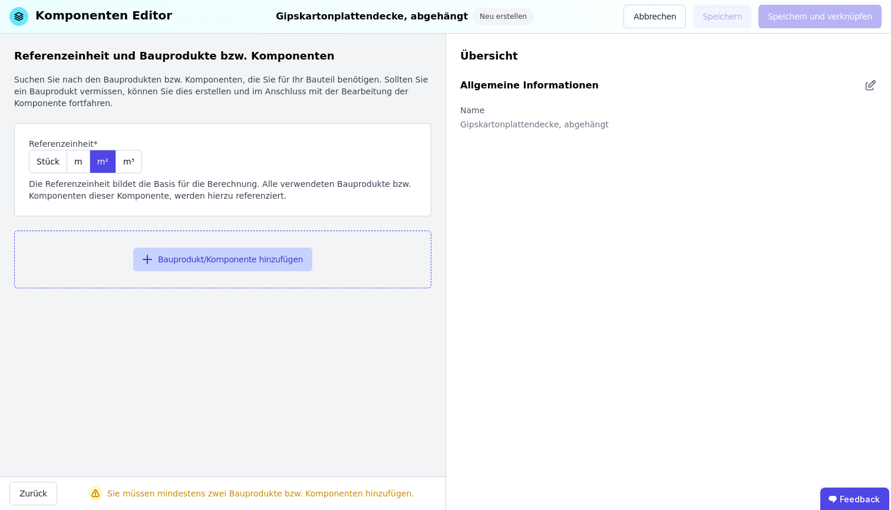
click at [244, 256] on button "Bauprodukt/Komponente hinzufügen" at bounding box center [222, 259] width 179 height 24
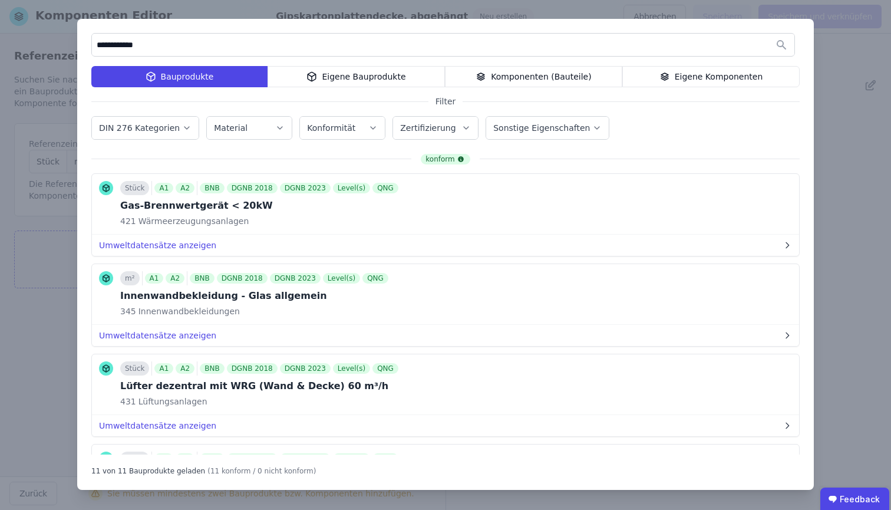
drag, startPoint x: 169, startPoint y: 45, endPoint x: 107, endPoint y: 29, distance: 64.0
click at [107, 29] on div "**********" at bounding box center [445, 254] width 737 height 471
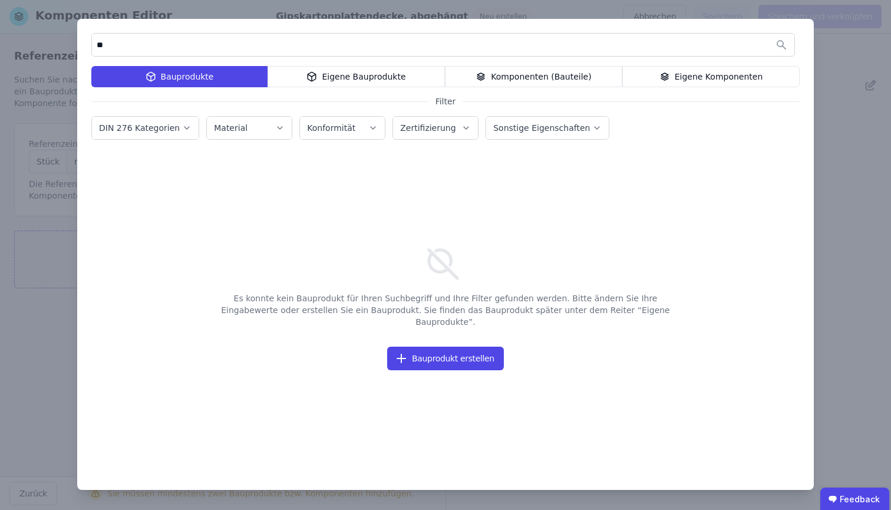
type input "*"
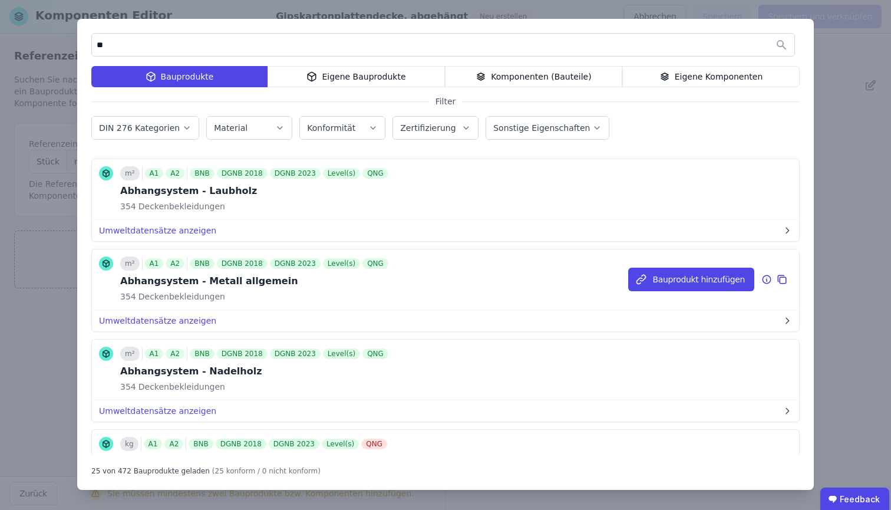
scroll to position [89, 0]
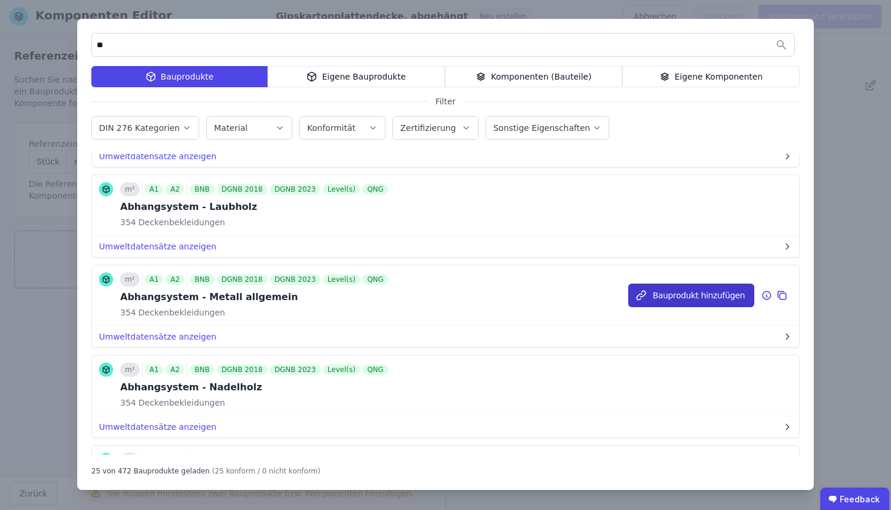
type input "**"
click at [698, 300] on button "Bauprodukt hinzufügen" at bounding box center [691, 295] width 126 height 24
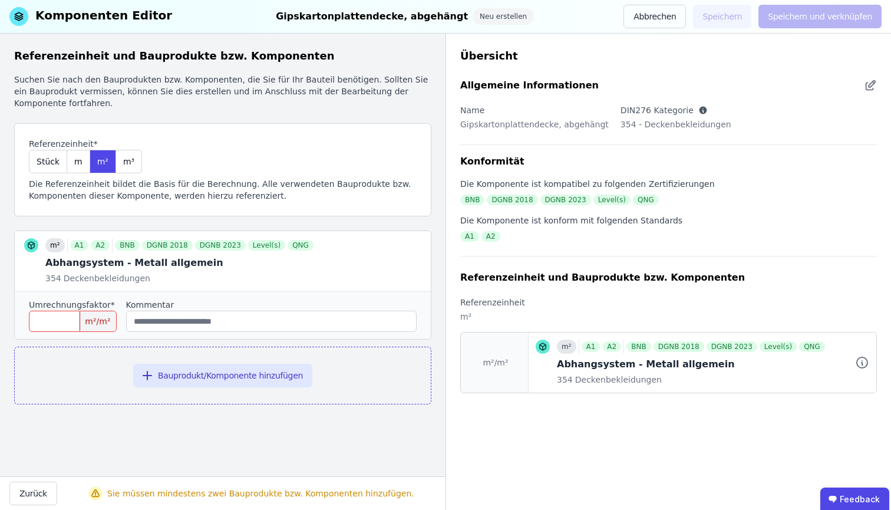
click at [613, 377] on span "Deckenbekleidungen" at bounding box center [617, 380] width 89 height 12
click at [863, 364] on icon at bounding box center [862, 362] width 14 height 14
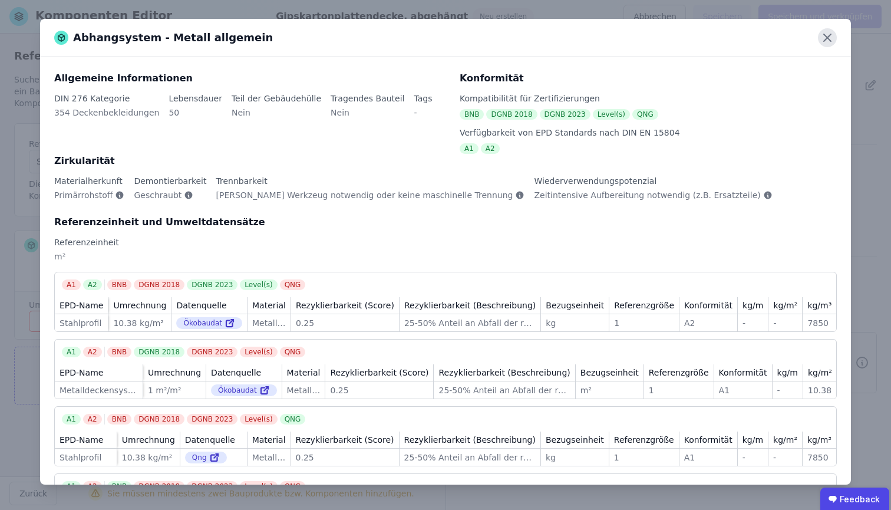
click at [828, 37] on icon at bounding box center [827, 37] width 7 height 7
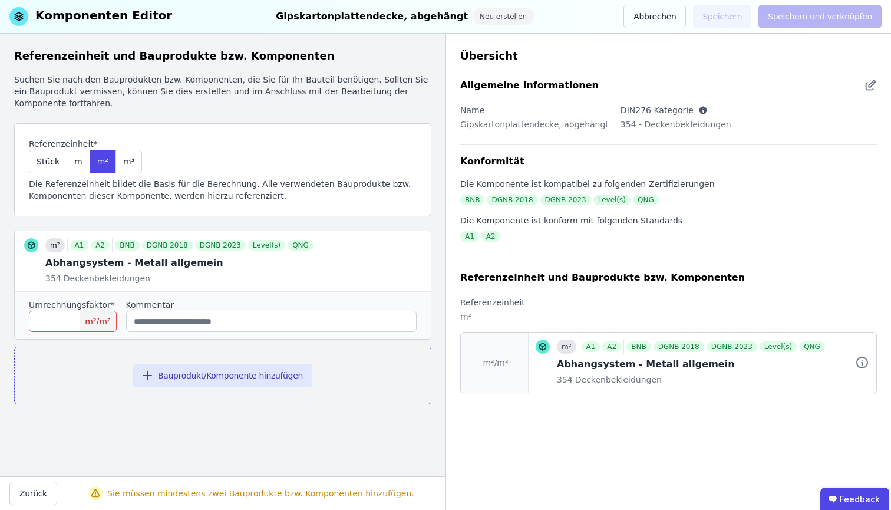
click at [51, 319] on input "number" at bounding box center [73, 321] width 88 height 21
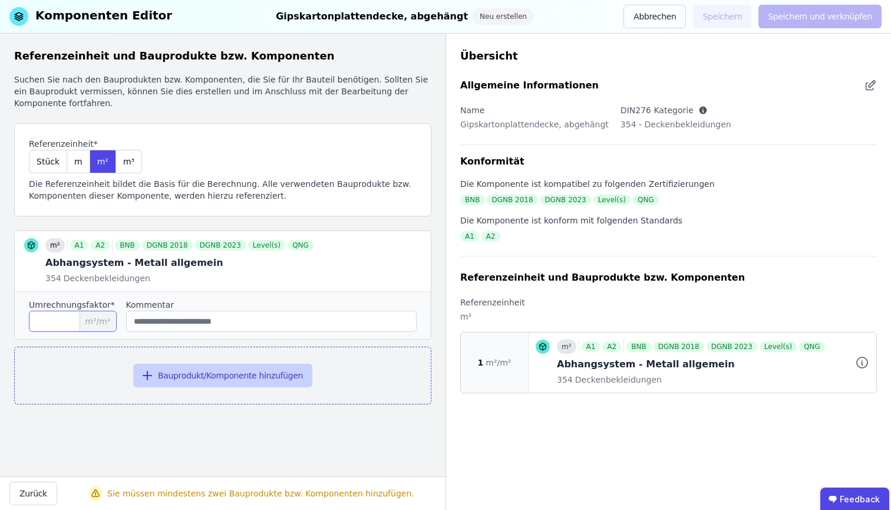
type input "*"
click at [213, 376] on button "Bauprodukt/Komponente hinzufügen" at bounding box center [222, 376] width 179 height 24
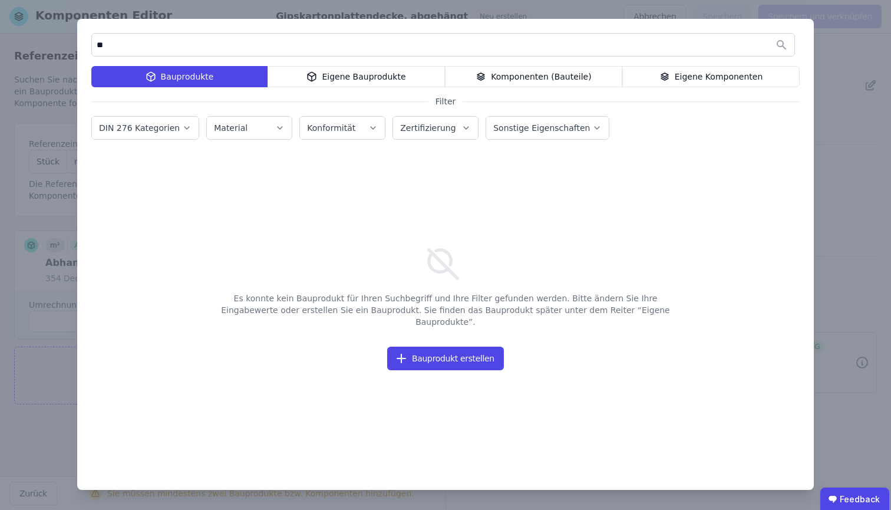
type input "*"
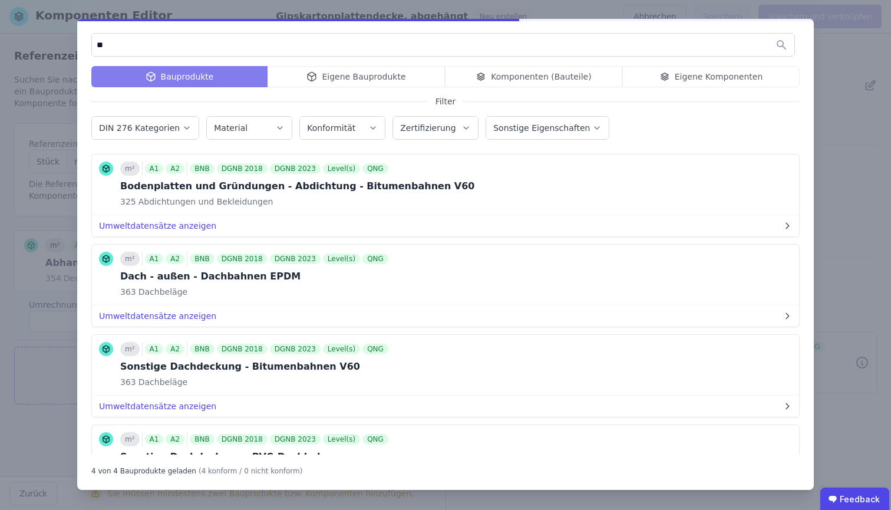
type input "*"
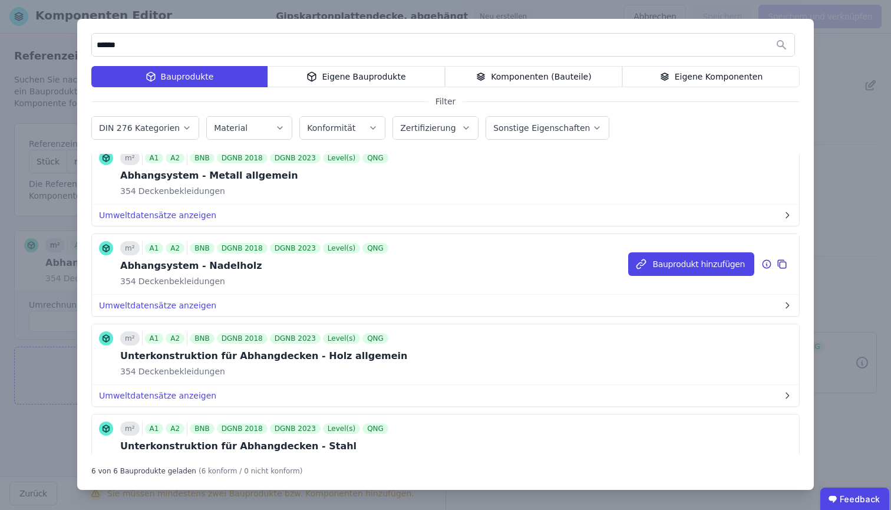
scroll to position [276, 0]
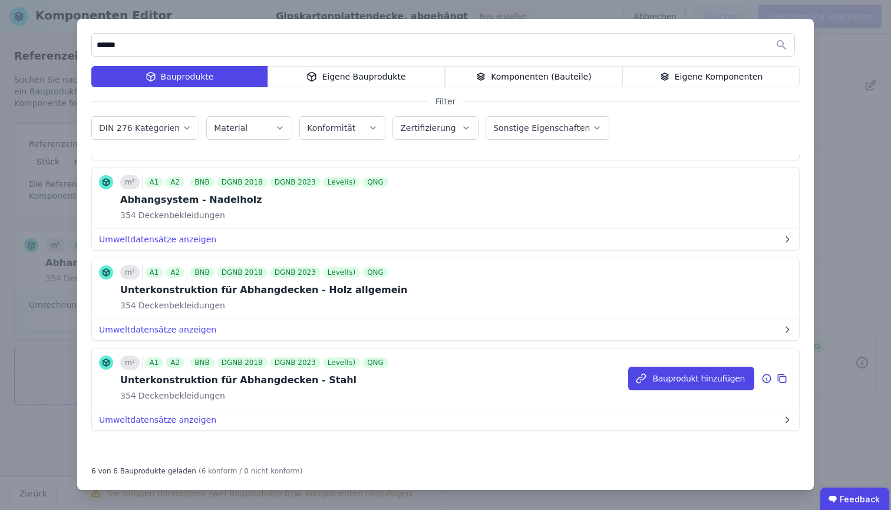
type input "******"
drag, startPoint x: 122, startPoint y: 381, endPoint x: 327, endPoint y: 381, distance: 205.0
click at [327, 381] on div "Unterkonstruktion für Abhangdecken - Stahl" at bounding box center [255, 380] width 270 height 14
copy div "Unterkonstruktion für Abhangdecken - Stahl"
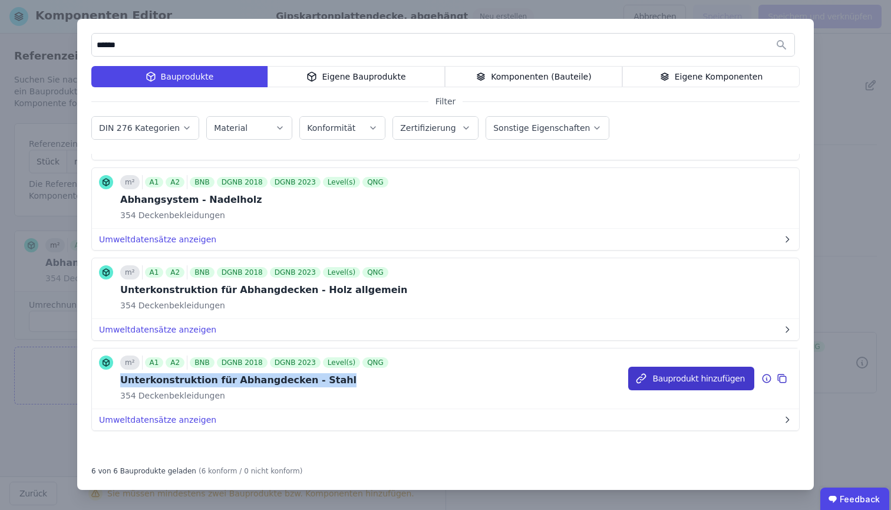
click at [668, 380] on button "Bauprodukt hinzufügen" at bounding box center [691, 378] width 126 height 24
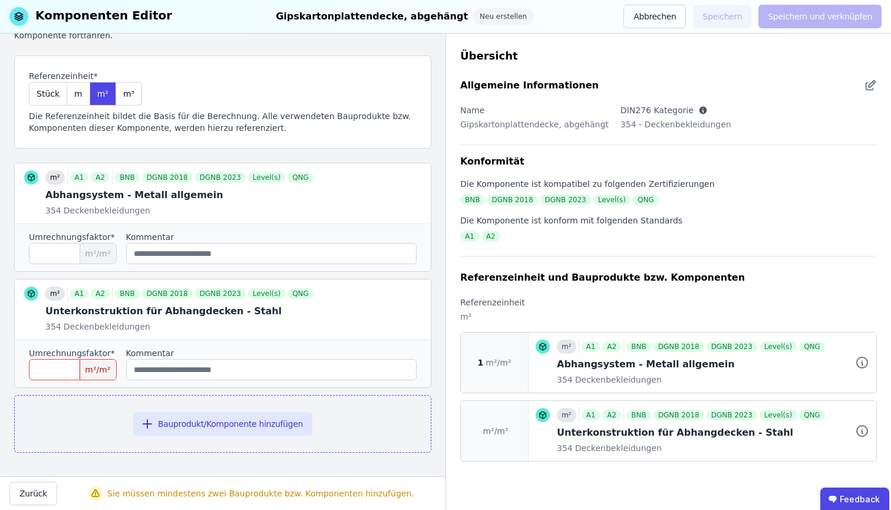
scroll to position [0, 0]
